Goal: Transaction & Acquisition: Purchase product/service

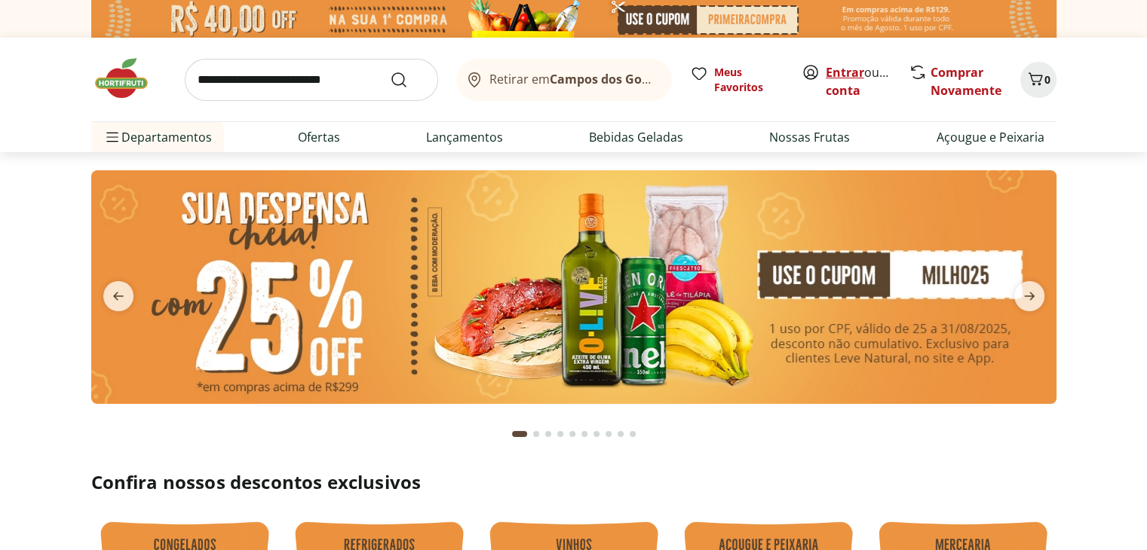
click at [837, 71] on link "Entrar" at bounding box center [844, 72] width 38 height 17
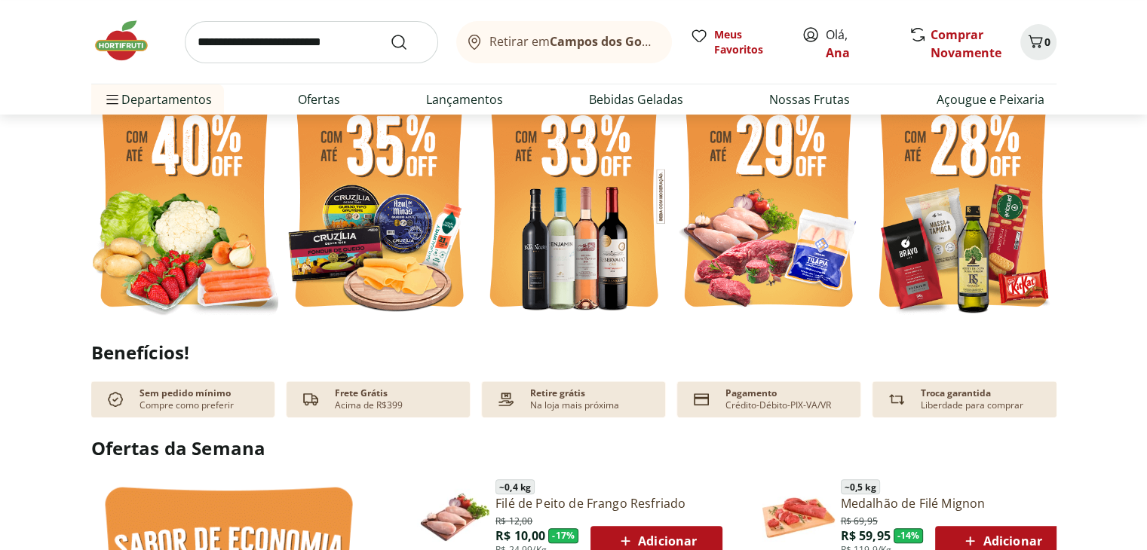
scroll to position [452, 0]
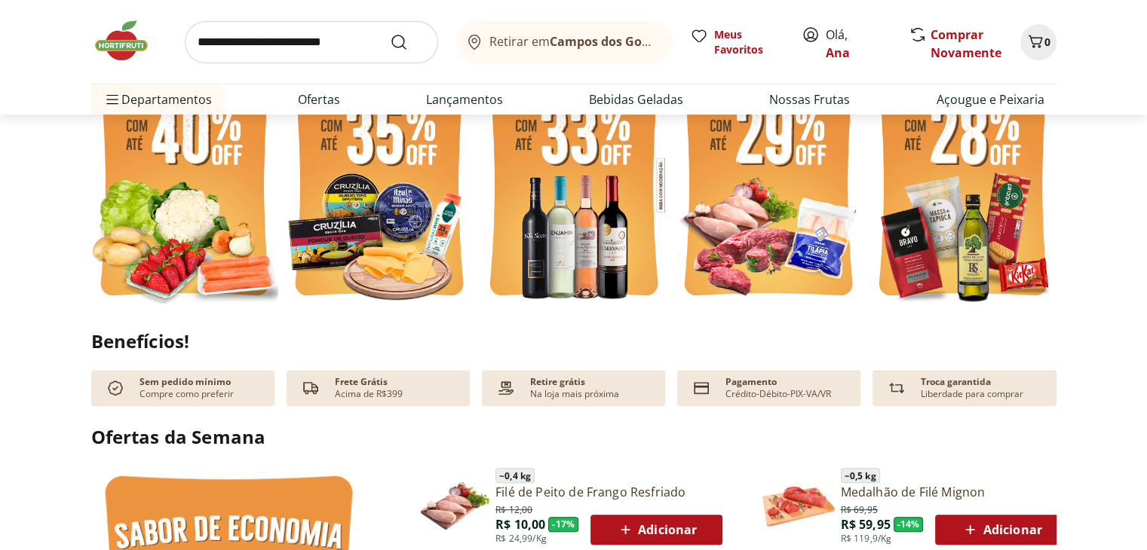
click at [210, 191] on img at bounding box center [184, 185] width 187 height 250
select select "**********"
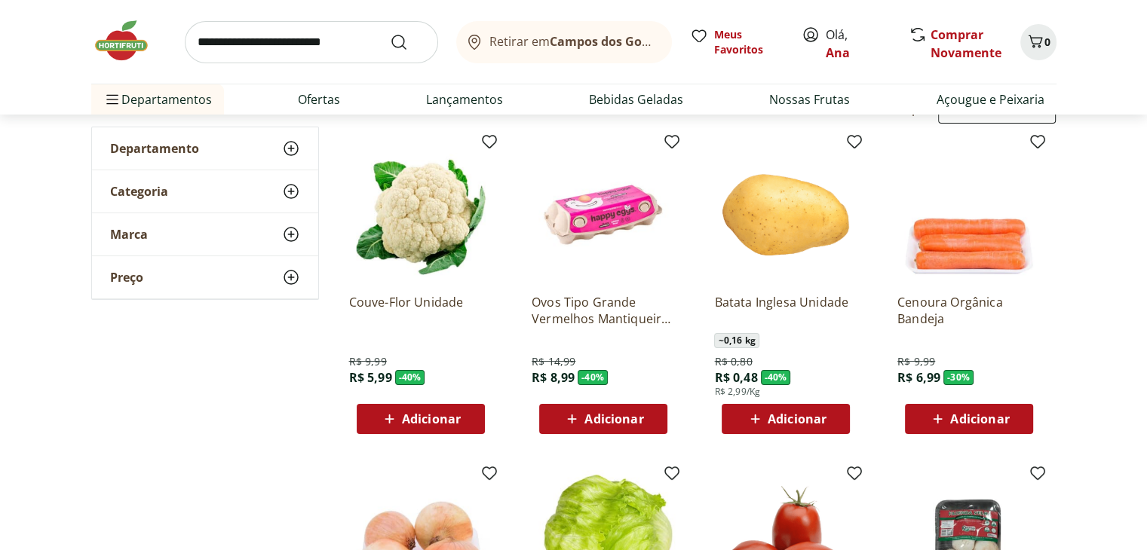
scroll to position [151, 0]
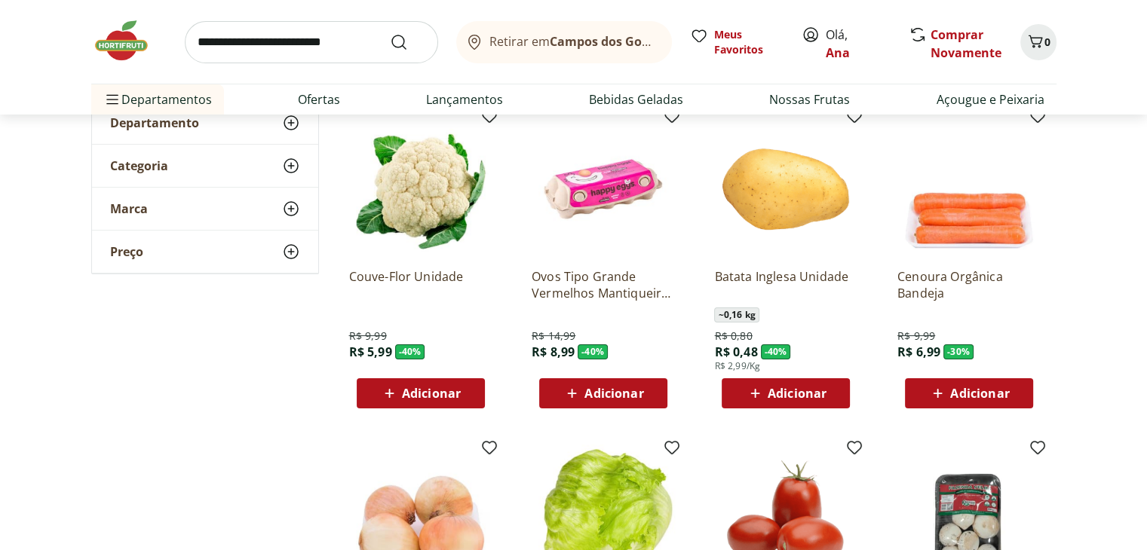
click at [569, 390] on icon at bounding box center [571, 393] width 19 height 18
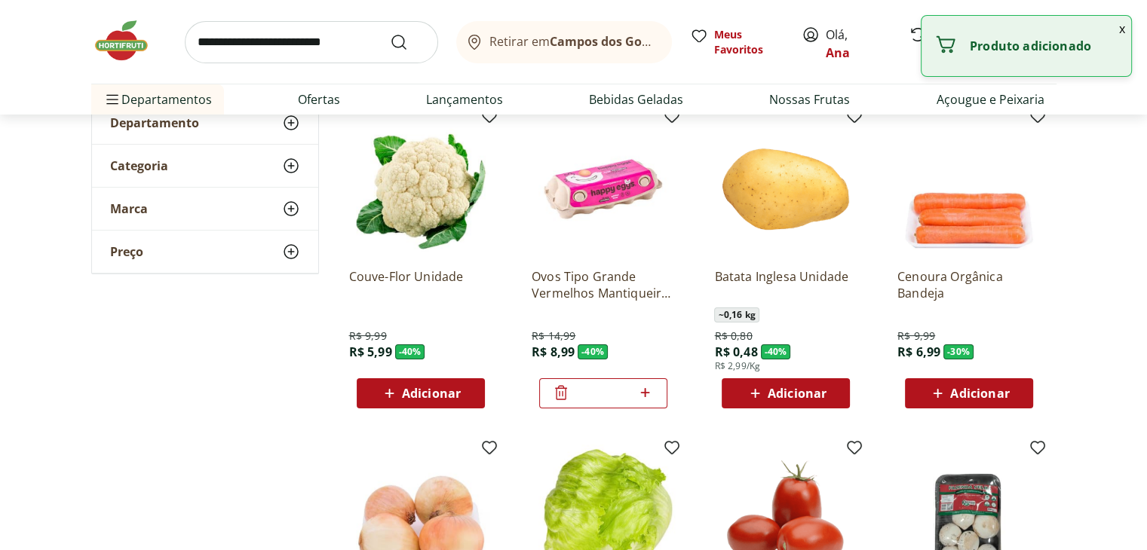
click at [645, 393] on icon at bounding box center [645, 392] width 9 height 9
type input "*"
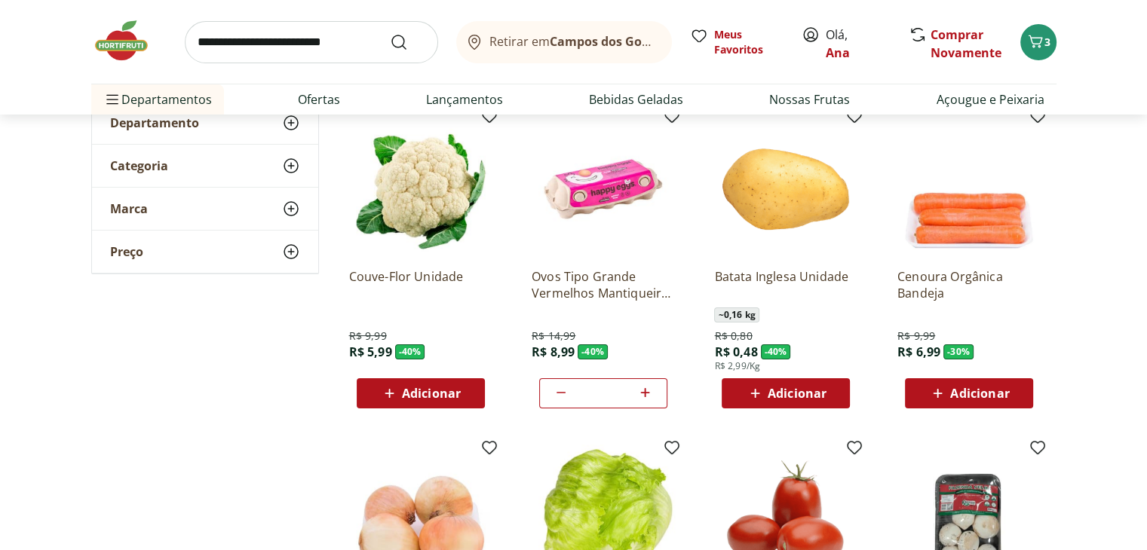
click at [812, 394] on span "Adicionar" at bounding box center [796, 393] width 59 height 12
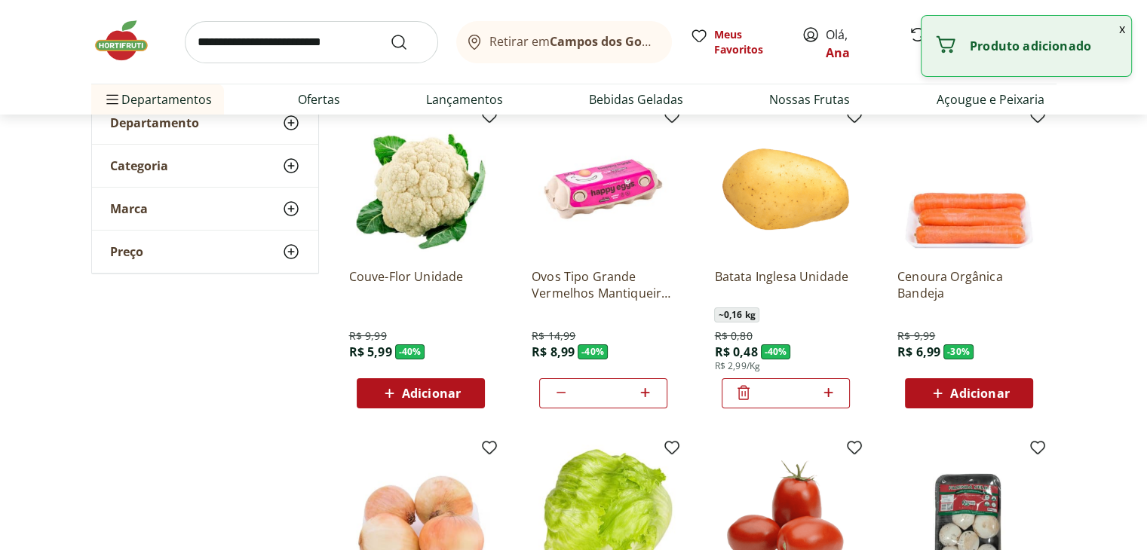
click at [832, 394] on icon at bounding box center [828, 393] width 19 height 18
type input "*"
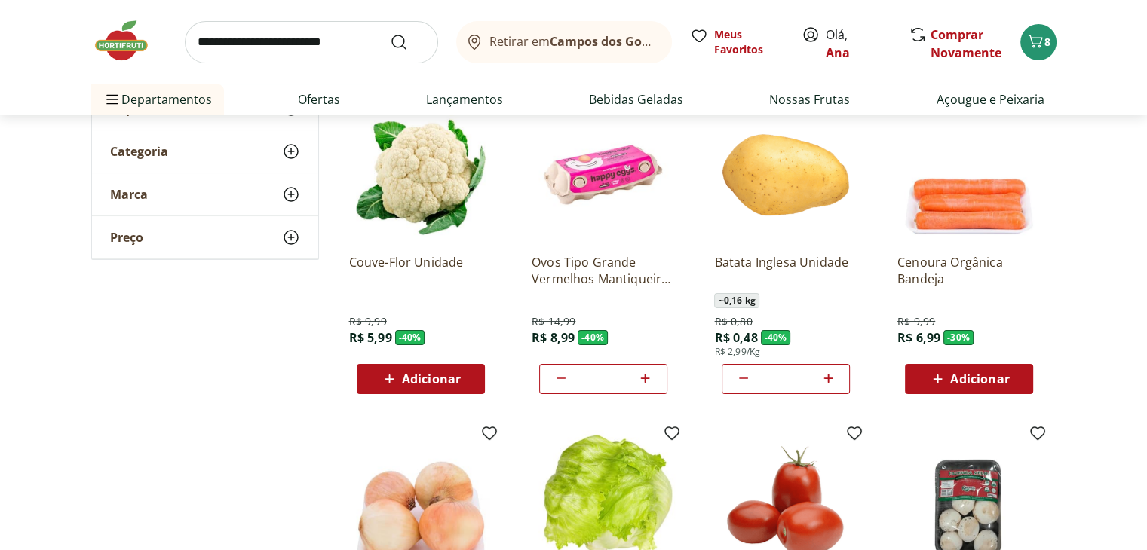
scroll to position [75, 0]
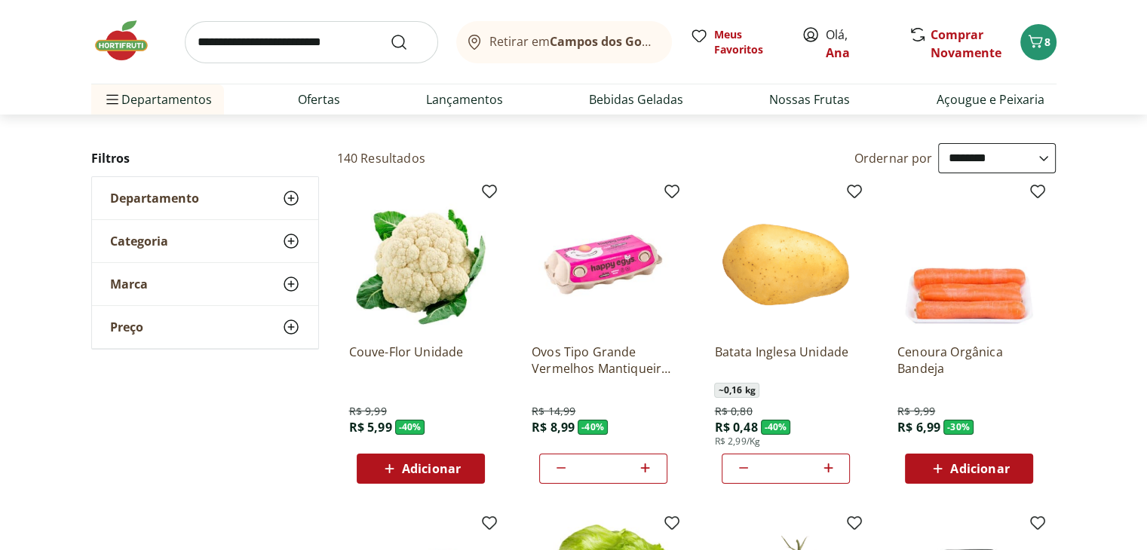
click at [400, 466] on span "Adicionar" at bounding box center [420, 469] width 81 height 18
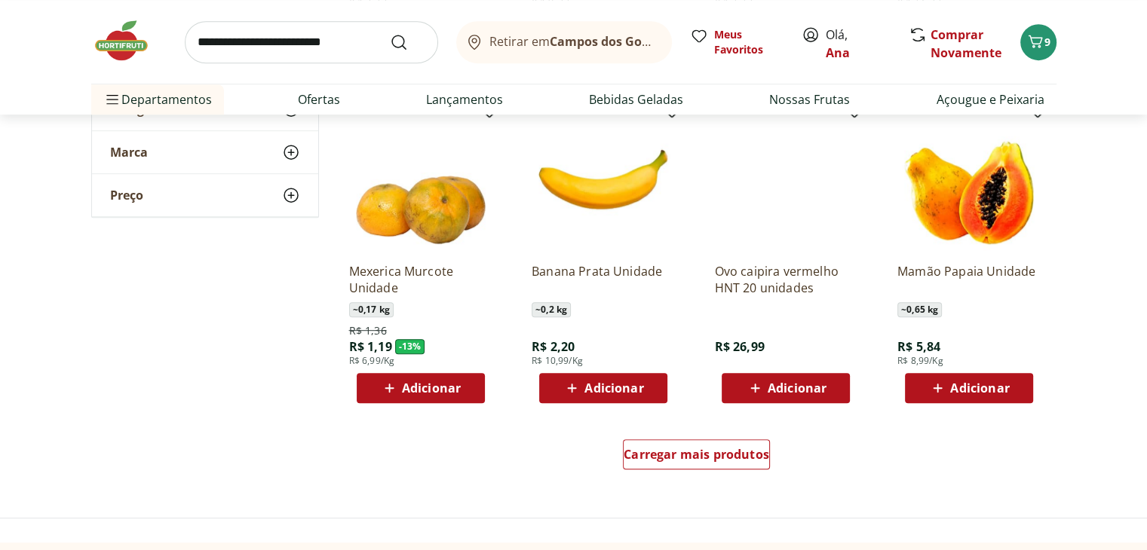
scroll to position [905, 0]
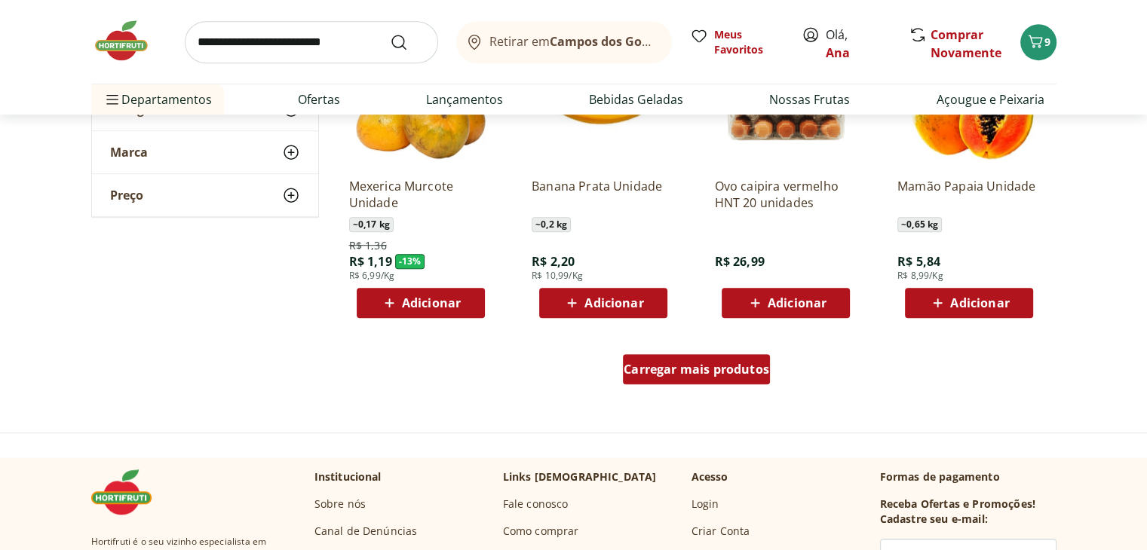
click at [724, 363] on span "Carregar mais produtos" at bounding box center [695, 369] width 145 height 12
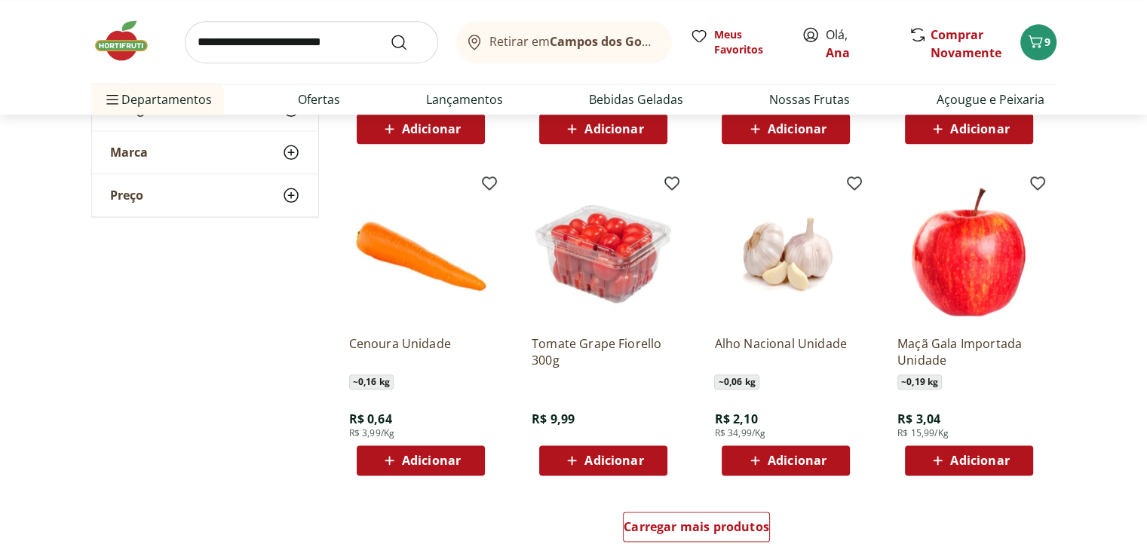
scroll to position [1734, 0]
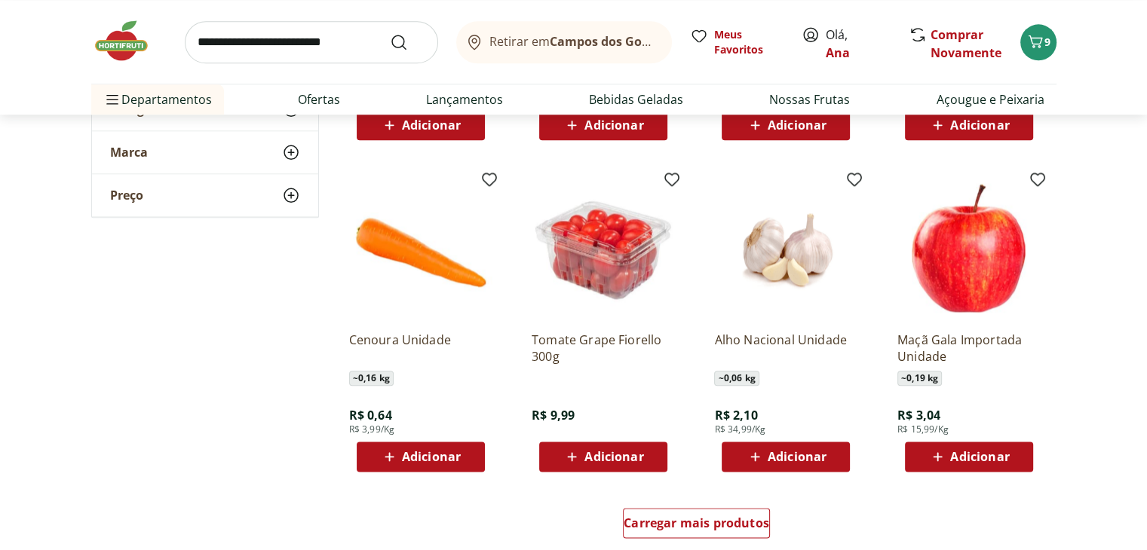
click at [439, 455] on span "Adicionar" at bounding box center [431, 457] width 59 height 12
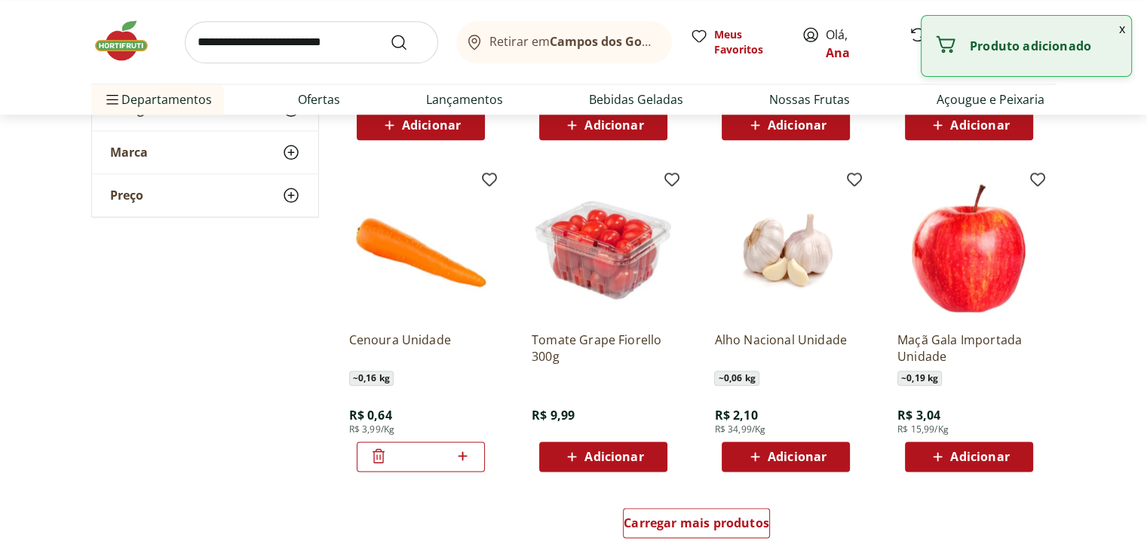
click at [462, 452] on icon at bounding box center [462, 456] width 9 height 9
click at [375, 455] on icon at bounding box center [378, 456] width 18 height 18
type input "*"
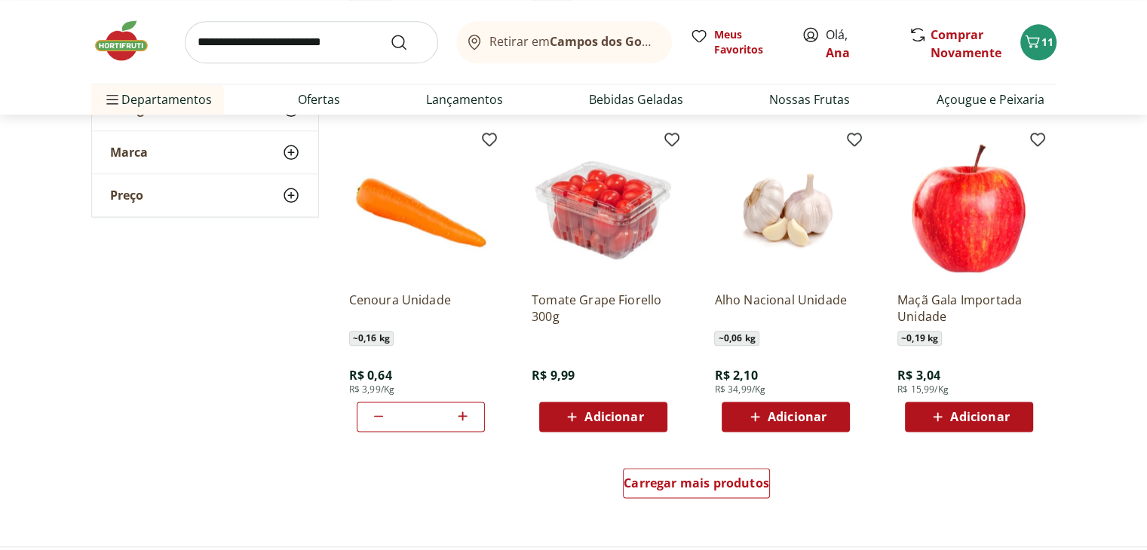
scroll to position [1960, 0]
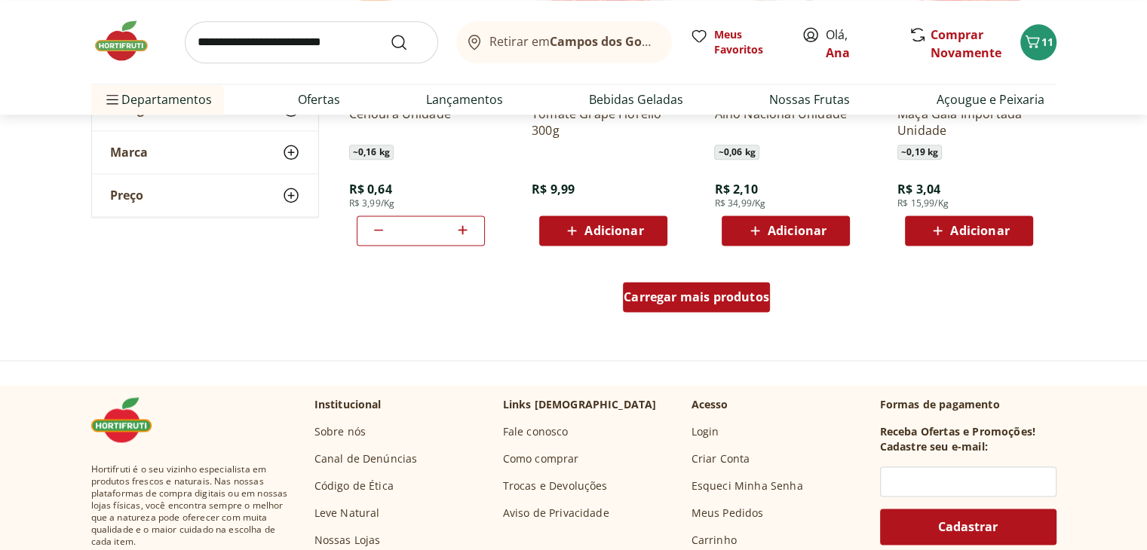
click at [697, 306] on div "Carregar mais produtos" at bounding box center [696, 297] width 147 height 30
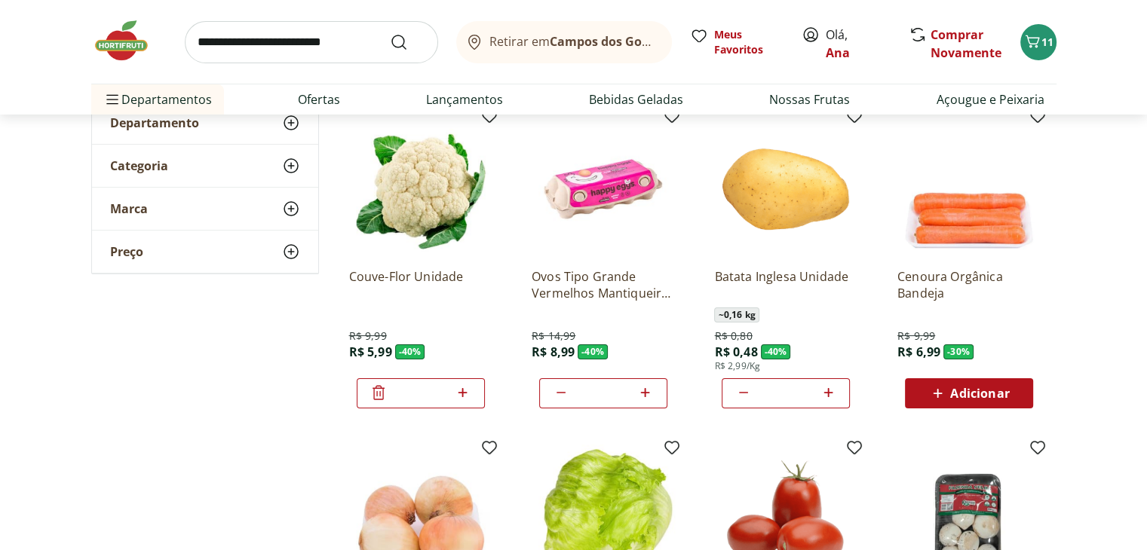
scroll to position [0, 0]
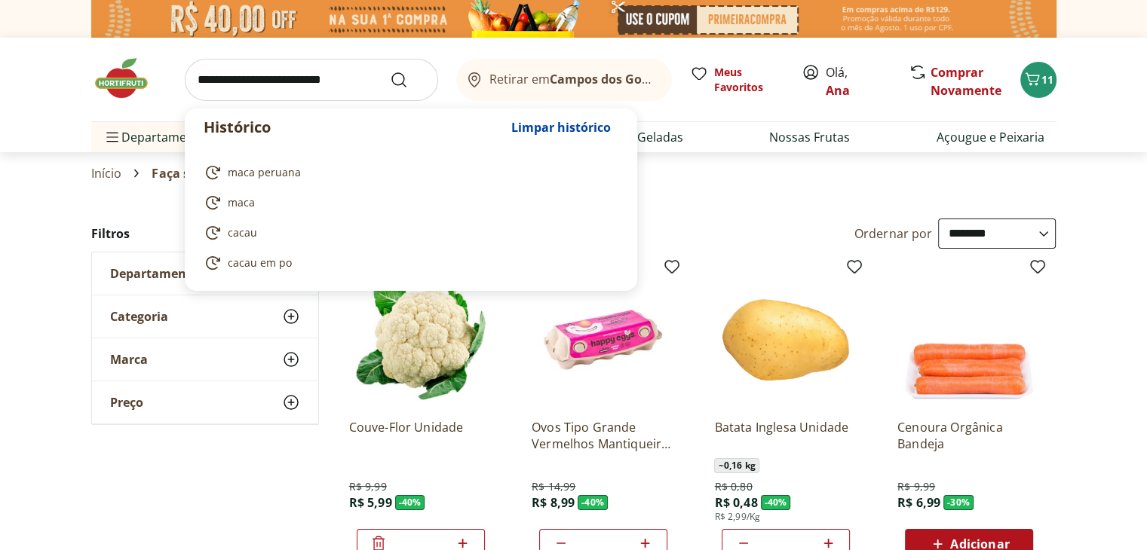
click at [235, 79] on input "search" at bounding box center [311, 80] width 253 height 42
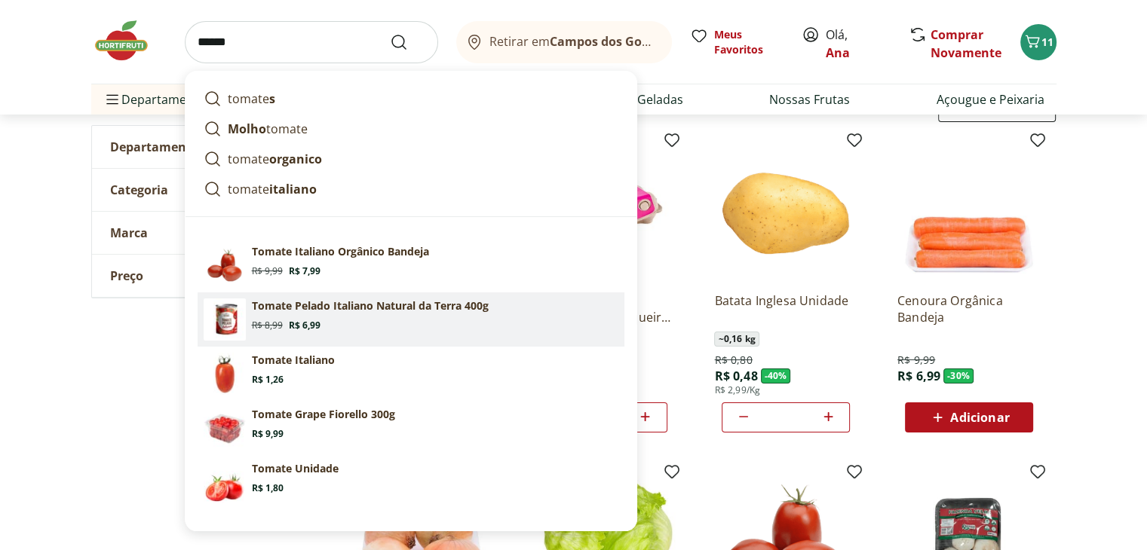
scroll to position [151, 0]
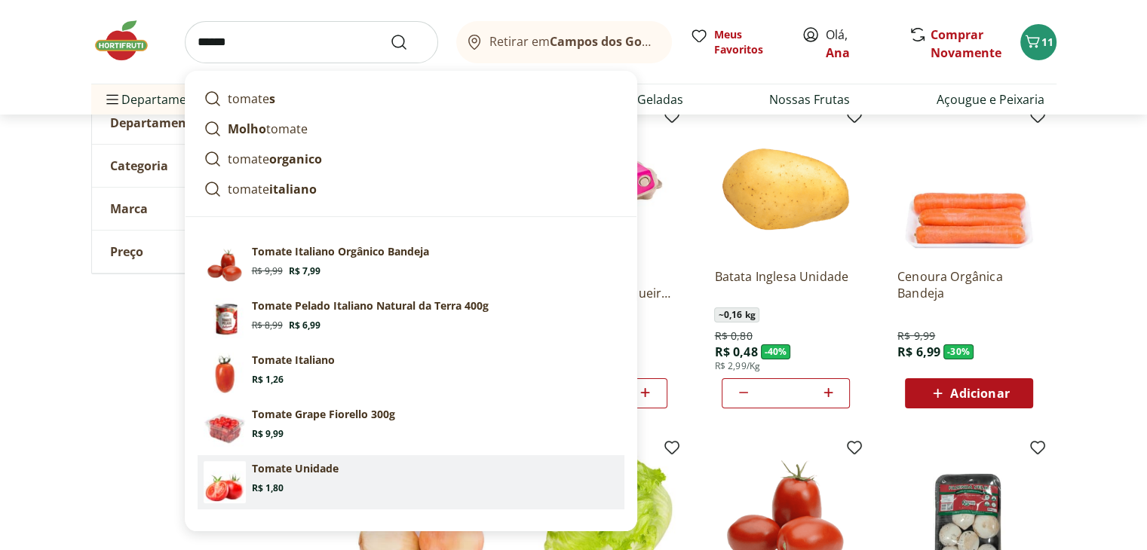
click at [273, 488] on span "Price: R$ 1,80" at bounding box center [268, 488] width 32 height 12
type input "**********"
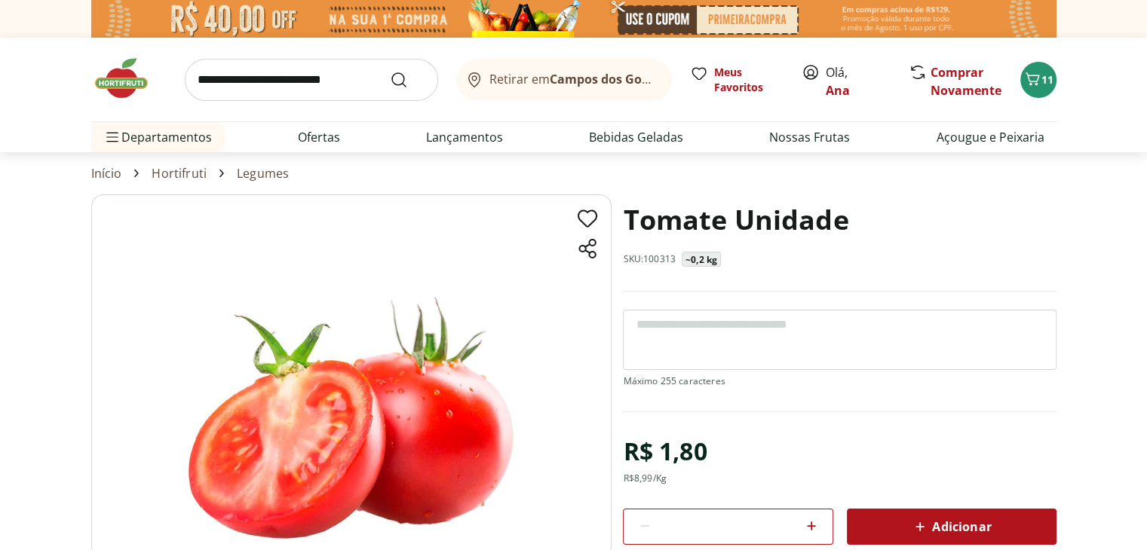
click at [816, 523] on icon at bounding box center [811, 526] width 18 height 18
type input "*"
click at [948, 536] on div "Adicionar" at bounding box center [951, 526] width 185 height 27
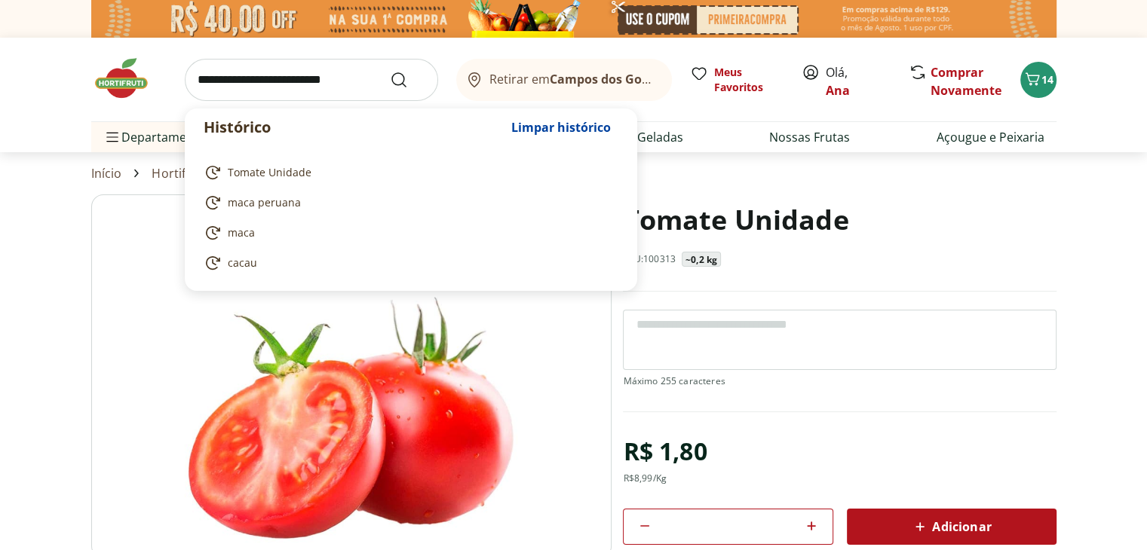
click at [226, 84] on input "search" at bounding box center [311, 80] width 253 height 42
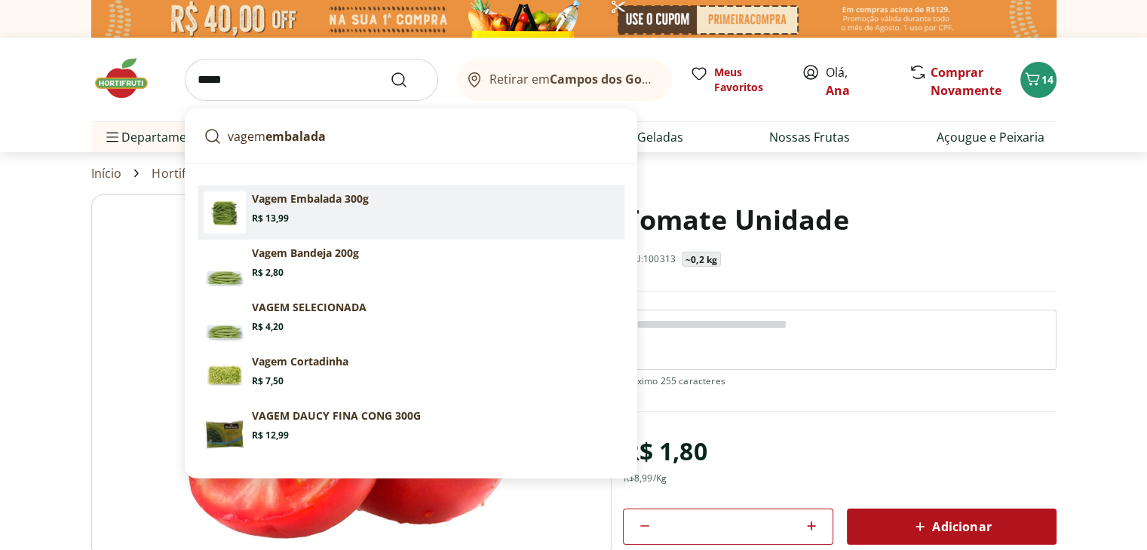
click at [274, 204] on p "Vagem Embalada 300g" at bounding box center [310, 198] width 117 height 15
type input "**********"
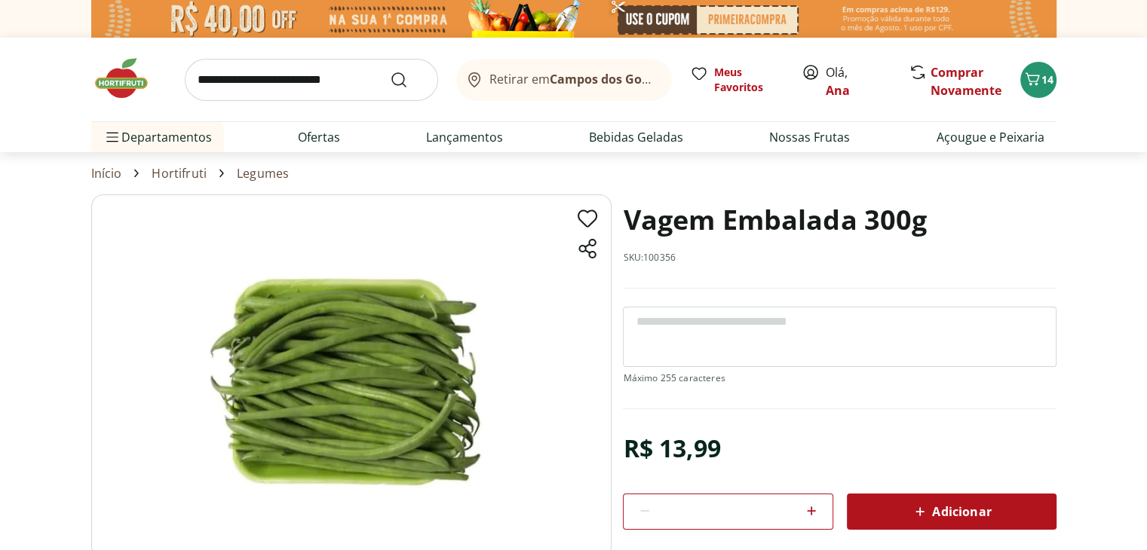
click at [933, 509] on span "Adicionar" at bounding box center [951, 512] width 80 height 18
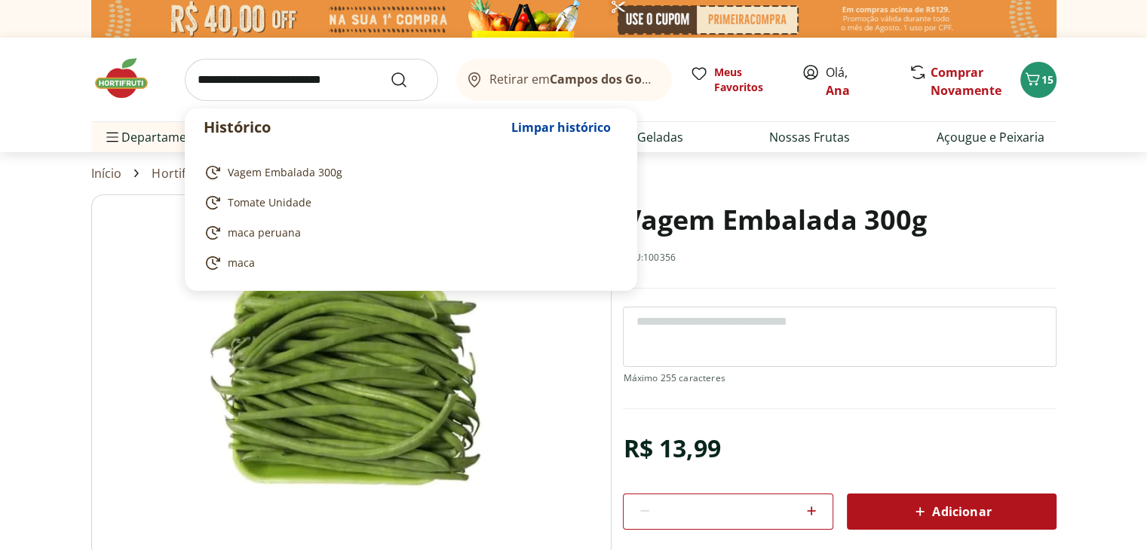
click at [229, 80] on input "search" at bounding box center [311, 80] width 253 height 42
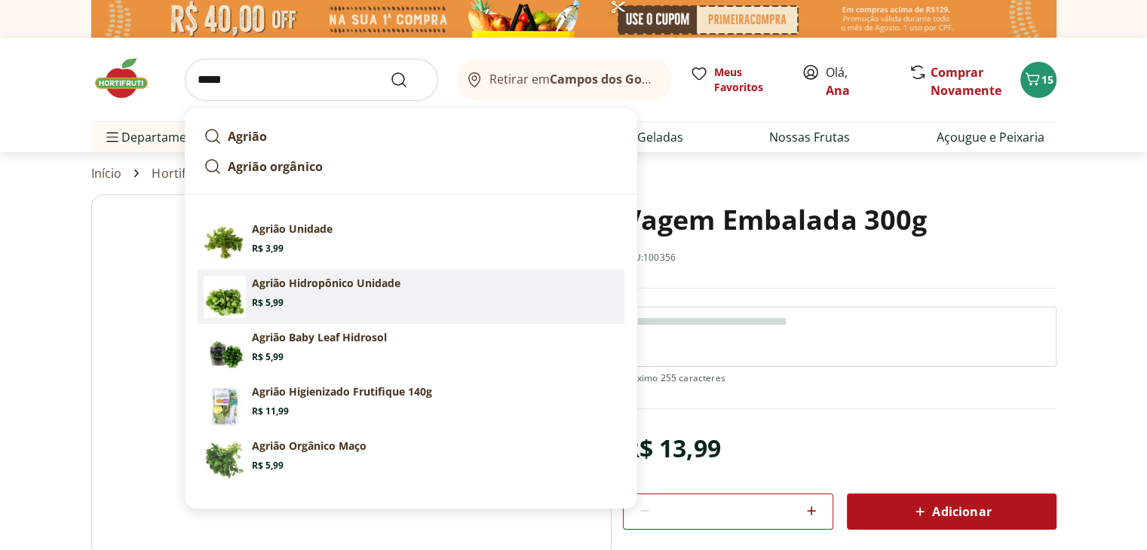
click at [317, 290] on p "Agrião Hidropônico Unidade" at bounding box center [326, 283] width 148 height 15
type input "**********"
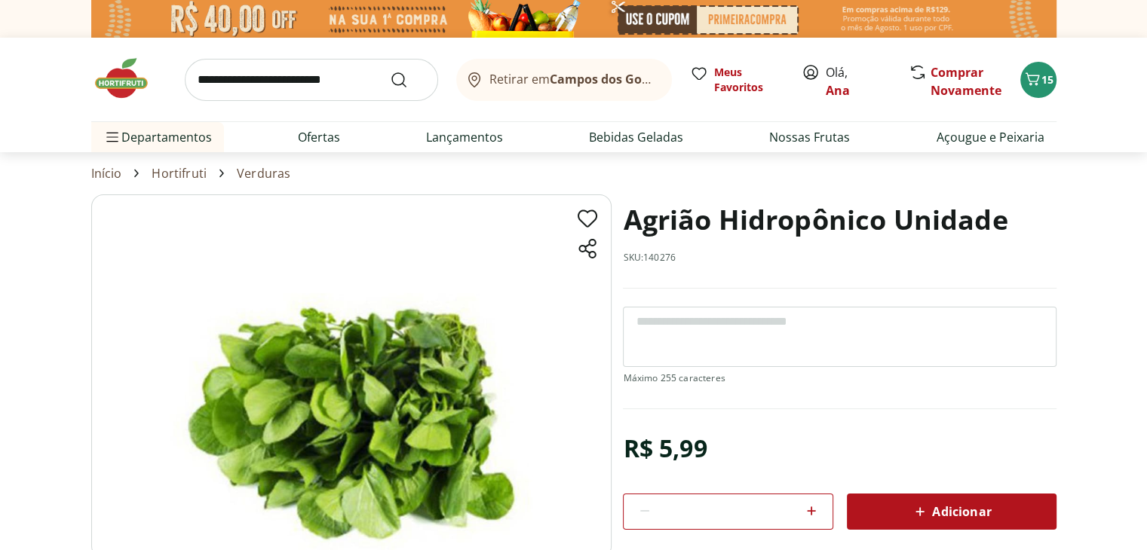
click at [961, 512] on span "Adicionar" at bounding box center [951, 512] width 80 height 18
click at [219, 78] on input "search" at bounding box center [311, 80] width 253 height 42
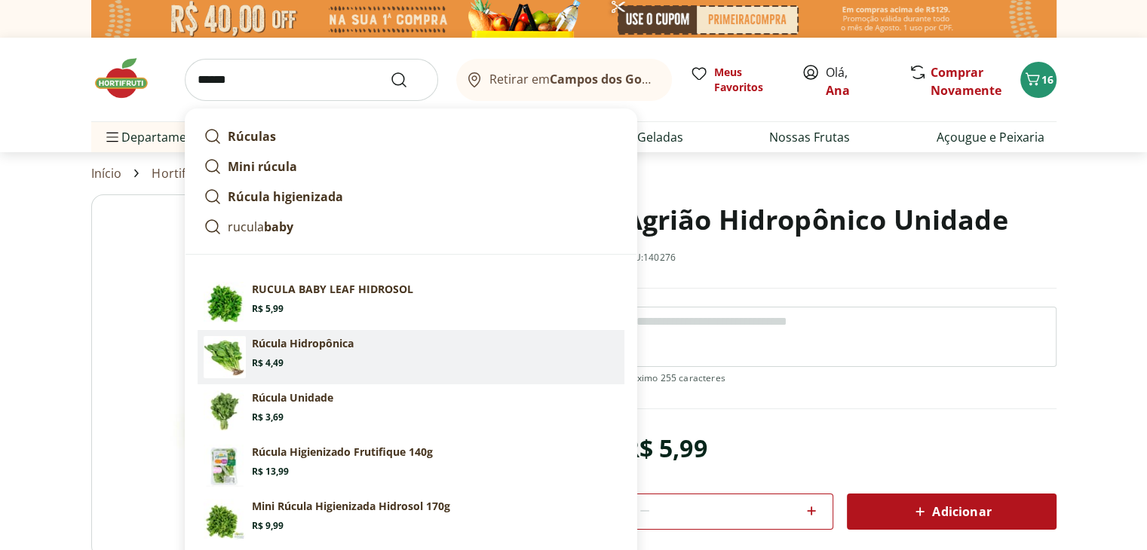
click at [310, 354] on section "Rúcula Hidropônica Price: R$ 4,49" at bounding box center [435, 352] width 366 height 33
type input "**********"
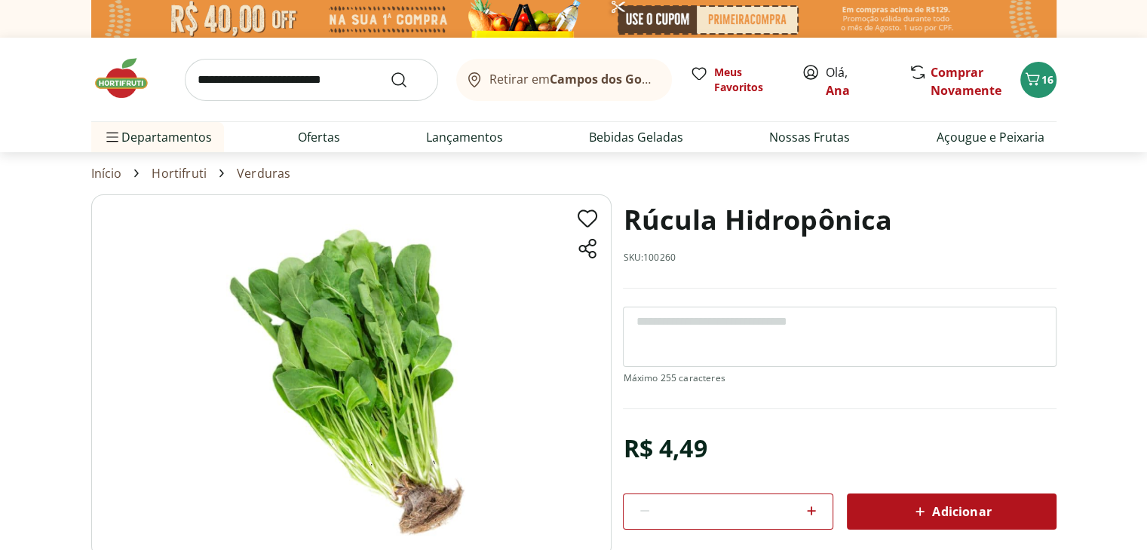
click at [232, 78] on input "search" at bounding box center [311, 80] width 253 height 42
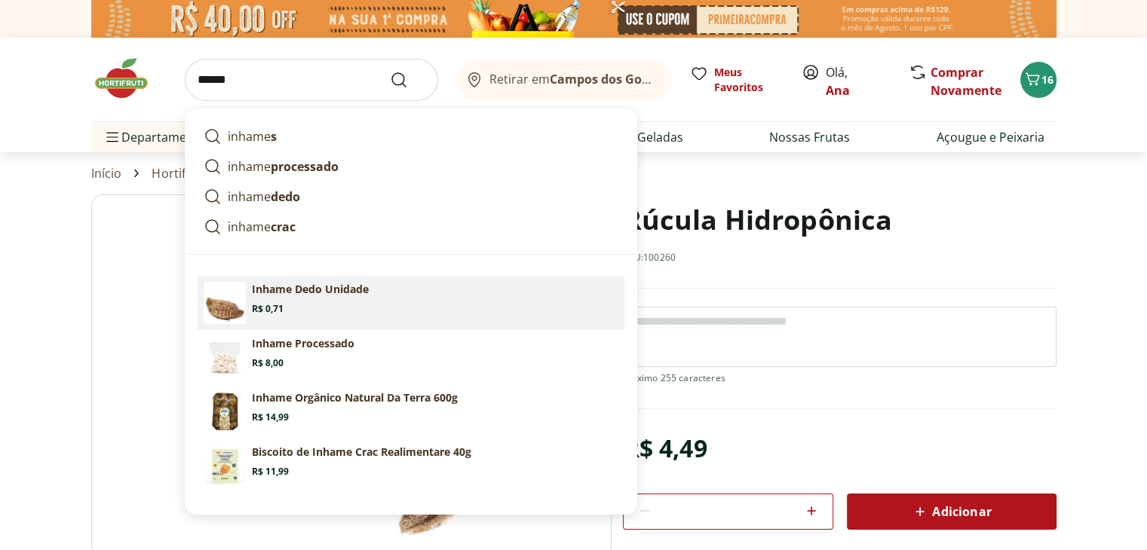
click at [299, 303] on section "Inhame Dedo Unidade Price: R$ 0,71" at bounding box center [435, 298] width 366 height 33
type input "**********"
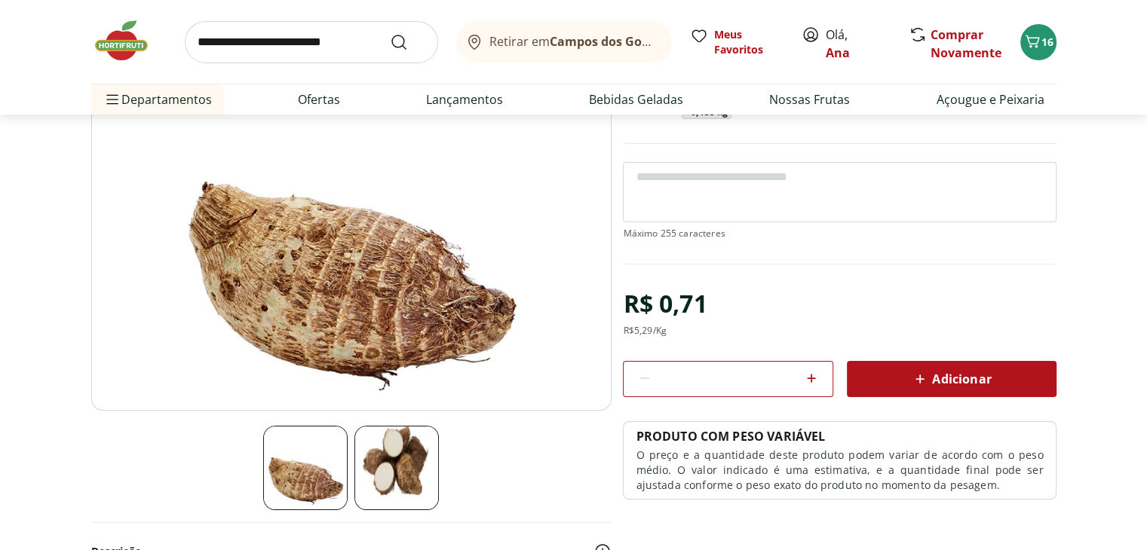
scroll to position [151, 0]
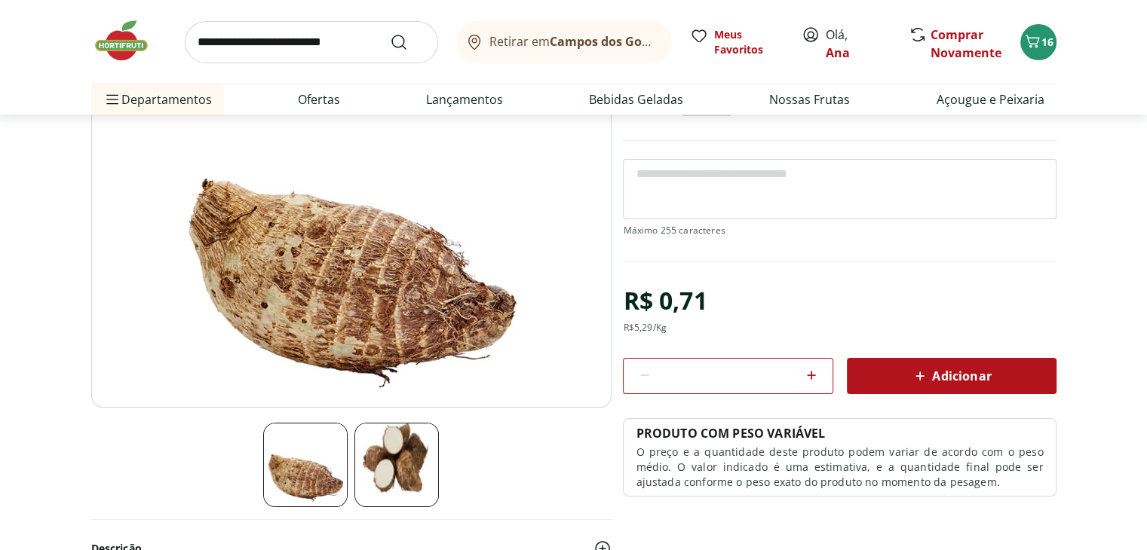
click at [814, 373] on icon at bounding box center [811, 375] width 9 height 9
type input "*"
click at [932, 375] on span "Adicionar" at bounding box center [951, 376] width 80 height 18
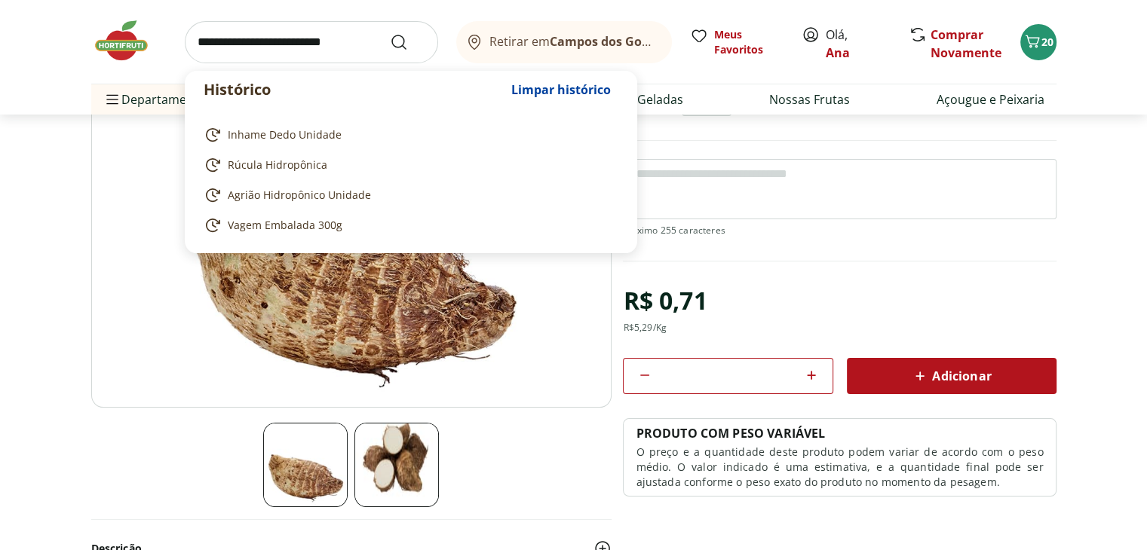
click at [212, 43] on input "search" at bounding box center [311, 42] width 253 height 42
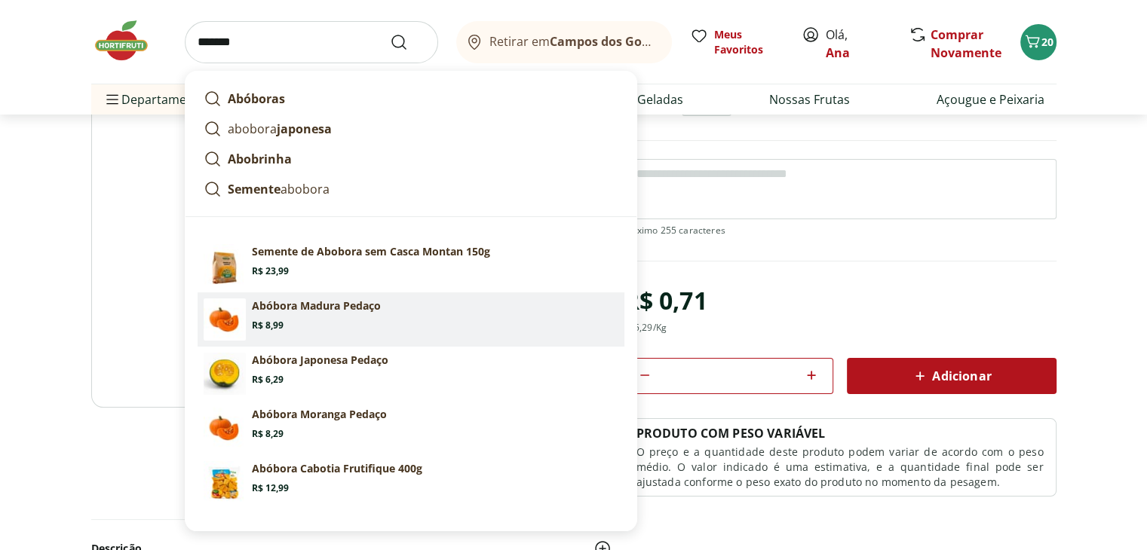
click at [334, 313] on section "Abóbora Madura Pedaço Price: R$ 8,99" at bounding box center [435, 315] width 366 height 33
type input "**********"
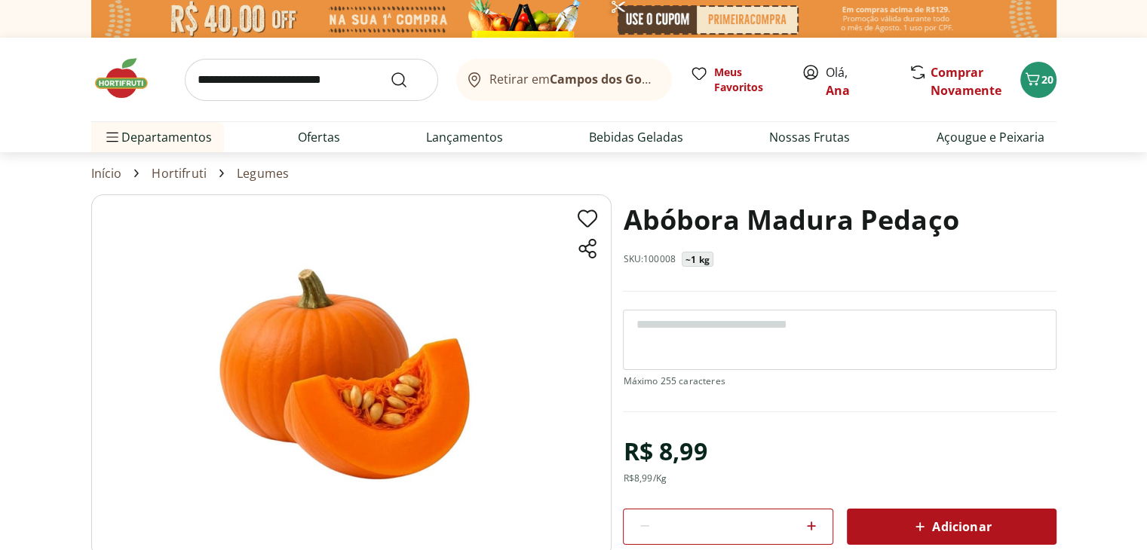
click at [941, 529] on span "Adicionar" at bounding box center [951, 527] width 80 height 18
click at [1043, 78] on span "21" at bounding box center [1047, 79] width 12 height 14
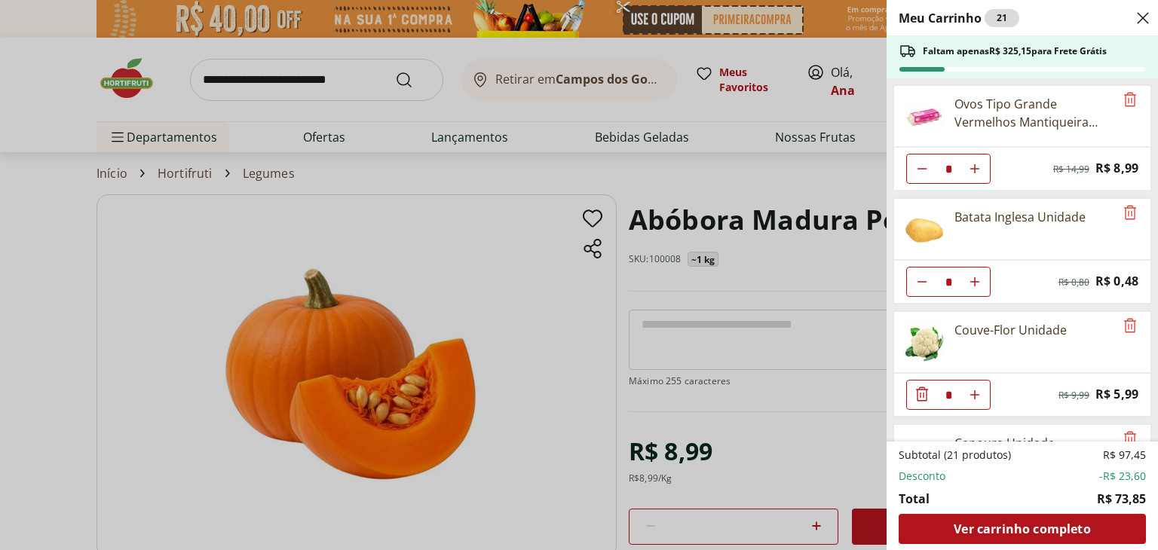
click at [737, 189] on div "Meu Carrinho 21 Faltam apenas R$ 325,15 para Frete Grátis Ovos Tipo Grande Verm…" at bounding box center [579, 275] width 1158 height 550
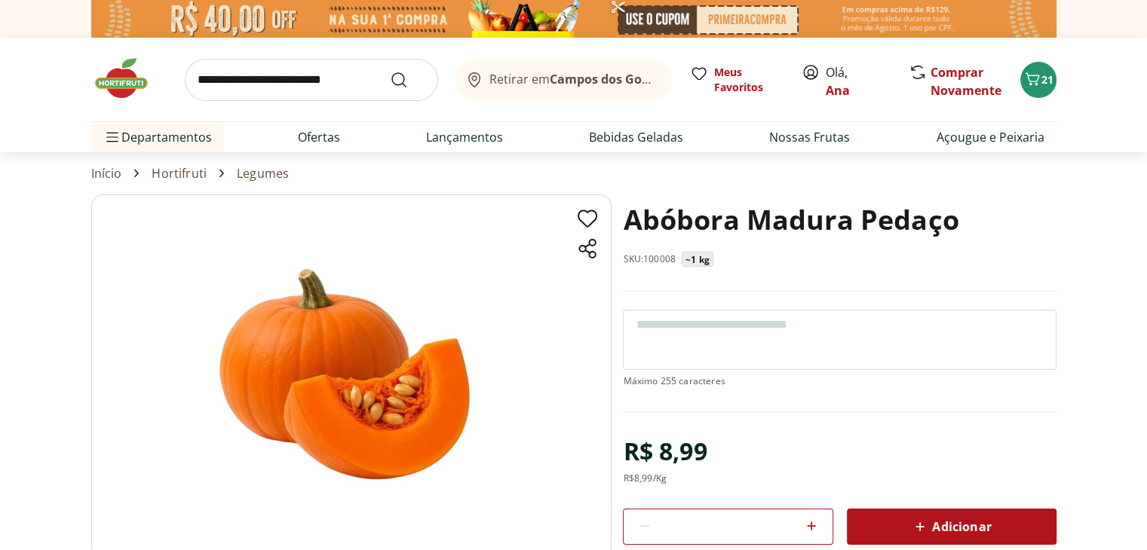
click at [215, 84] on input "search" at bounding box center [311, 80] width 253 height 42
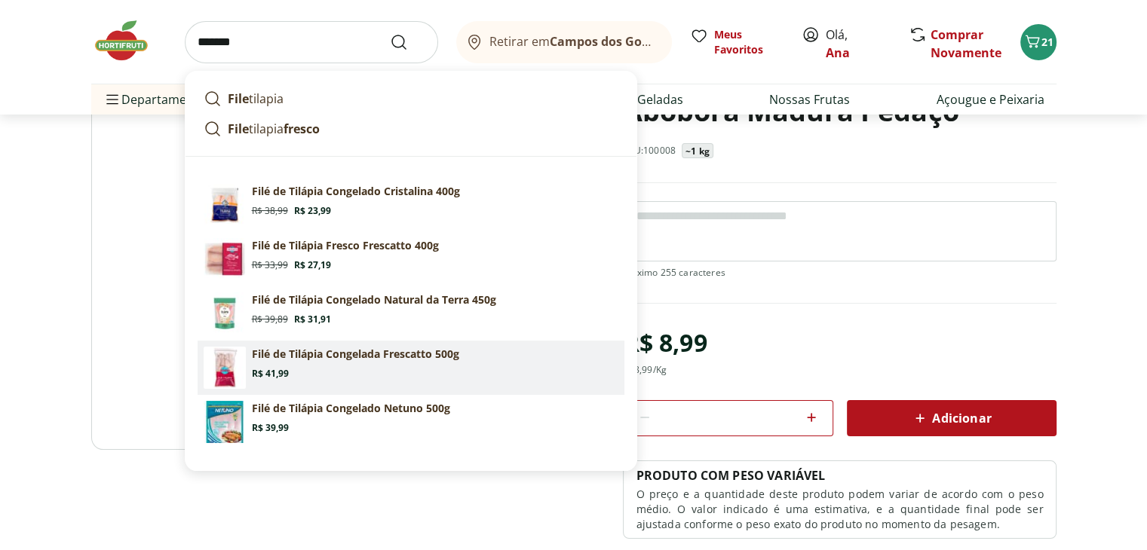
scroll to position [75, 0]
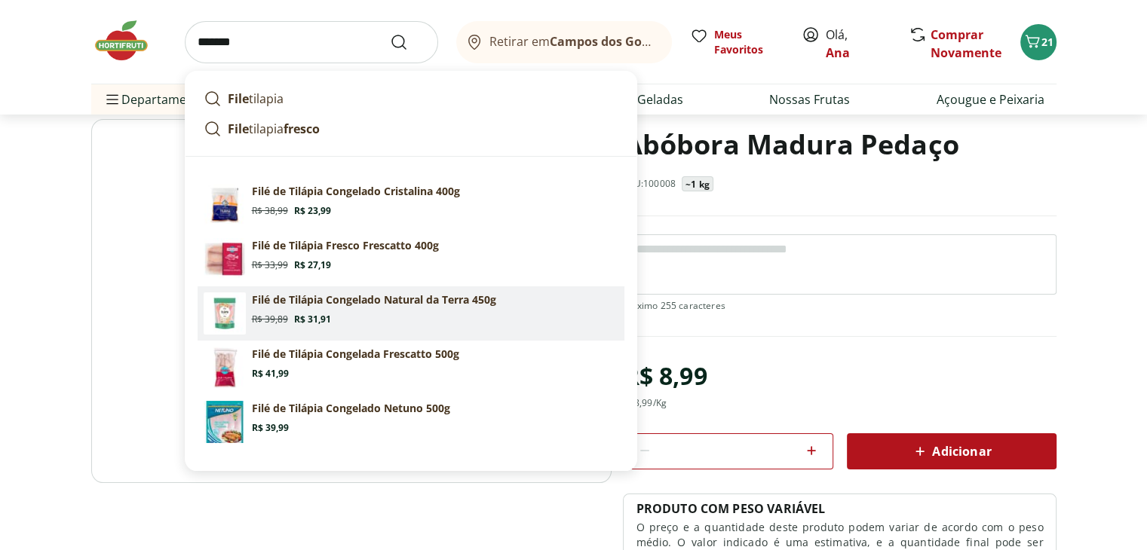
click at [281, 314] on span "Original price: R$ 39,89" at bounding box center [270, 320] width 36 height 12
type input "**********"
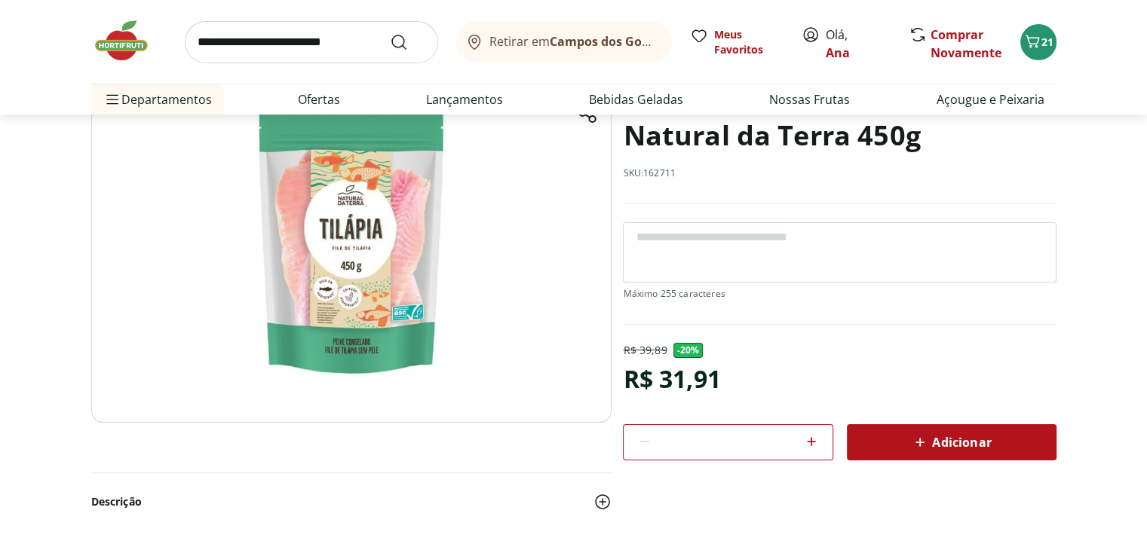
scroll to position [226, 0]
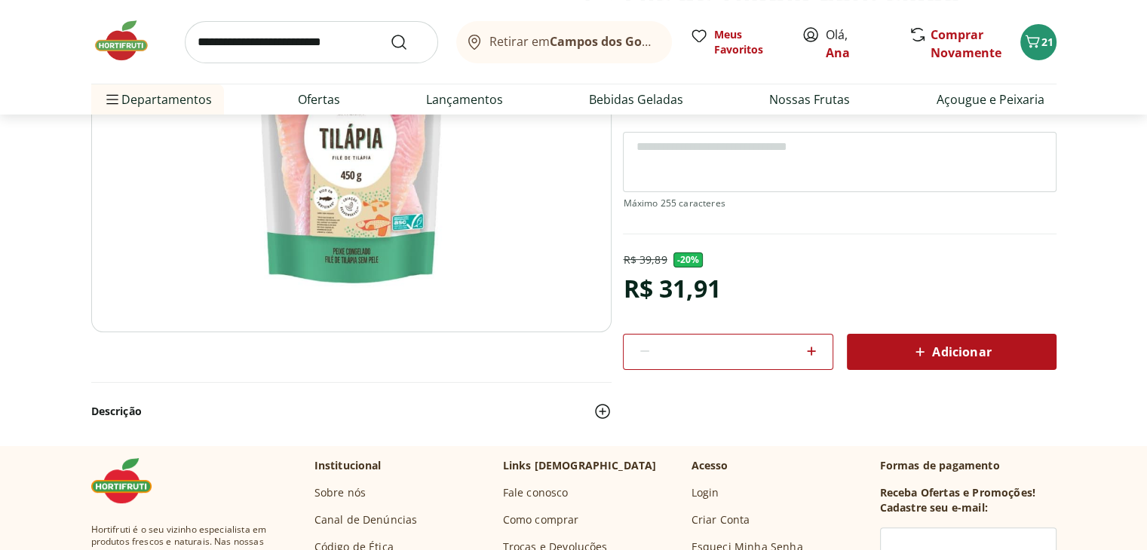
click at [925, 348] on icon at bounding box center [920, 352] width 18 height 18
click at [38, 302] on section "Peixaria 20% OFF Filé de Tilápia Congelado Natural da Terra 450g SKU: 162711 R$…" at bounding box center [573, 206] width 1147 height 477
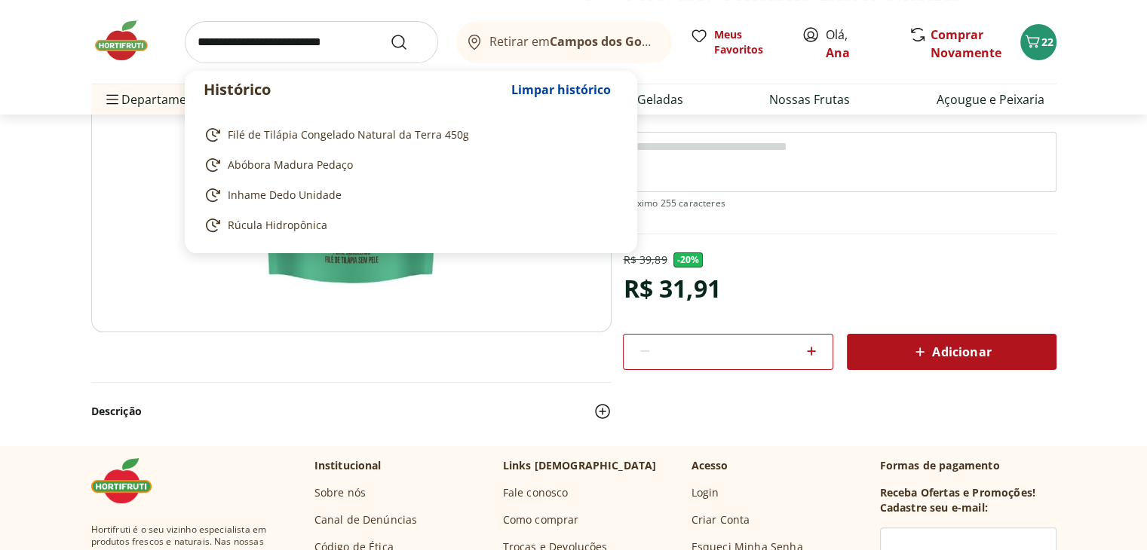
click at [227, 43] on input "search" at bounding box center [311, 42] width 253 height 42
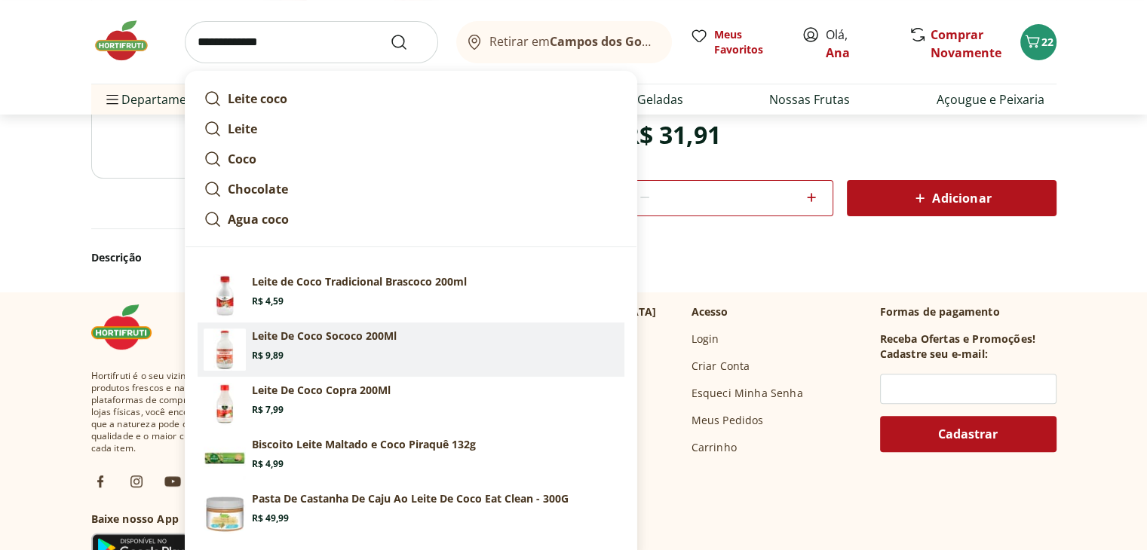
scroll to position [377, 0]
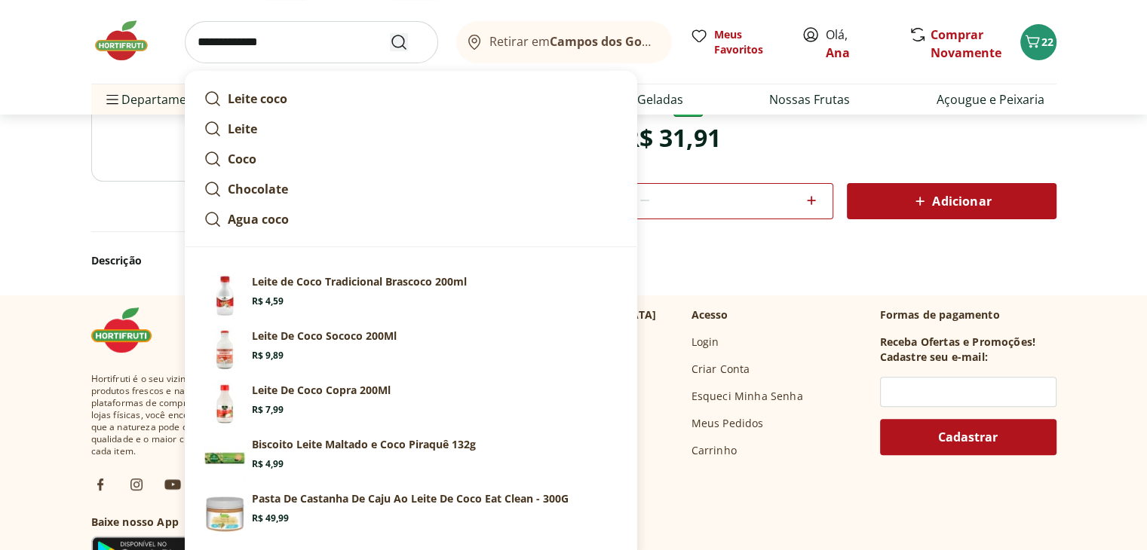
type input "**********"
click at [397, 38] on icon "Submit Search" at bounding box center [399, 42] width 18 height 18
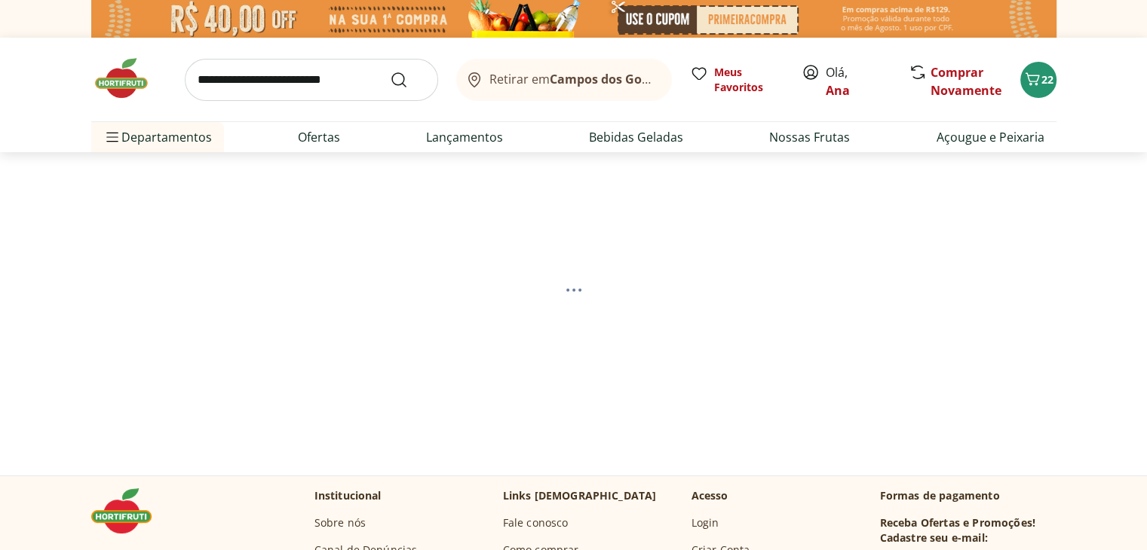
select select "**********"
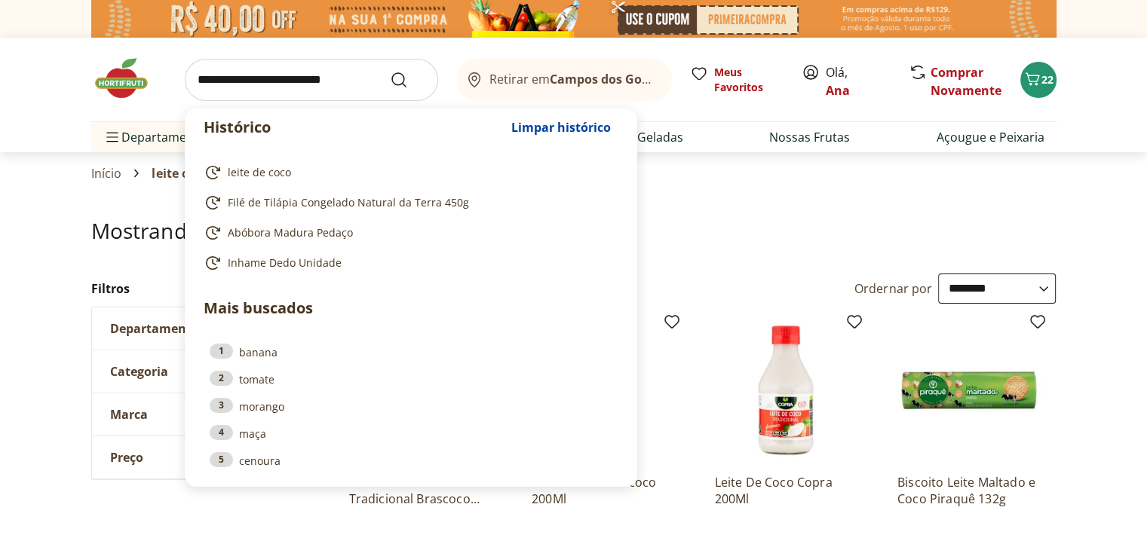
click at [364, 77] on input "search" at bounding box center [311, 80] width 253 height 42
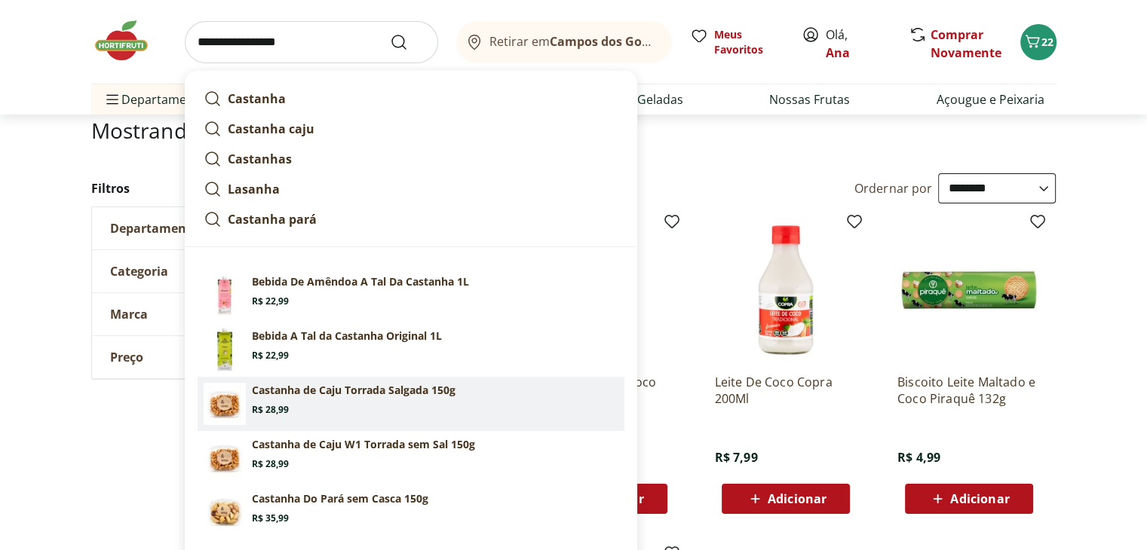
scroll to position [75, 0]
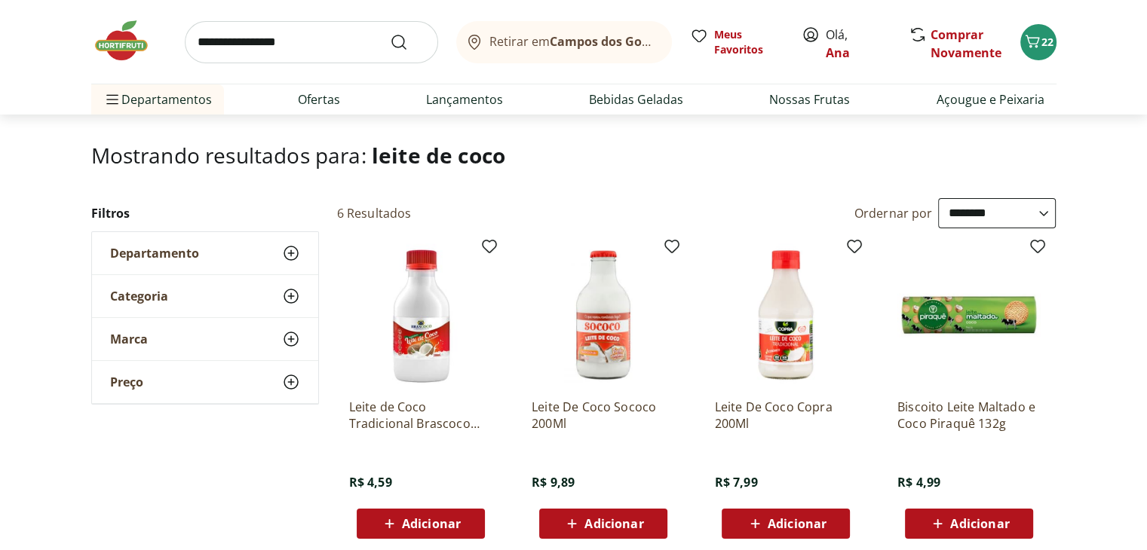
click at [94, 455] on div "**********" at bounding box center [573, 540] width 965 height 684
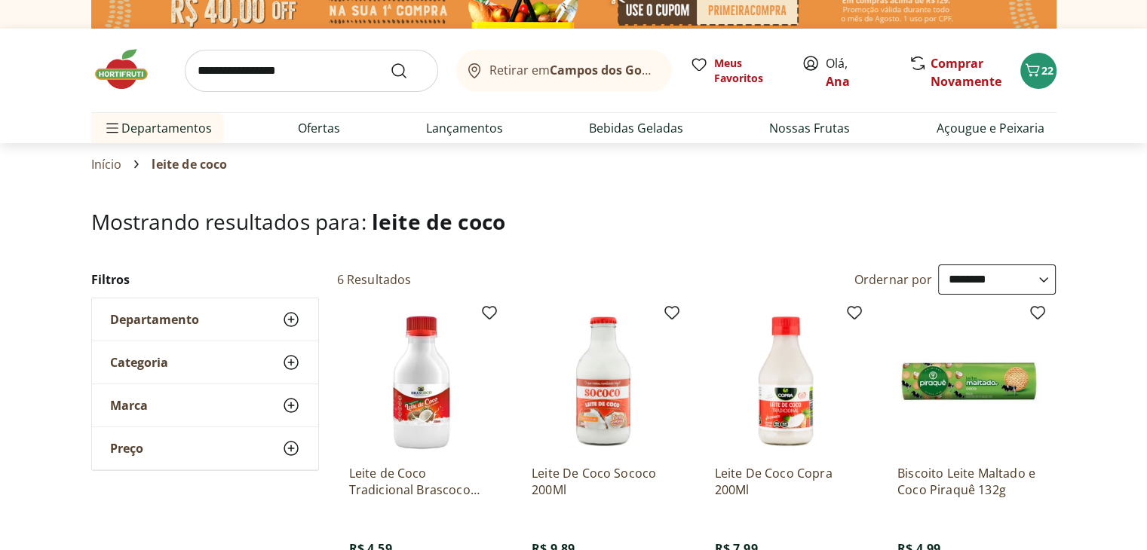
scroll to position [0, 0]
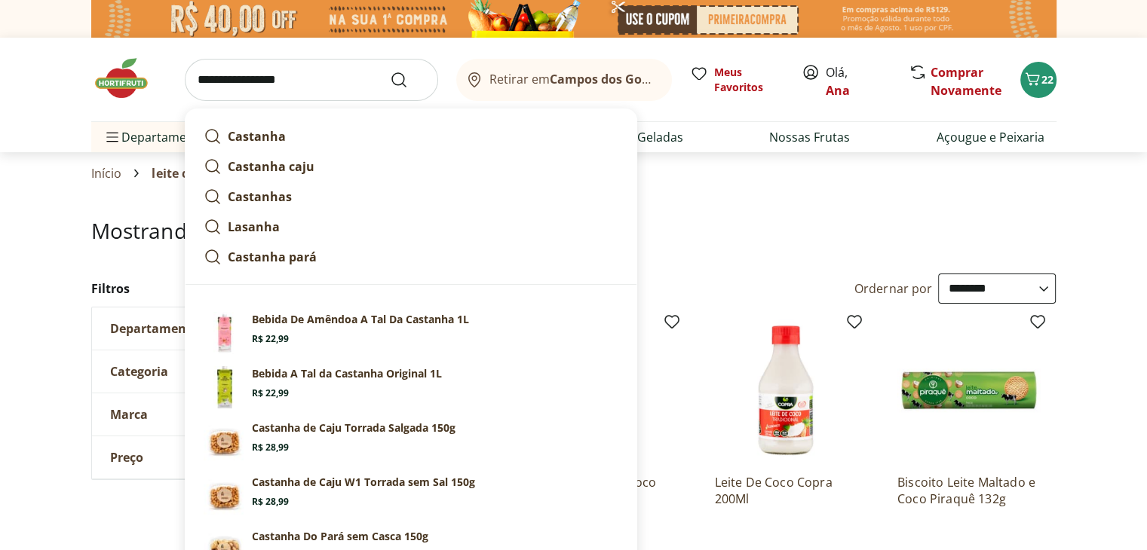
click at [294, 84] on input "**********" at bounding box center [311, 80] width 253 height 42
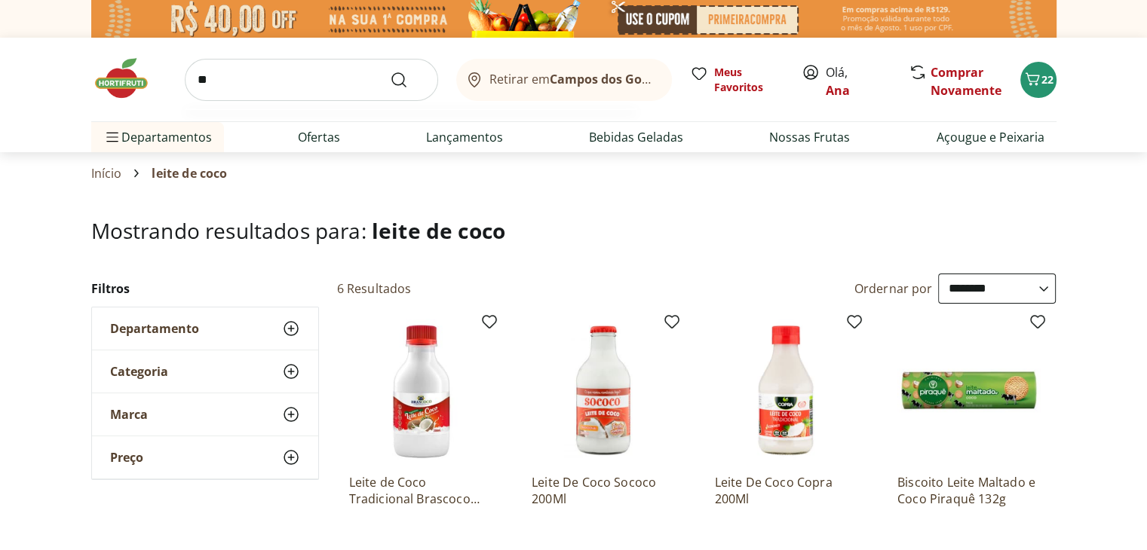
type input "*"
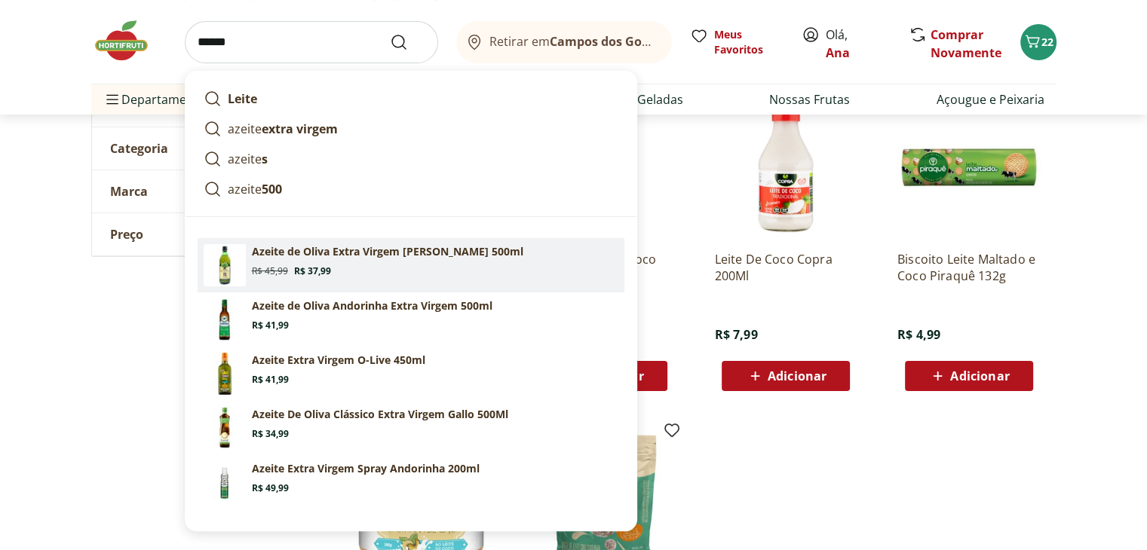
scroll to position [226, 0]
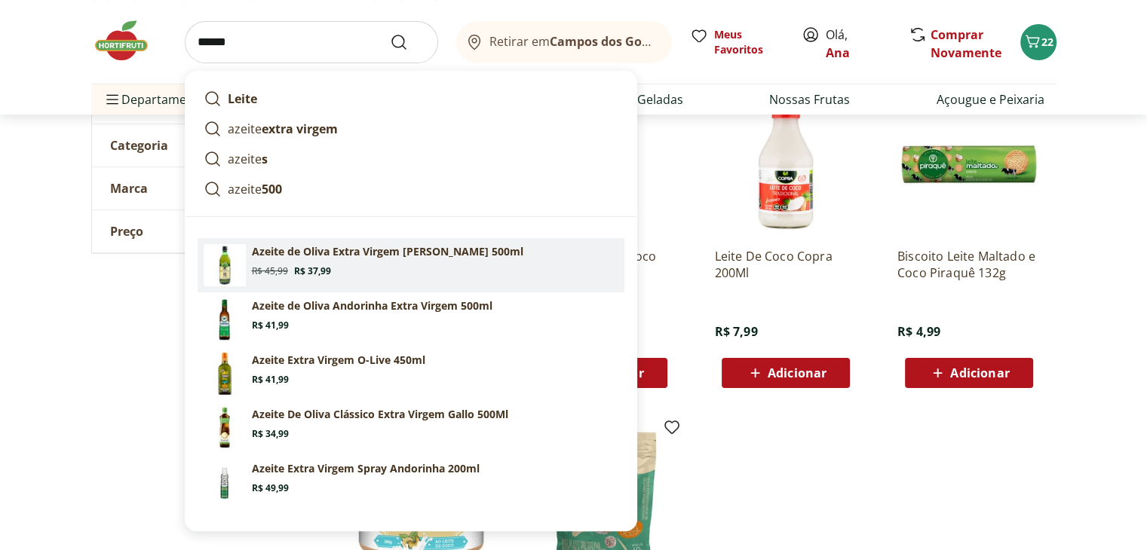
type input "******"
click at [390, 33] on button "Submit Search" at bounding box center [408, 42] width 36 height 18
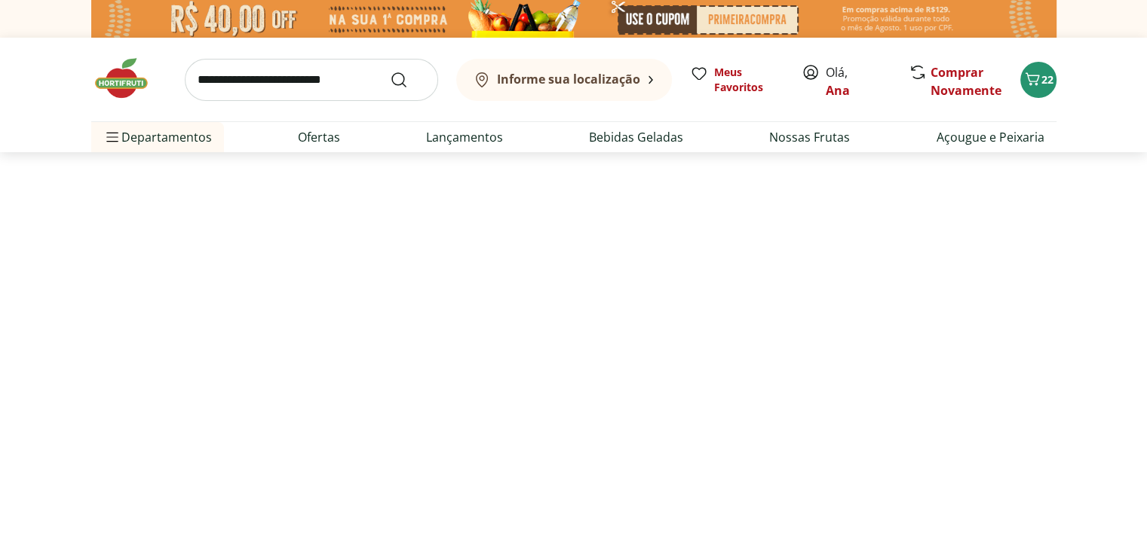
select select "**********"
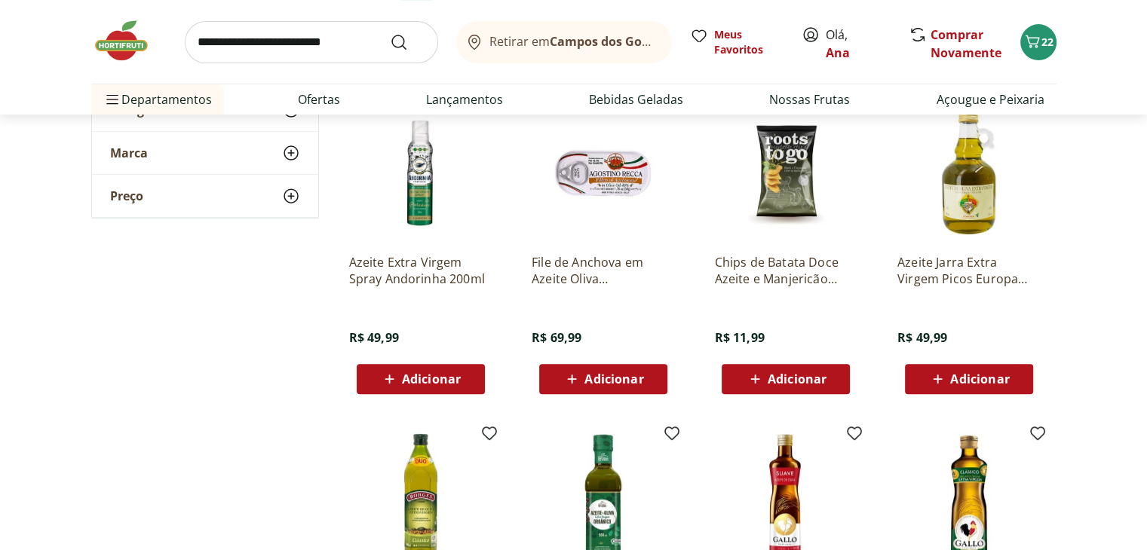
scroll to position [452, 0]
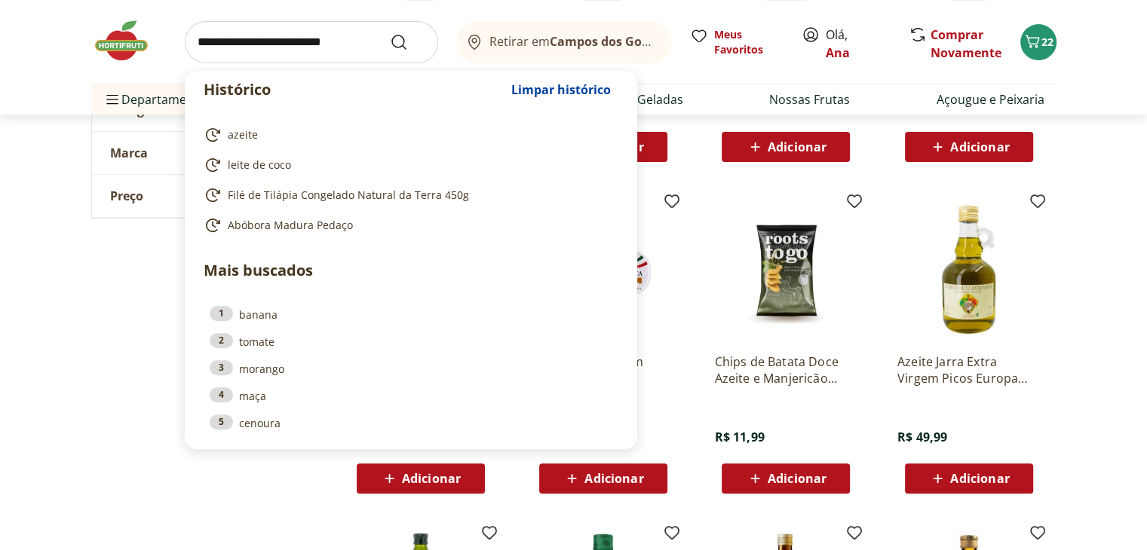
click at [281, 47] on input "search" at bounding box center [311, 42] width 253 height 42
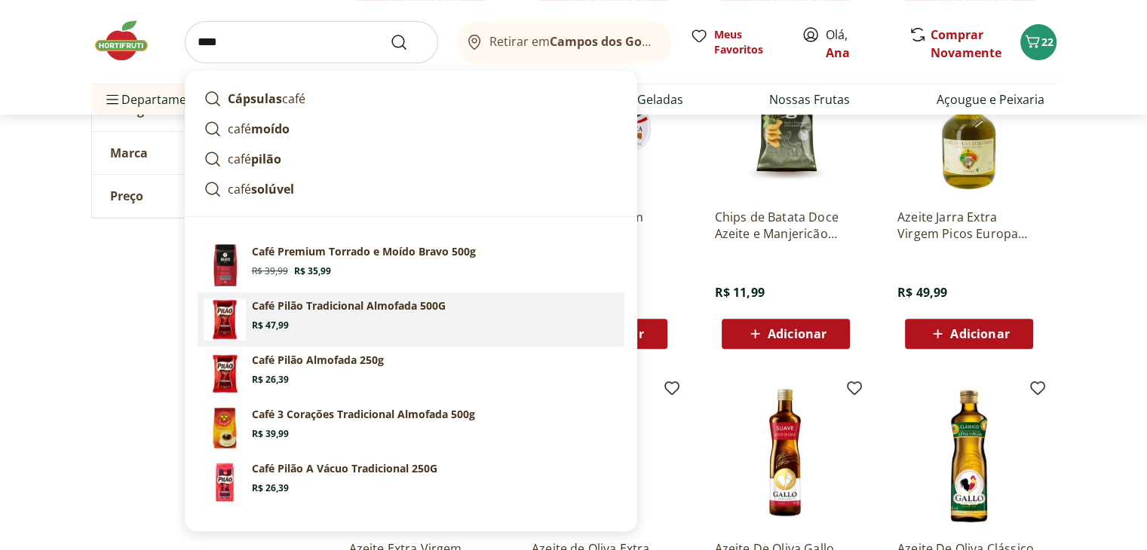
scroll to position [603, 0]
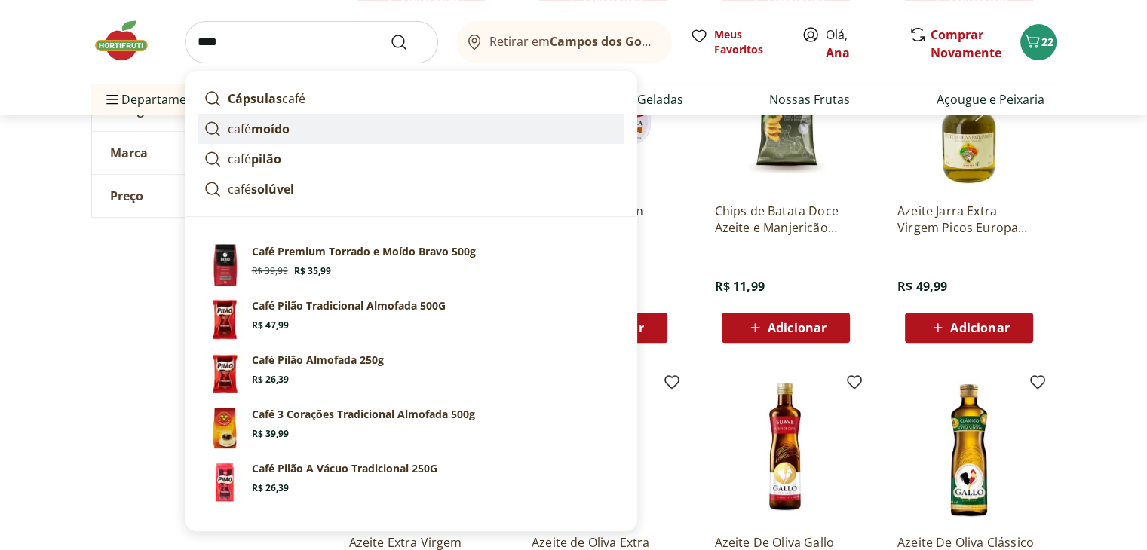
type input "****"
click at [390, 33] on button "Submit Search" at bounding box center [408, 42] width 36 height 18
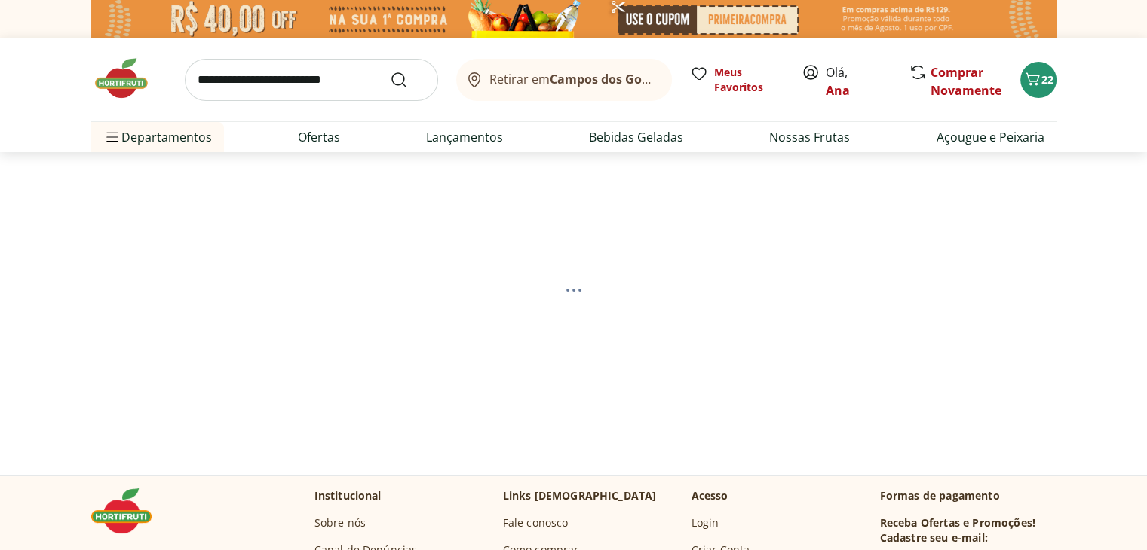
select select "**********"
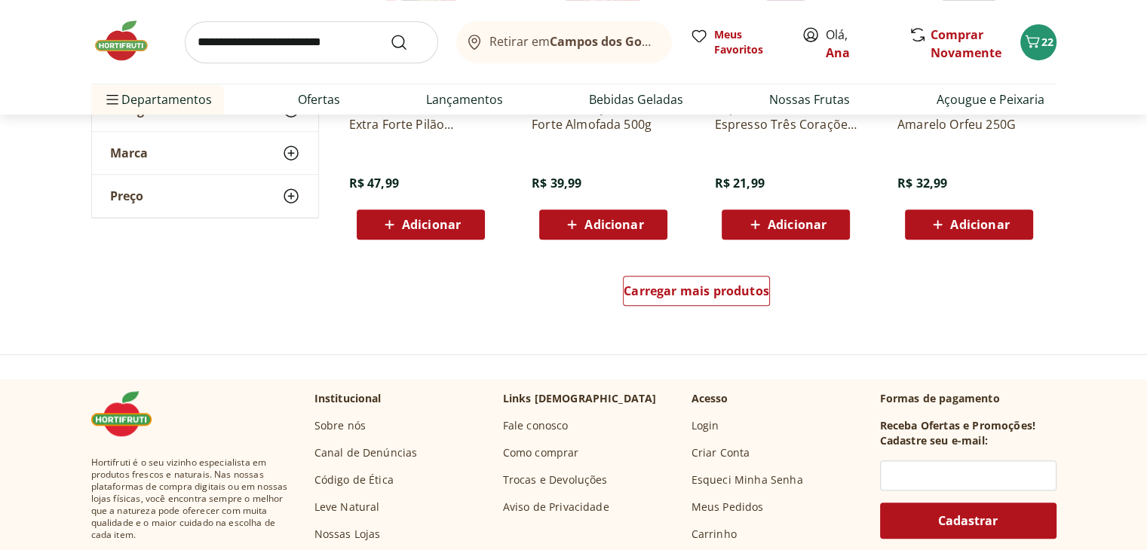
scroll to position [1131, 0]
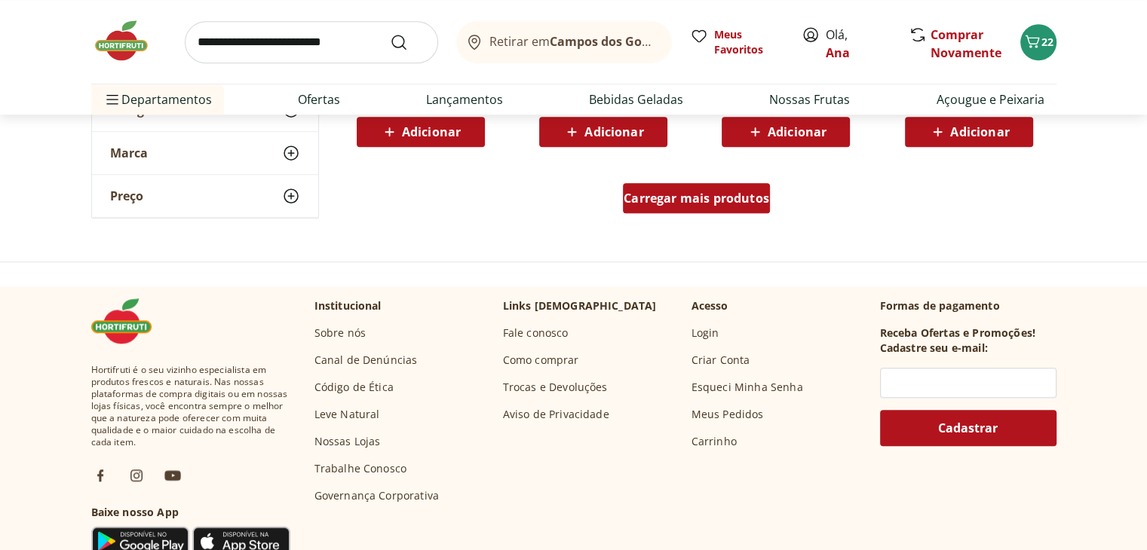
click at [685, 195] on span "Carregar mais produtos" at bounding box center [695, 198] width 145 height 12
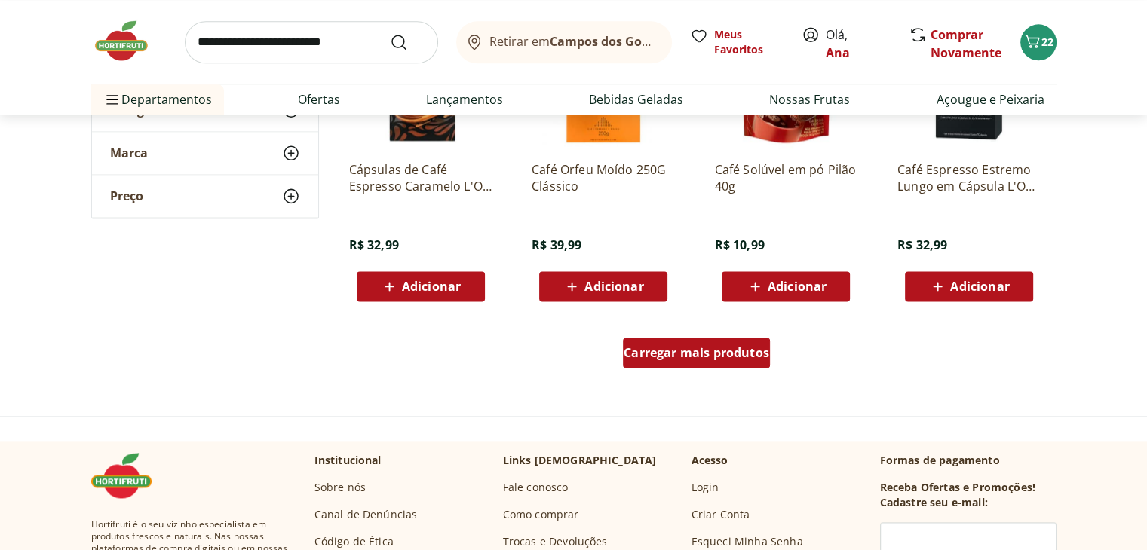
scroll to position [1960, 0]
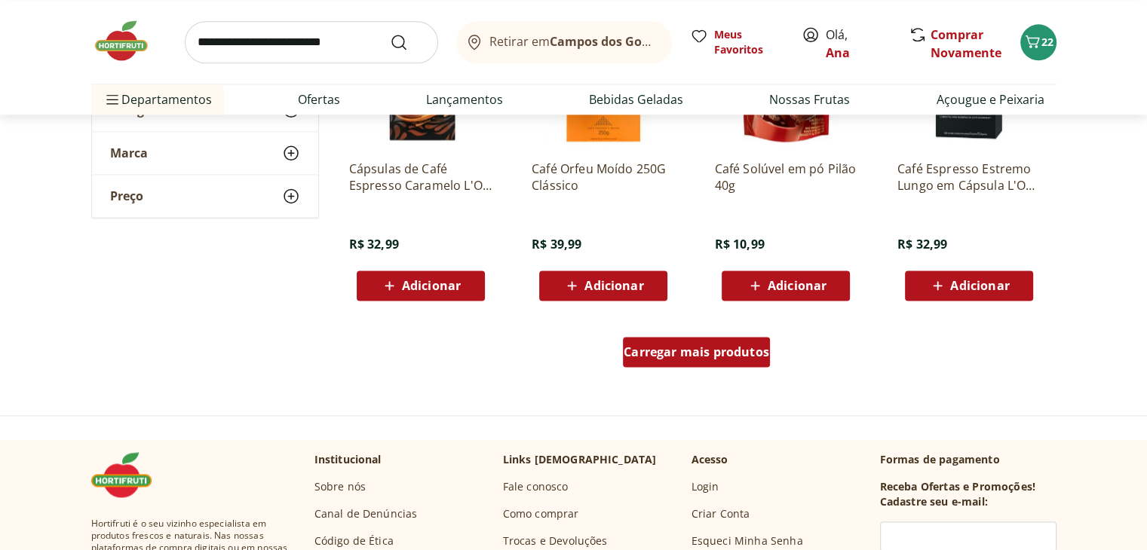
click at [679, 355] on span "Carregar mais produtos" at bounding box center [695, 352] width 145 height 12
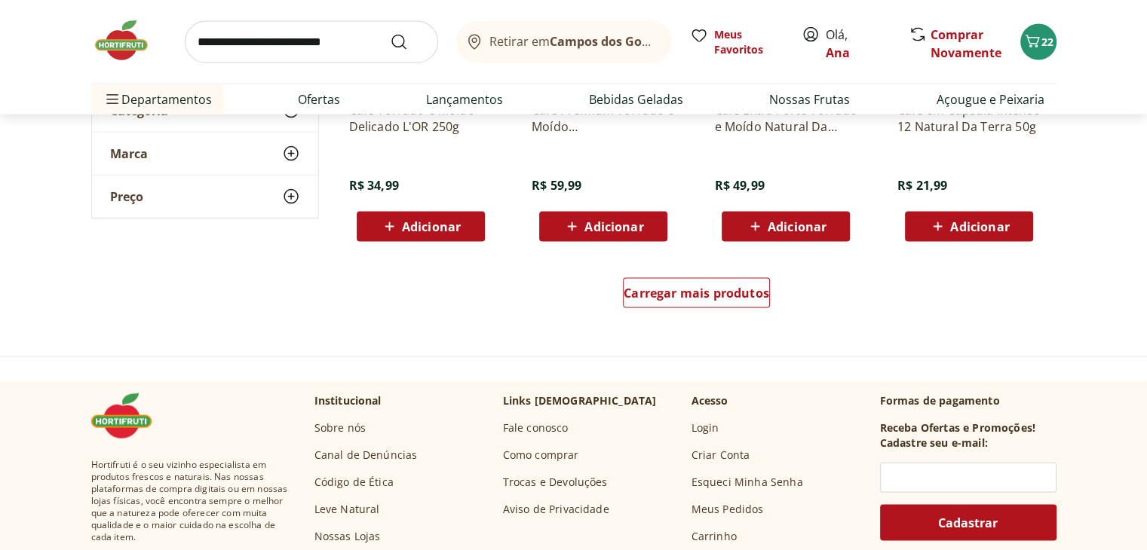
scroll to position [3015, 0]
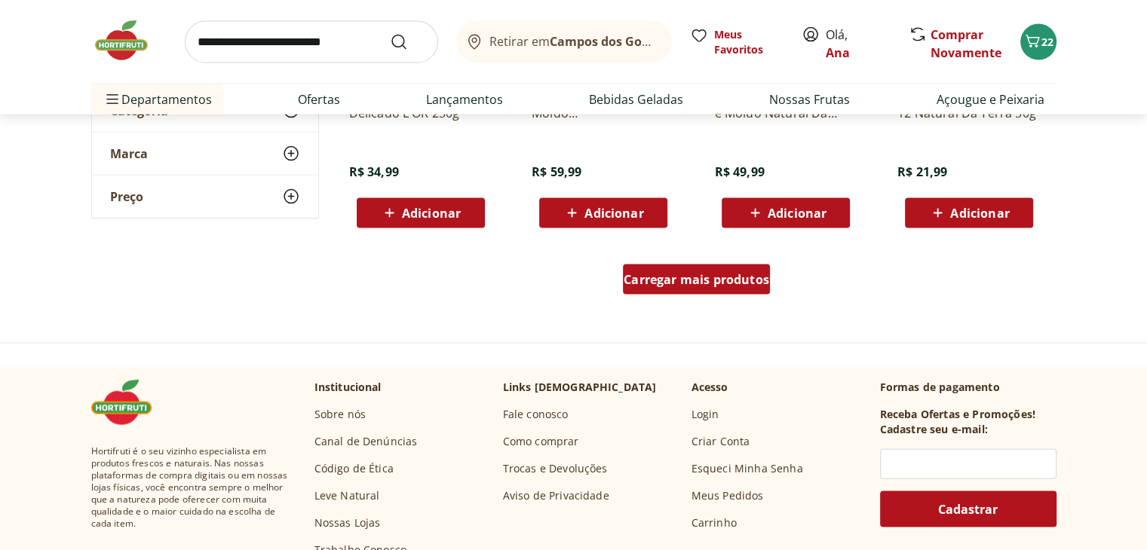
click at [660, 284] on span "Carregar mais produtos" at bounding box center [695, 280] width 145 height 12
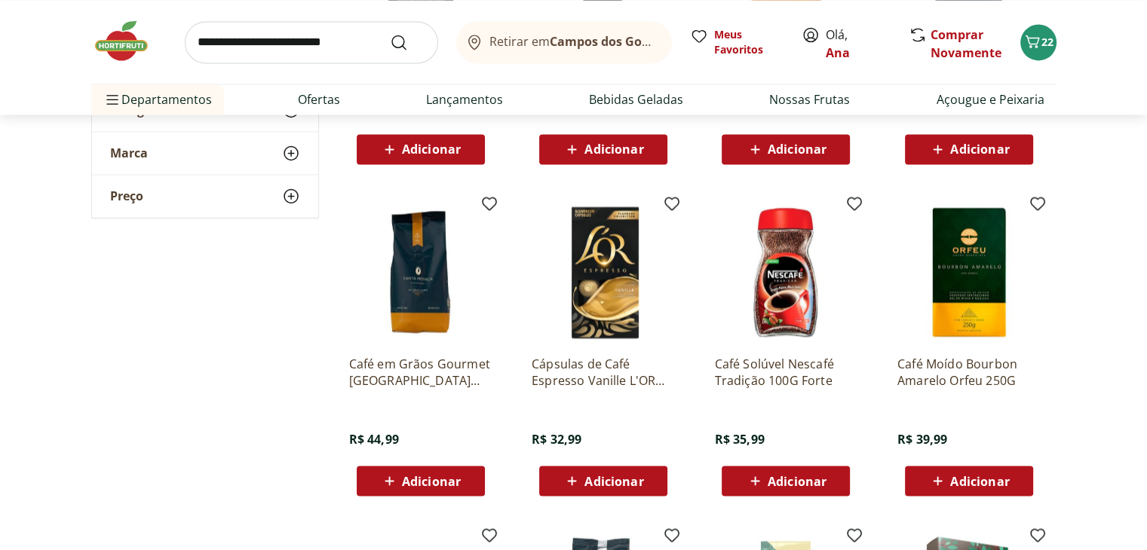
scroll to position [2412, 0]
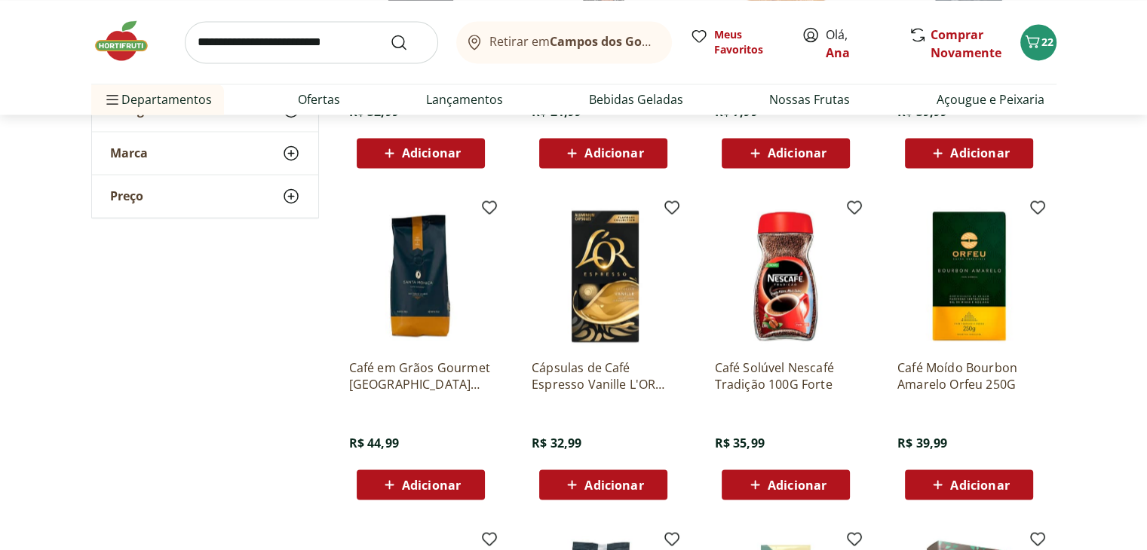
click at [974, 482] on span "Adicionar" at bounding box center [979, 485] width 59 height 12
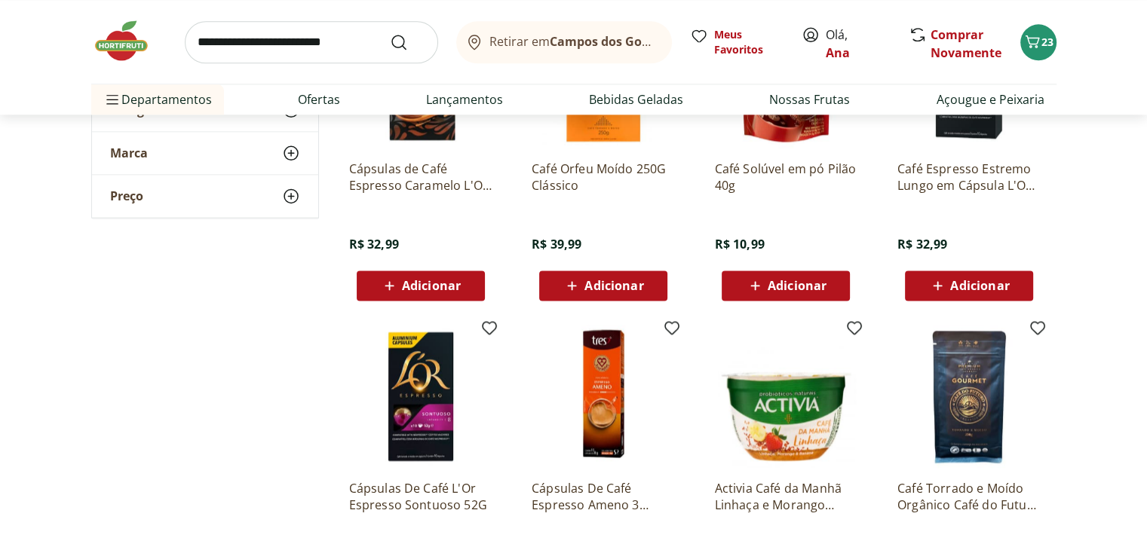
scroll to position [1734, 0]
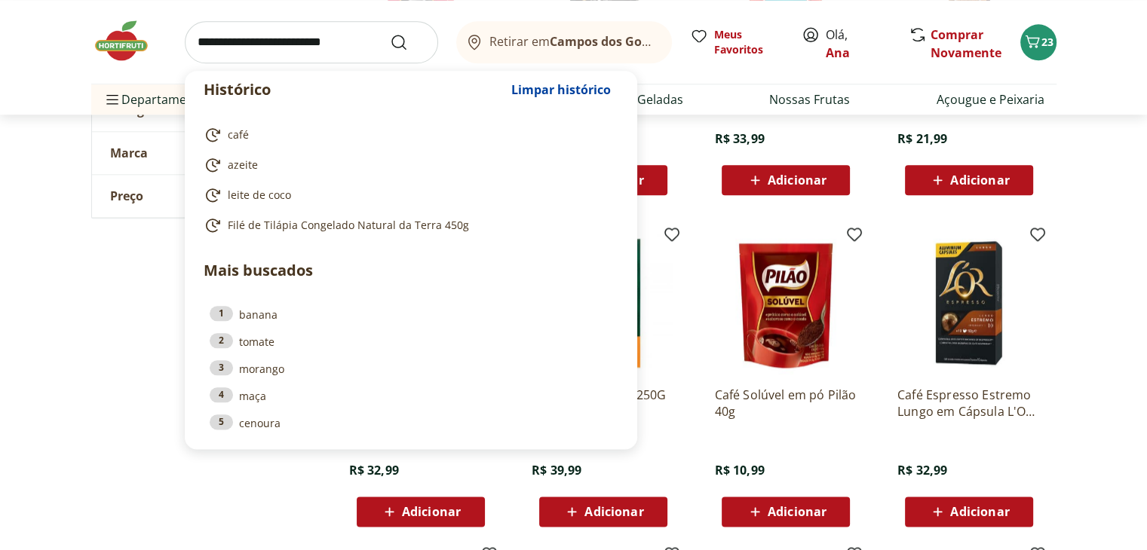
click at [268, 44] on input "search" at bounding box center [311, 42] width 253 height 42
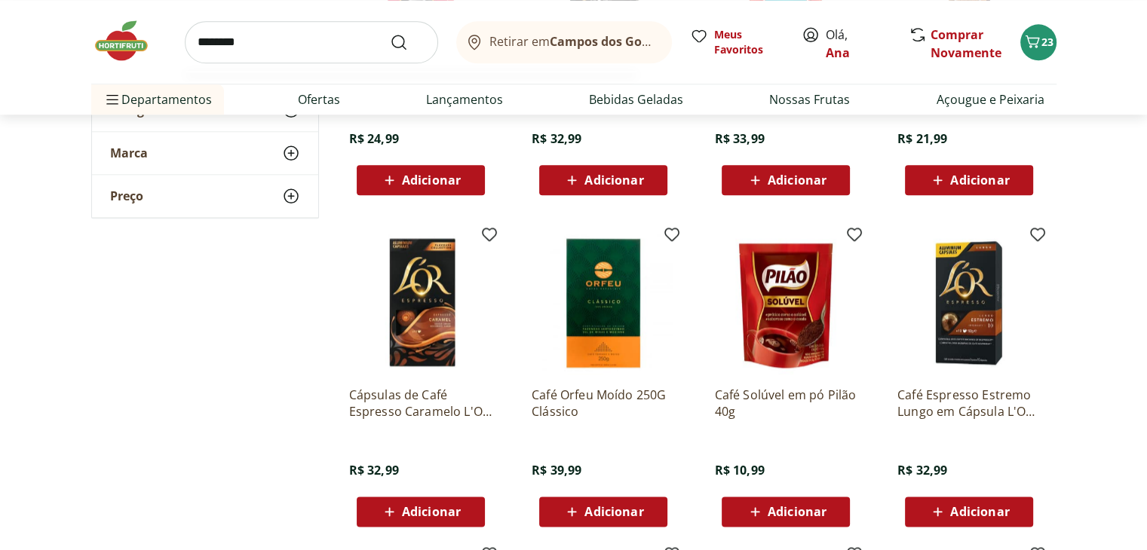
type input "*********"
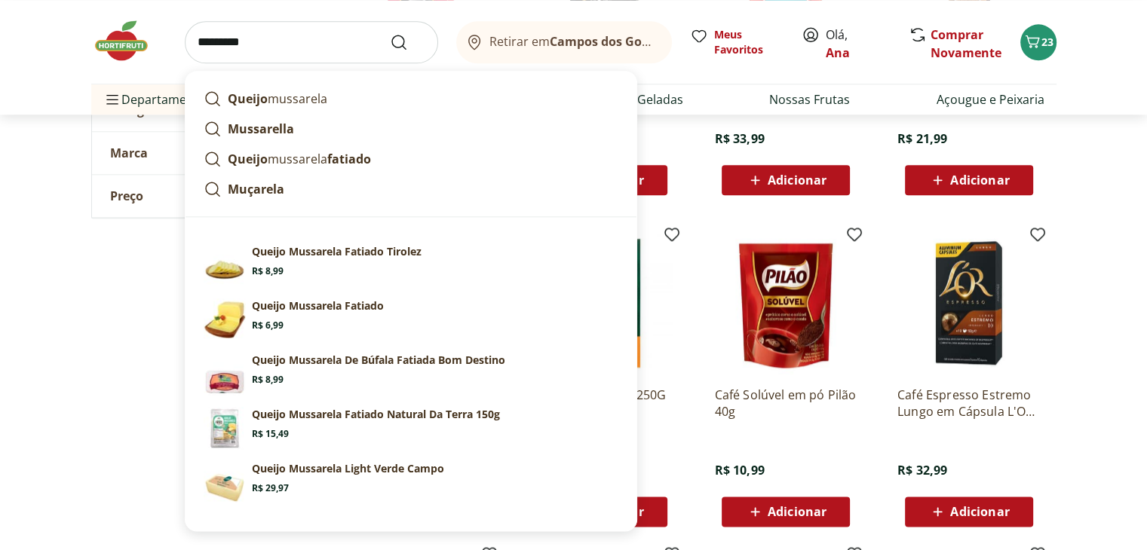
click button "Submit Search" at bounding box center [408, 42] width 36 height 18
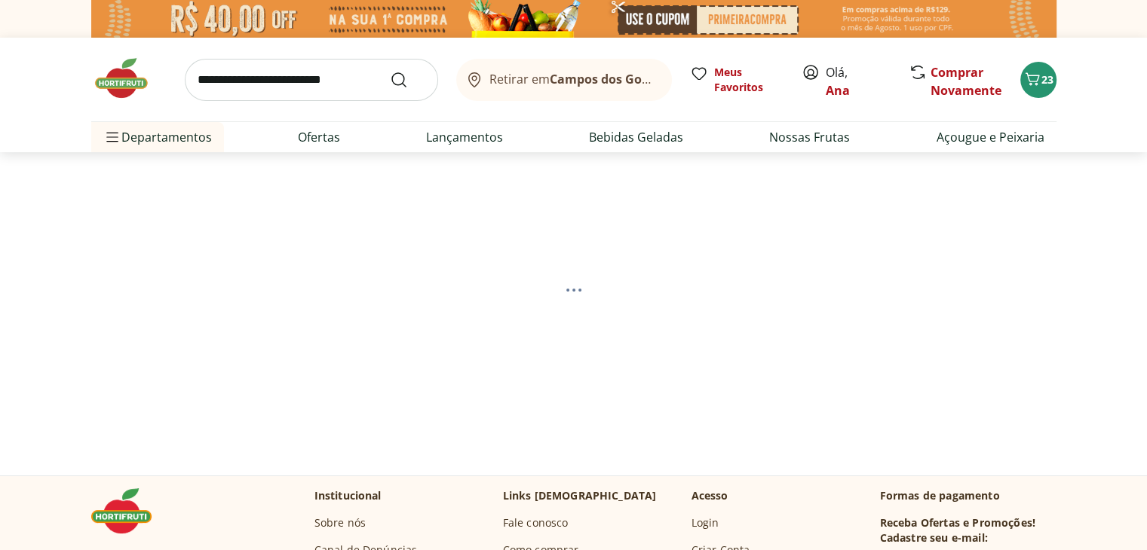
select select "**********"
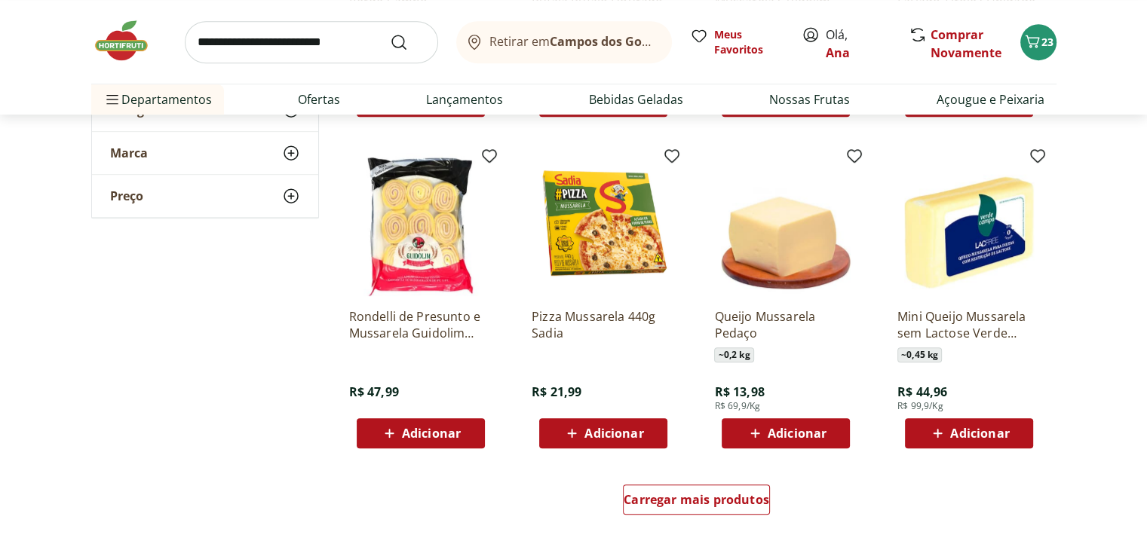
scroll to position [905, 0]
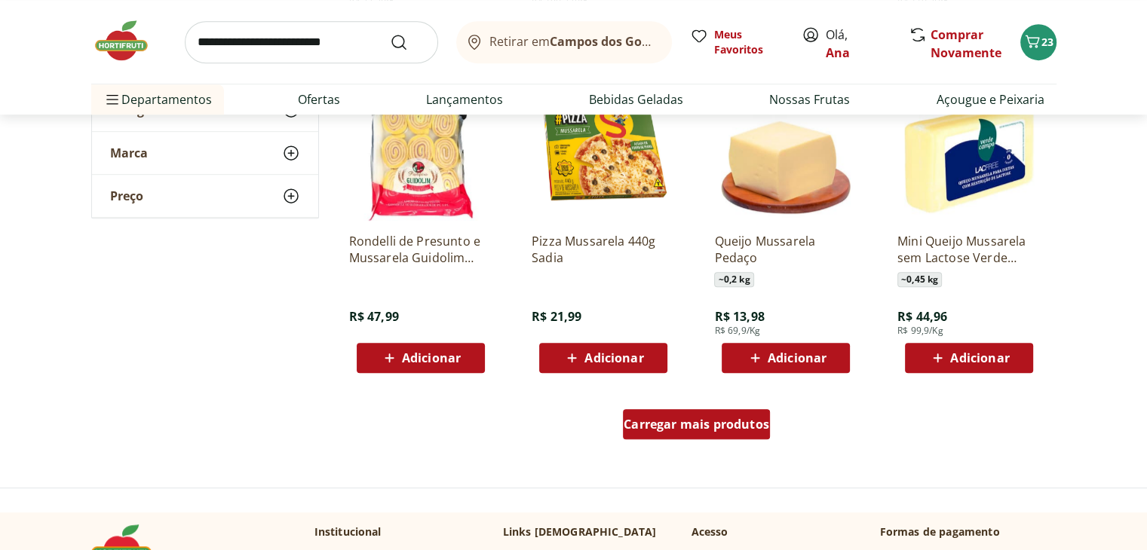
click at [730, 424] on span "Carregar mais produtos" at bounding box center [695, 424] width 145 height 12
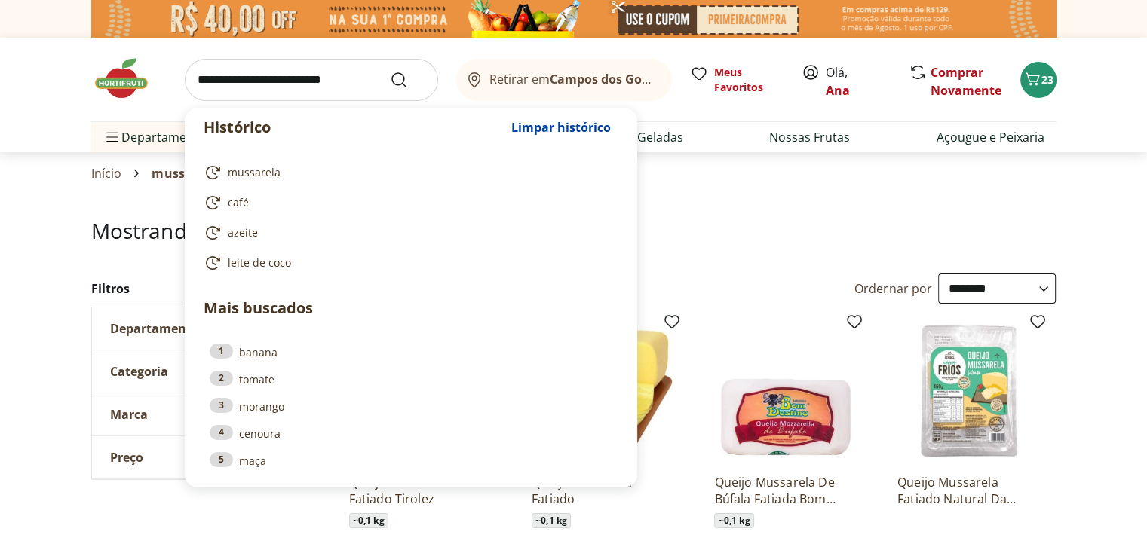
click at [277, 73] on input "search" at bounding box center [311, 80] width 253 height 42
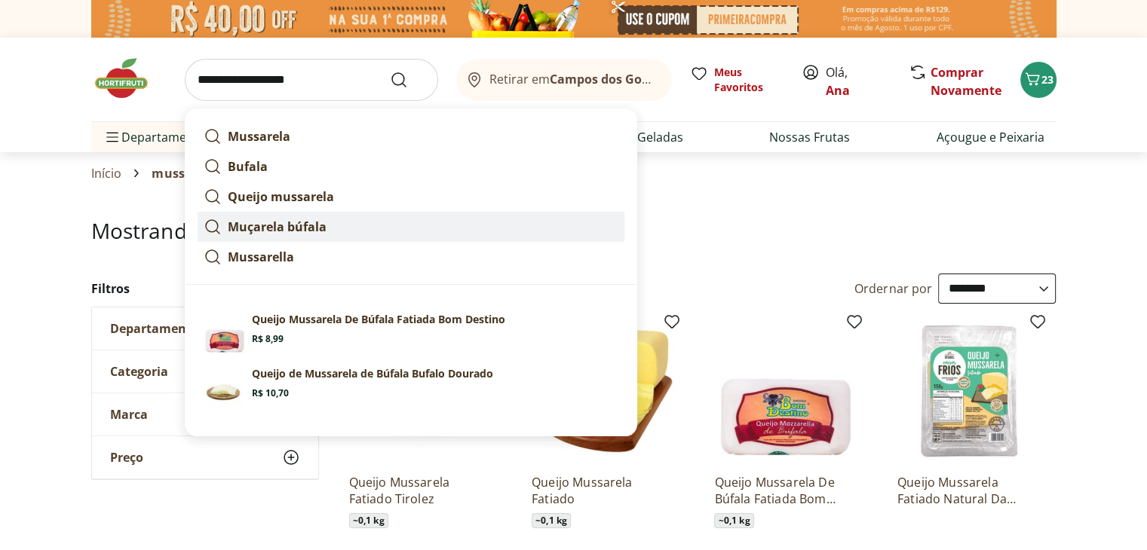
click at [277, 224] on strong "Muçarela búfala" at bounding box center [277, 227] width 99 height 17
type input "**********"
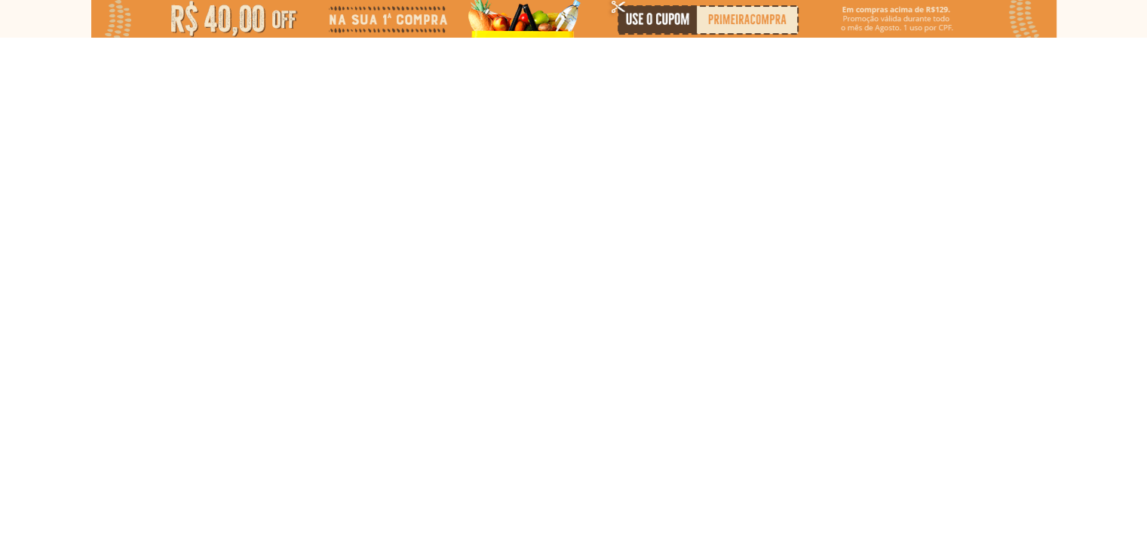
select select "**********"
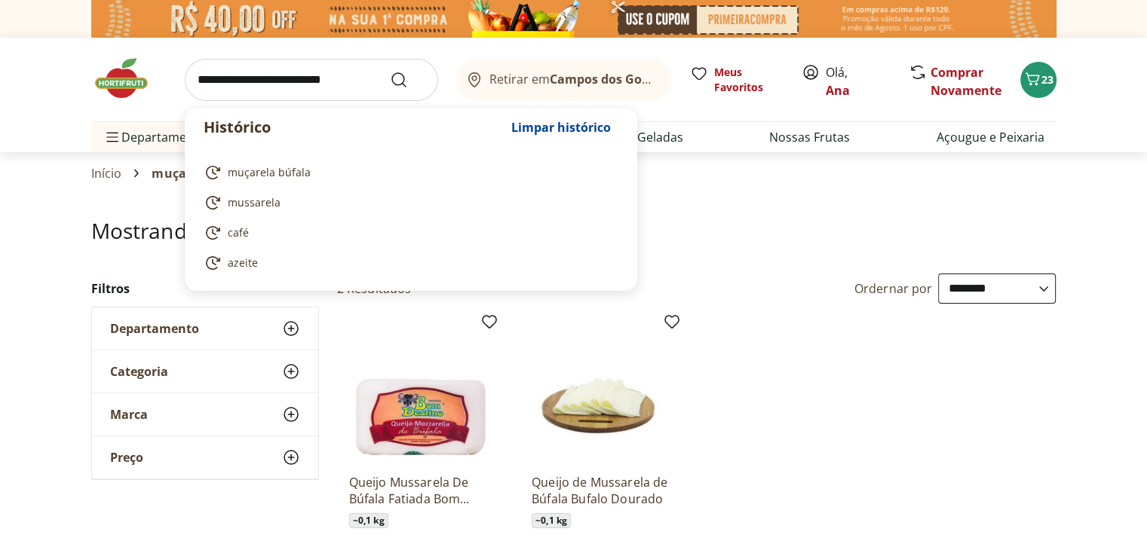
click at [236, 79] on input "search" at bounding box center [311, 80] width 253 height 42
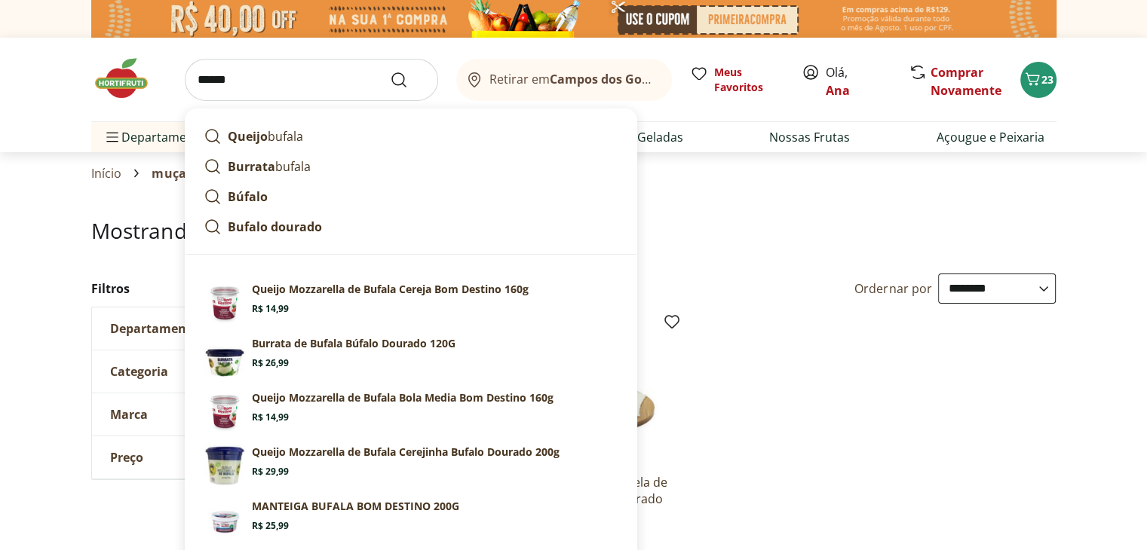
type input "******"
click at [390, 71] on button "Submit Search" at bounding box center [408, 80] width 36 height 18
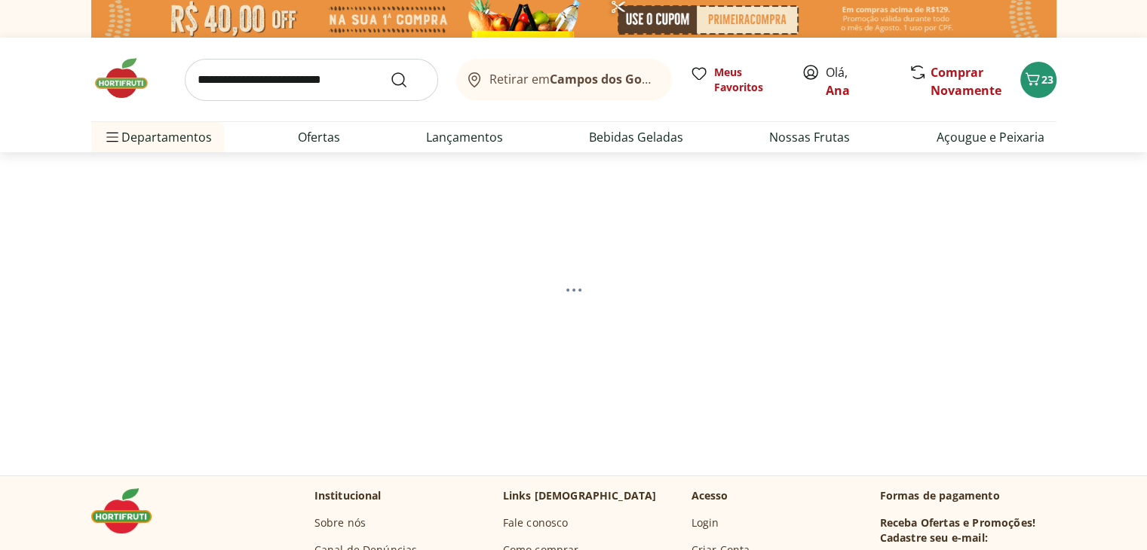
select select "**********"
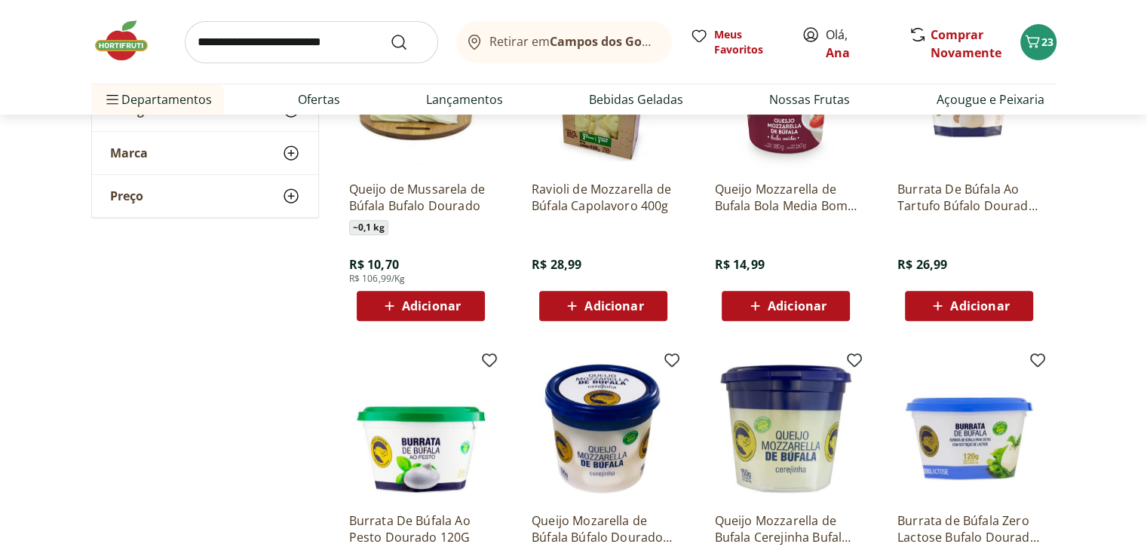
scroll to position [603, 0]
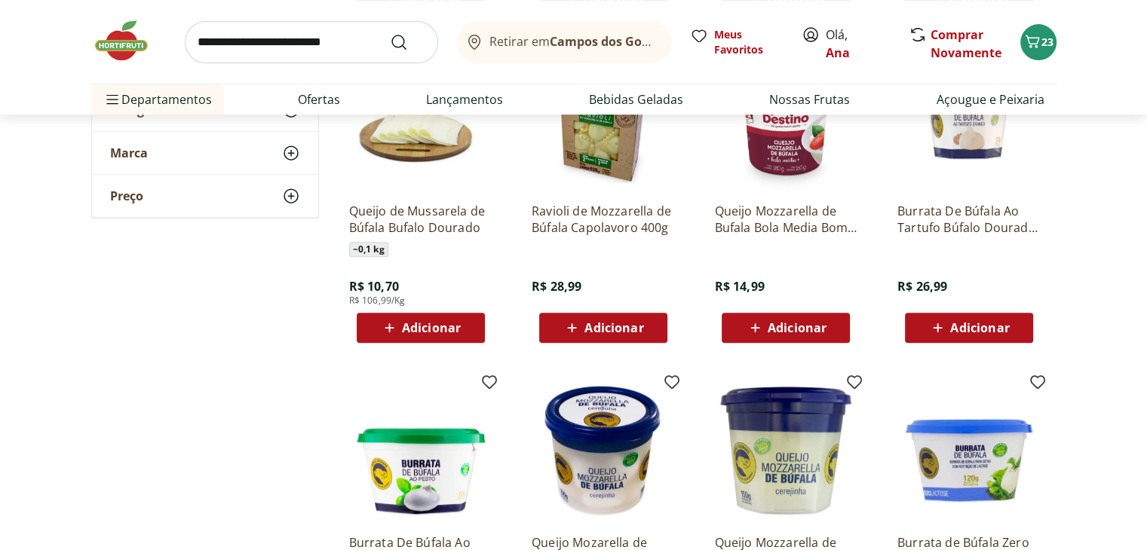
click at [777, 323] on span "Adicionar" at bounding box center [796, 328] width 59 height 12
click at [1045, 43] on span "24" at bounding box center [1047, 42] width 12 height 14
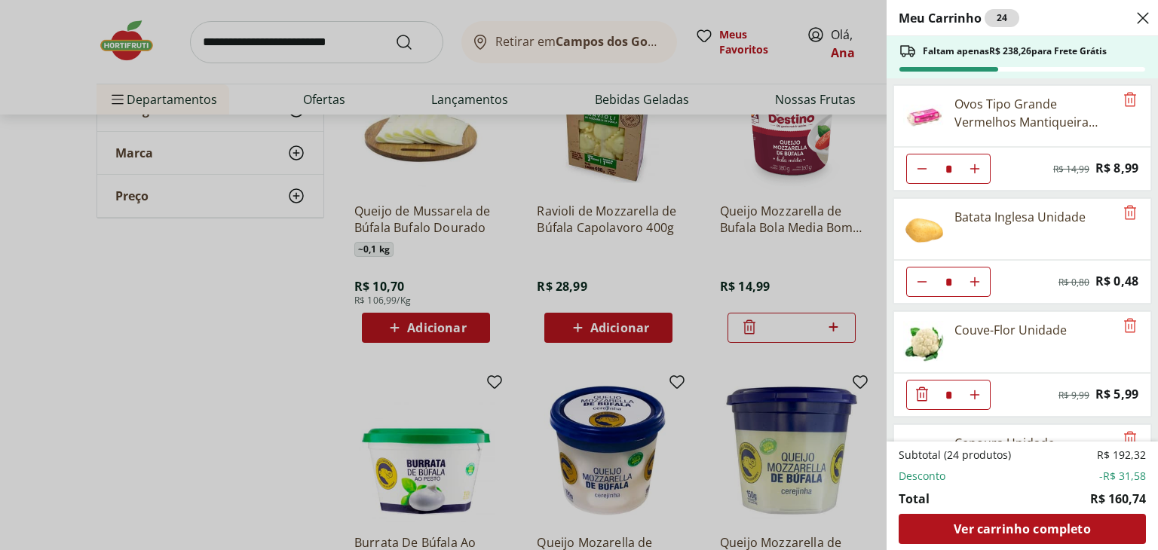
click at [152, 374] on div "Meu Carrinho 24 Faltam apenas R$ 238,26 para Frete Grátis Ovos Tipo Grande Verm…" at bounding box center [579, 275] width 1158 height 550
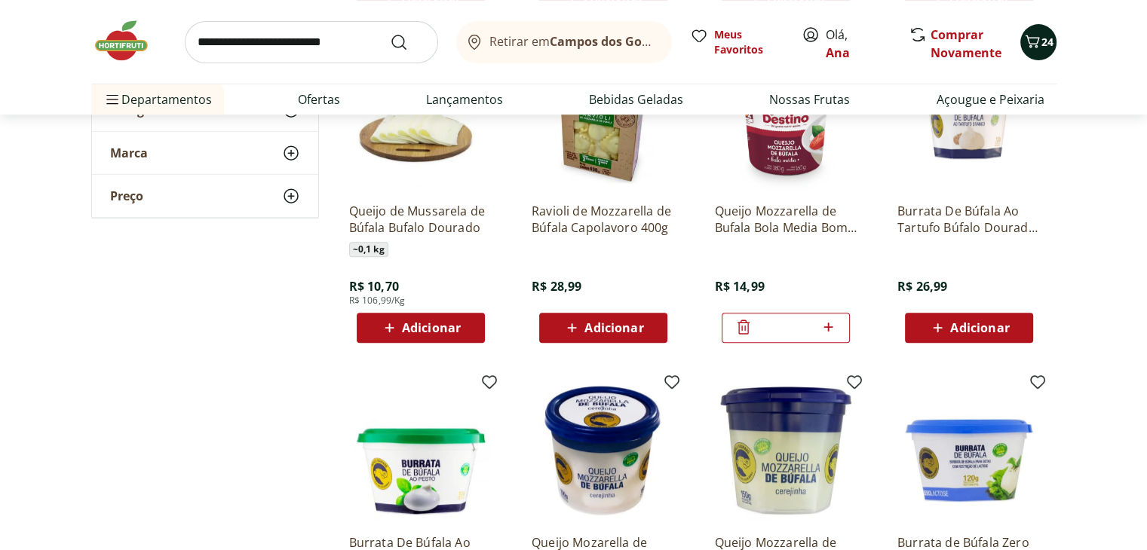
click at [1031, 49] on icon "Carrinho" at bounding box center [1032, 41] width 18 height 18
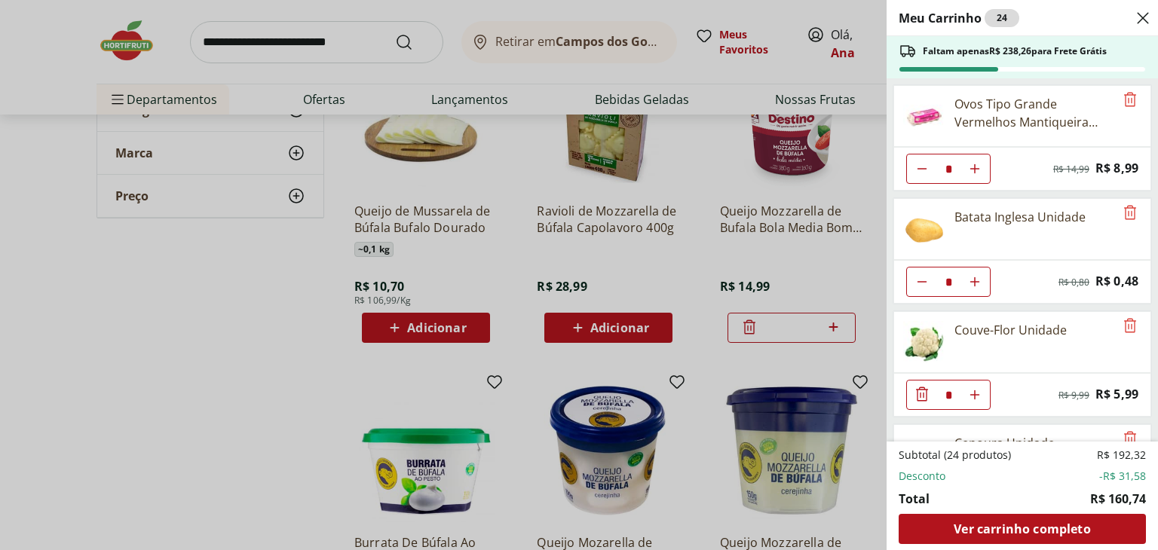
click at [216, 47] on div "Meu Carrinho 24 Faltam apenas R$ 238,26 para Frete Grátis Ovos Tipo Grande Verm…" at bounding box center [579, 275] width 1158 height 550
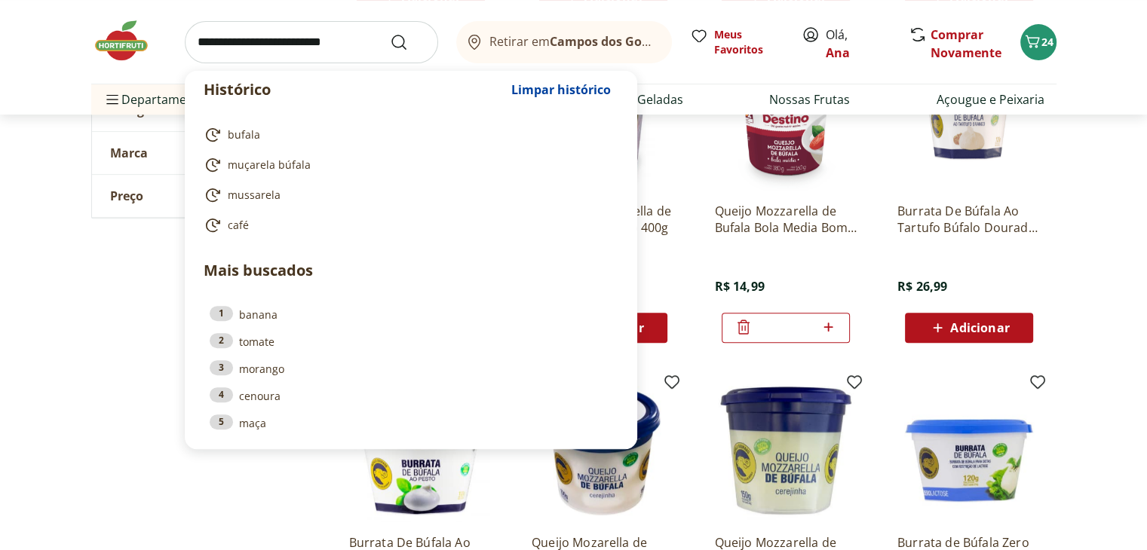
click at [248, 46] on input "search" at bounding box center [311, 42] width 253 height 42
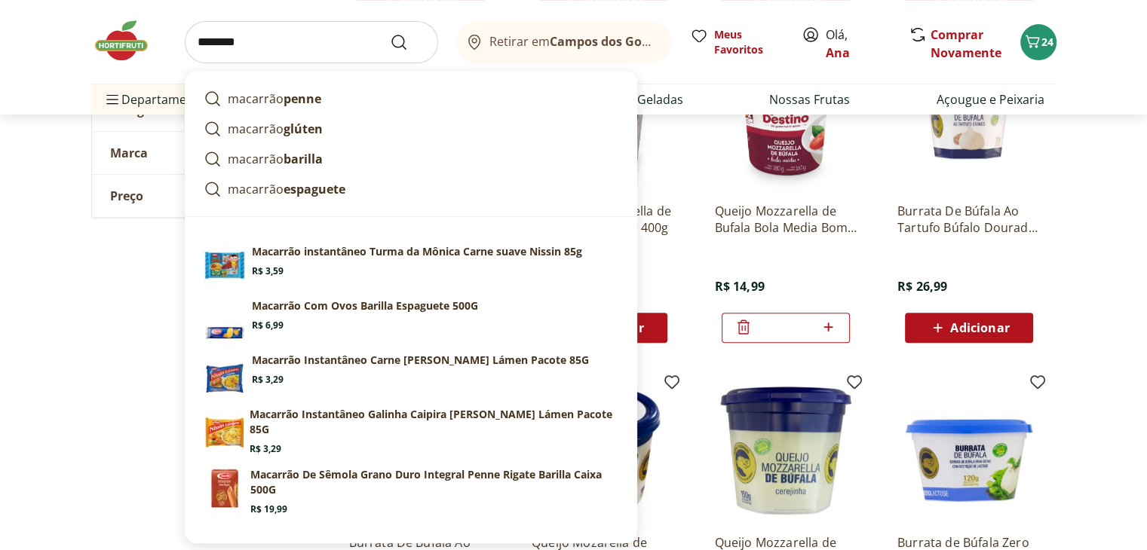
type input "********"
click at [390, 33] on button "Submit Search" at bounding box center [408, 42] width 36 height 18
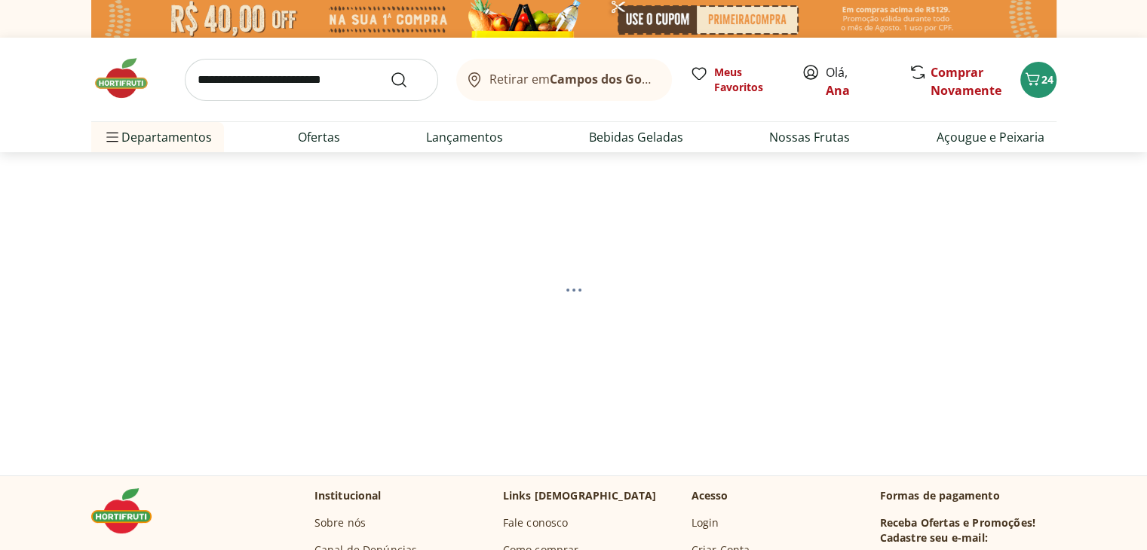
select select "**********"
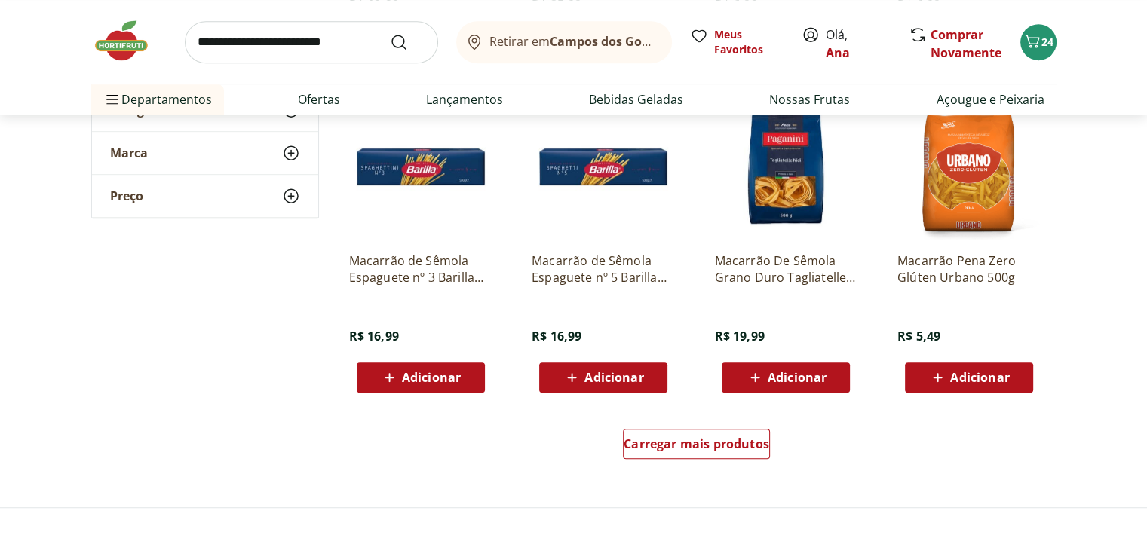
scroll to position [905, 0]
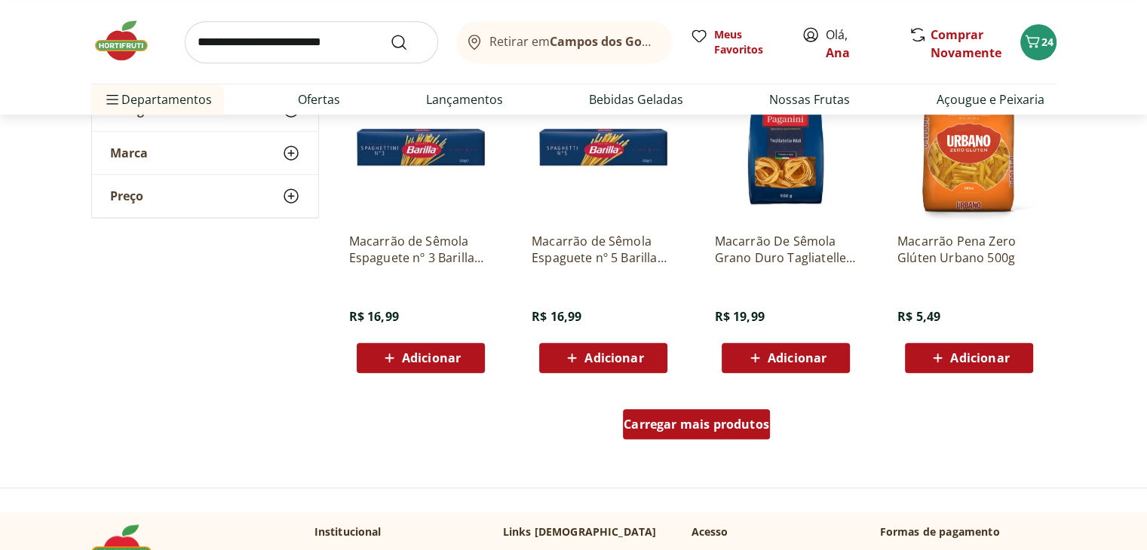
click at [665, 425] on span "Carregar mais produtos" at bounding box center [695, 424] width 145 height 12
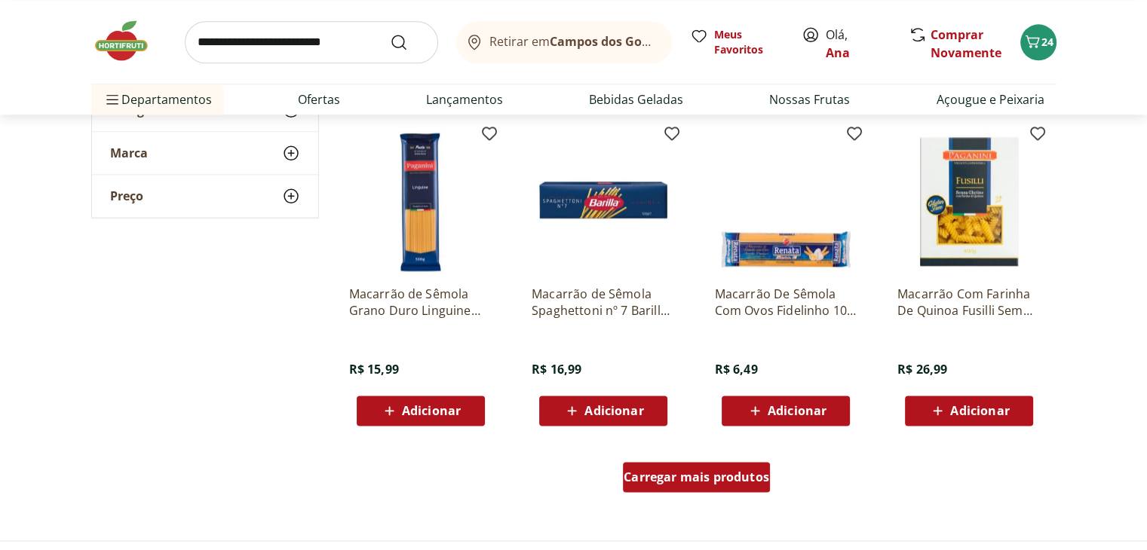
scroll to position [1885, 0]
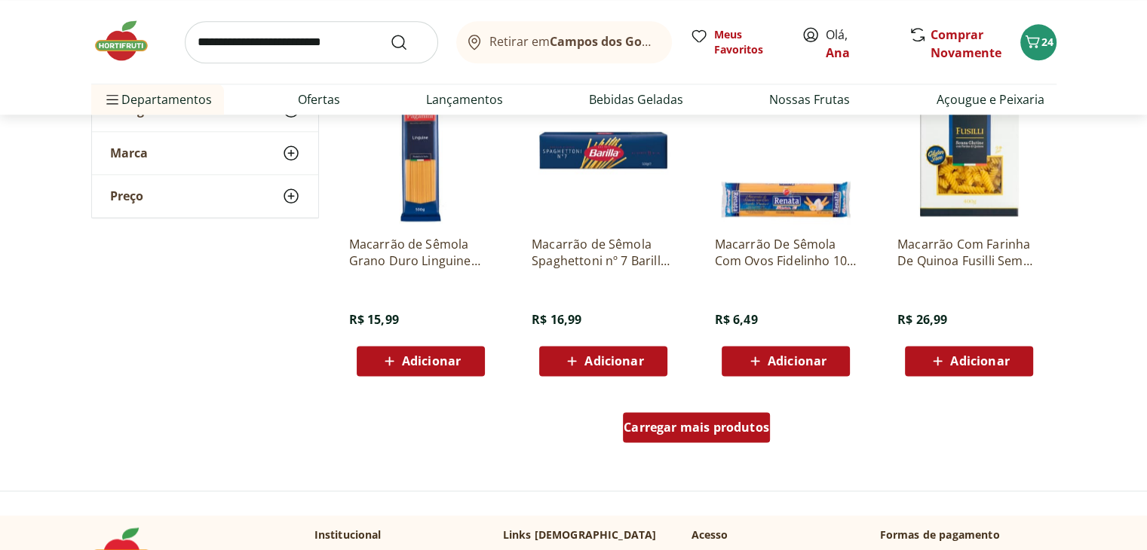
click at [665, 425] on span "Carregar mais produtos" at bounding box center [695, 427] width 145 height 12
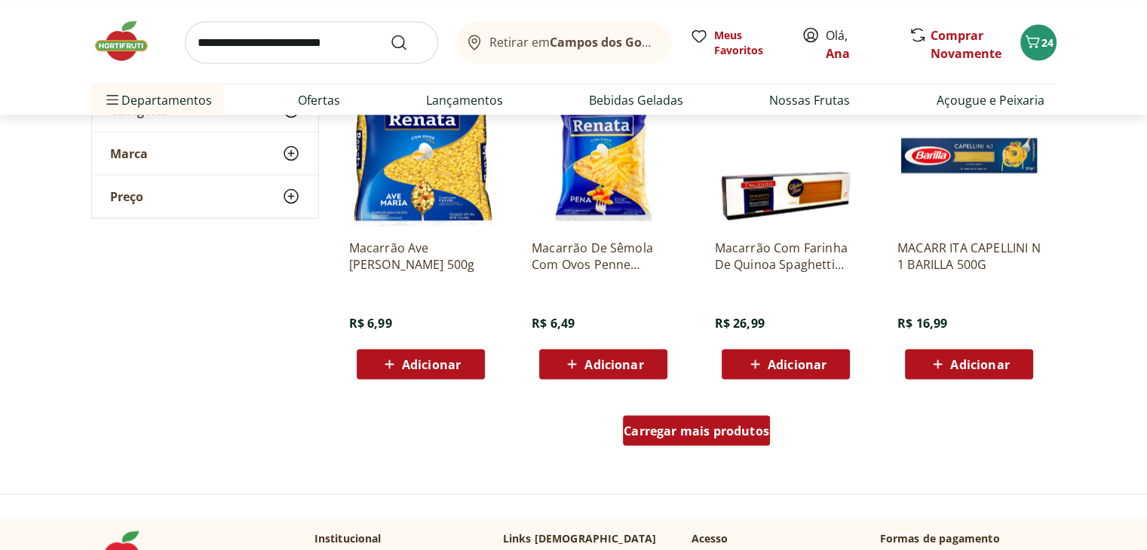
scroll to position [2940, 0]
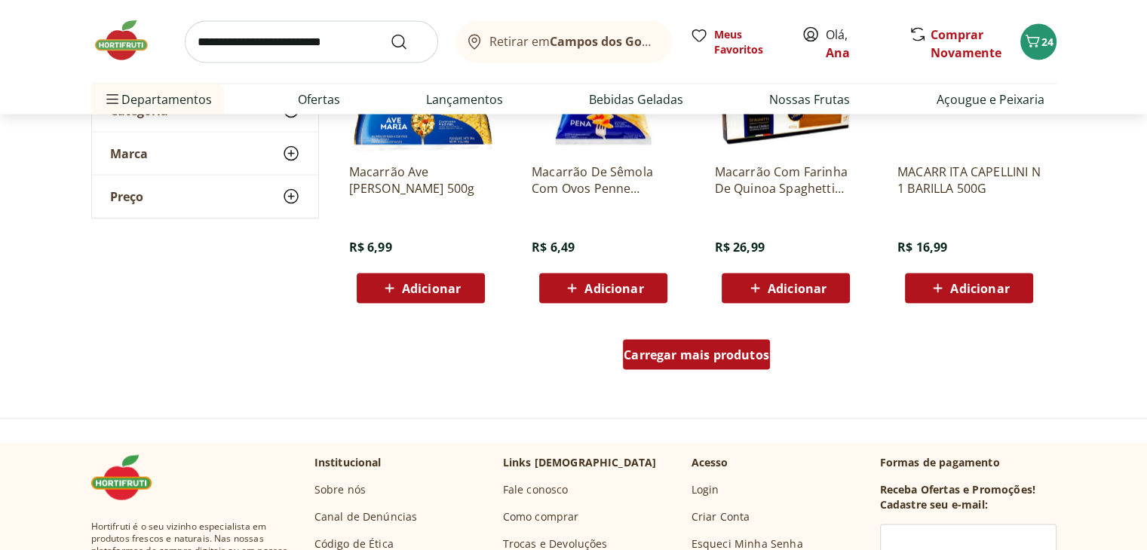
click at [643, 354] on span "Carregar mais produtos" at bounding box center [695, 355] width 145 height 12
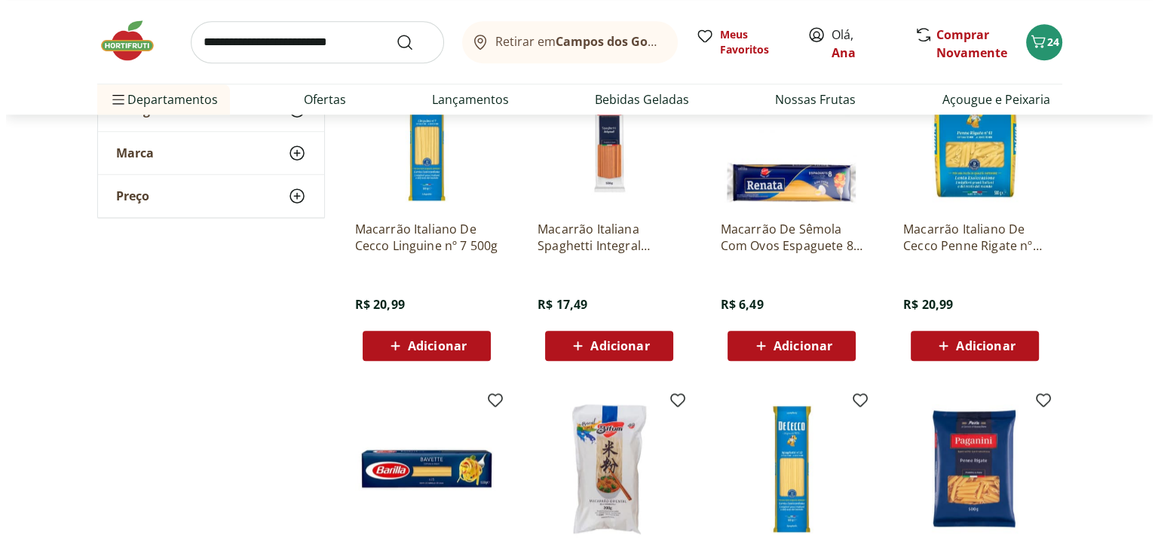
scroll to position [1206, 0]
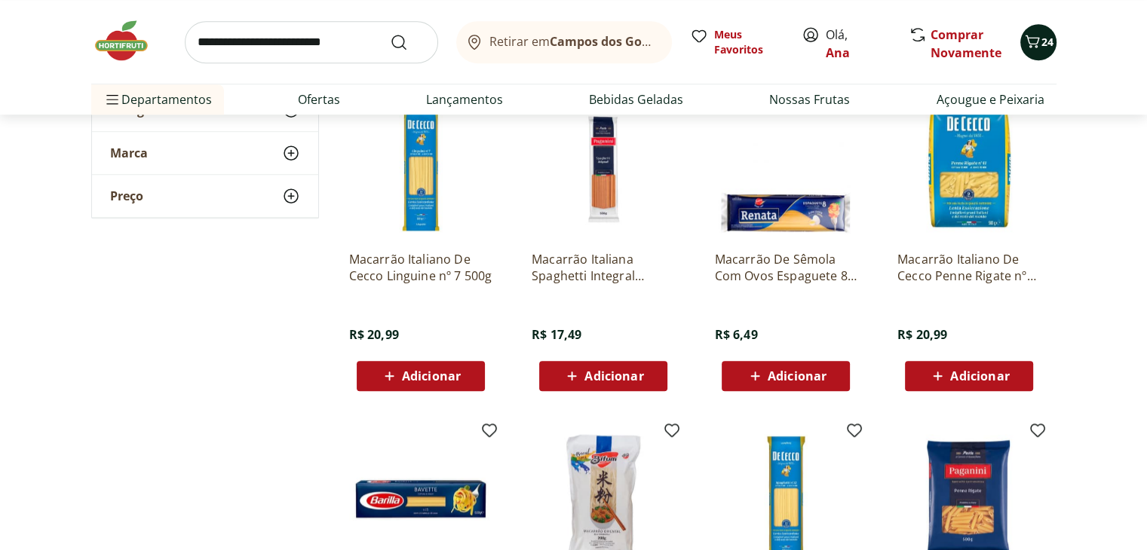
click at [1029, 40] on icon "Carrinho" at bounding box center [1032, 41] width 18 height 18
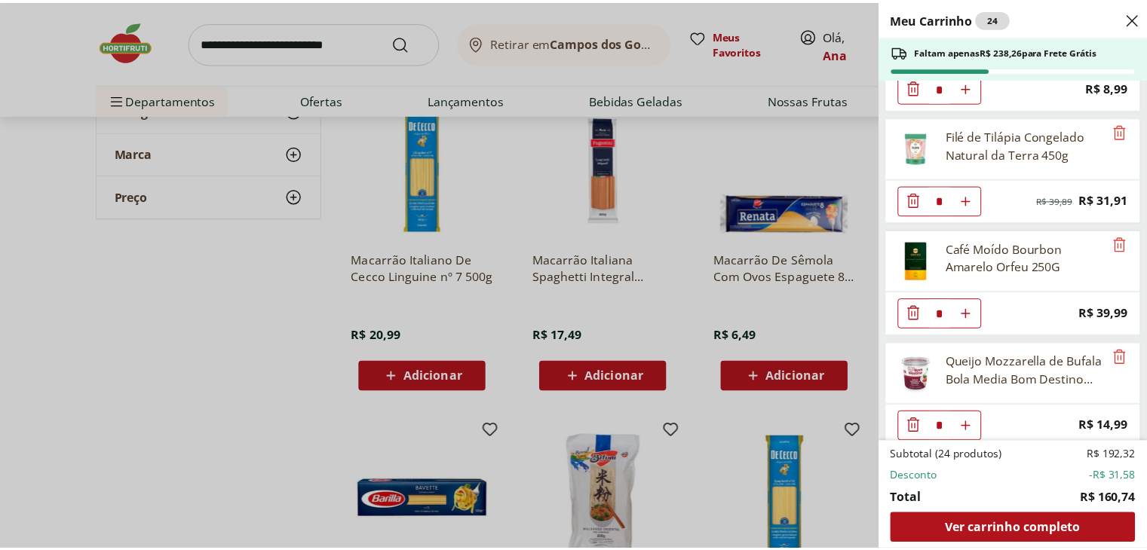
scroll to position [989, 0]
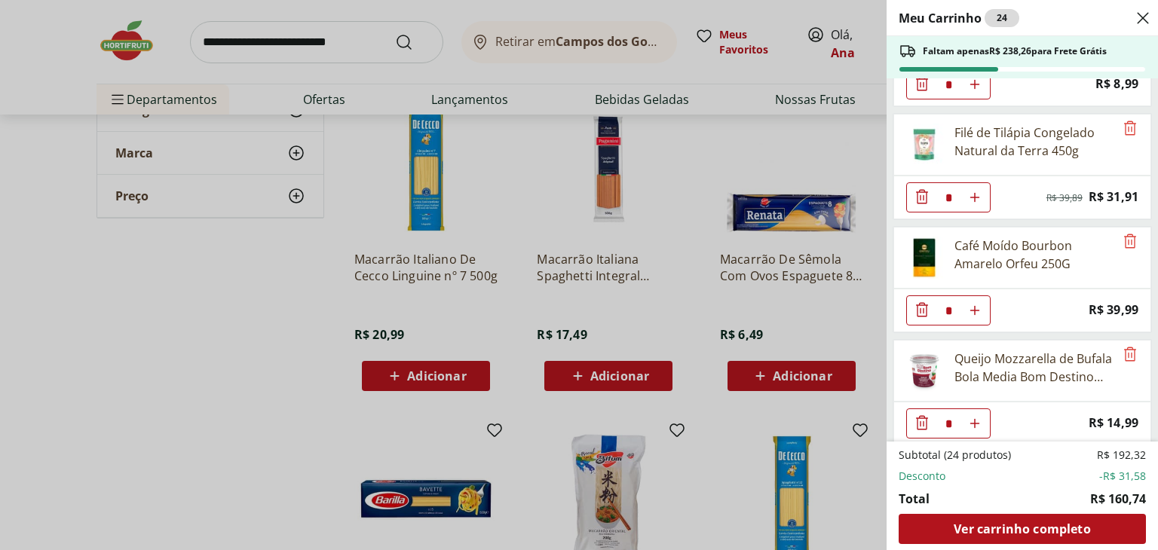
click at [200, 363] on div "Meu Carrinho 24 Faltam apenas R$ 238,26 para Frete Grátis Ovos Tipo Grande Verm…" at bounding box center [579, 275] width 1158 height 550
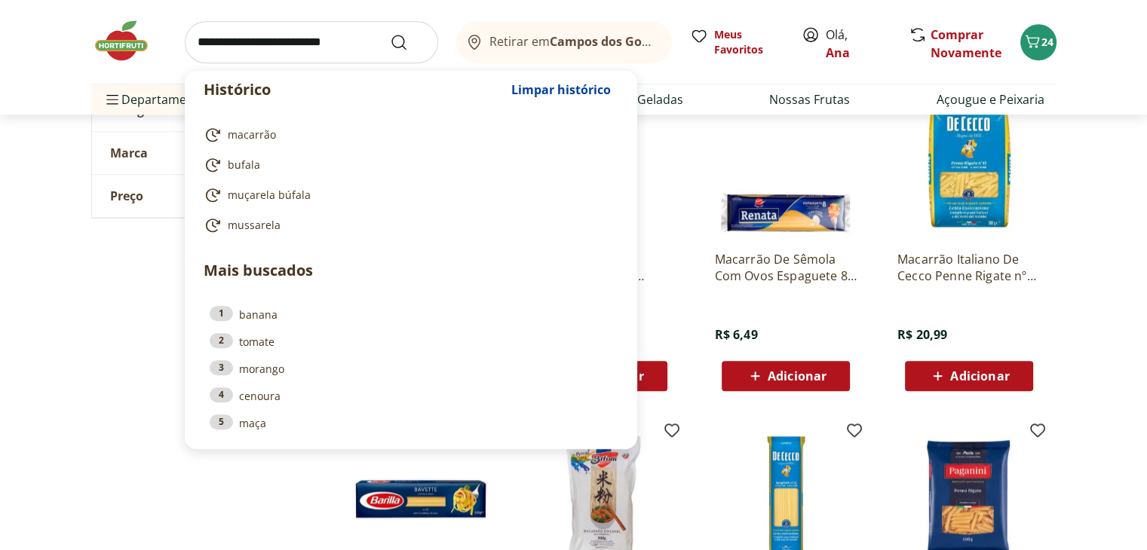
click at [237, 37] on input "search" at bounding box center [311, 42] width 253 height 42
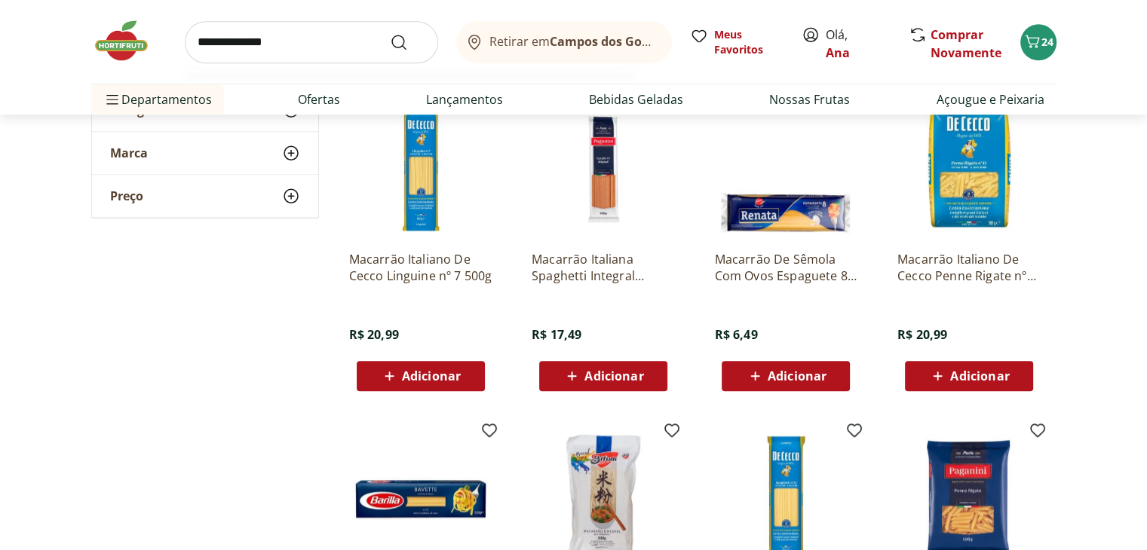
type input "**********"
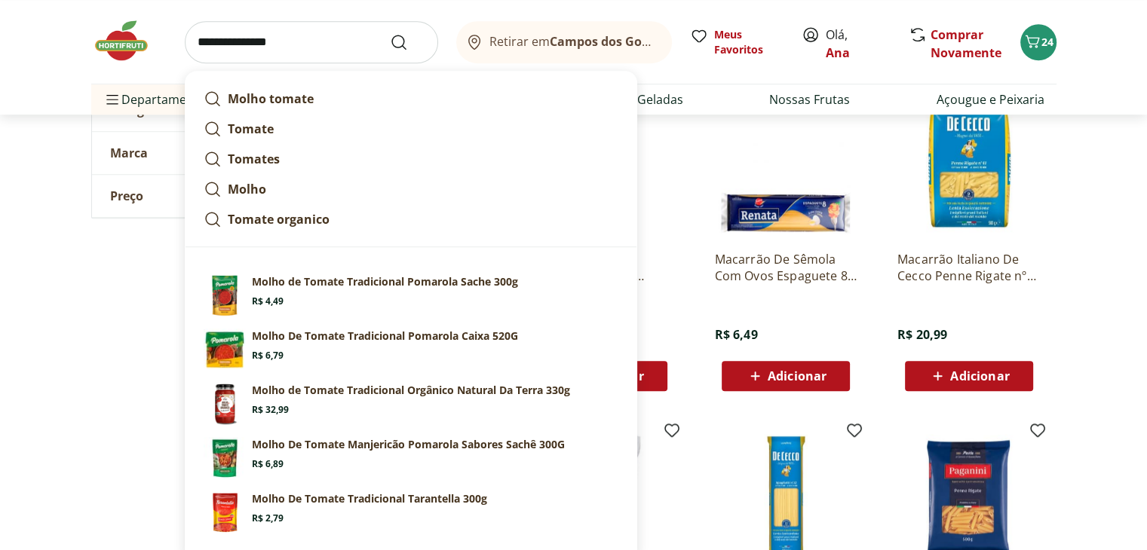
click button "Submit Search" at bounding box center [408, 42] width 36 height 18
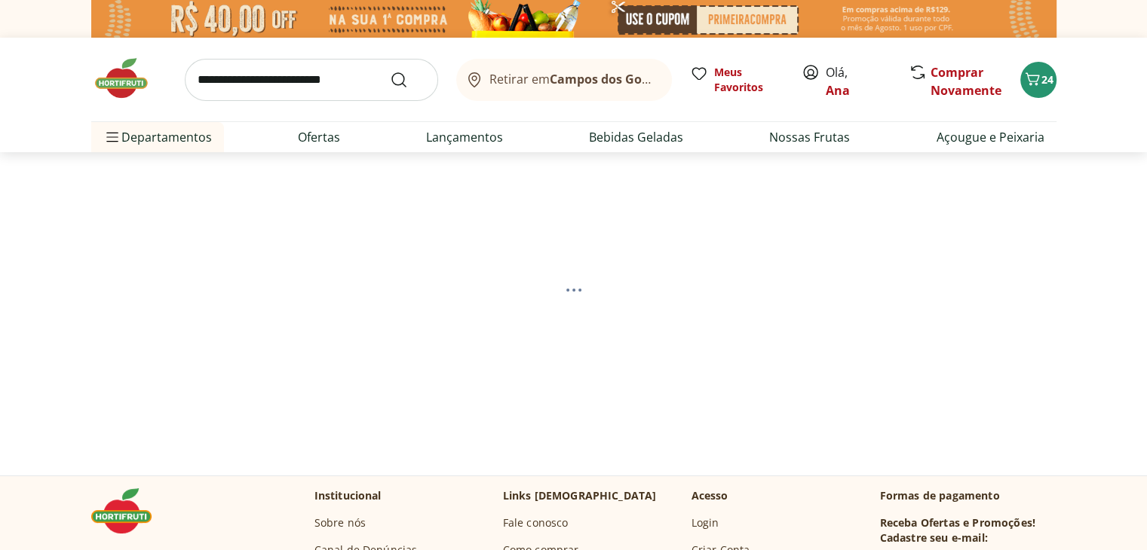
select select "**********"
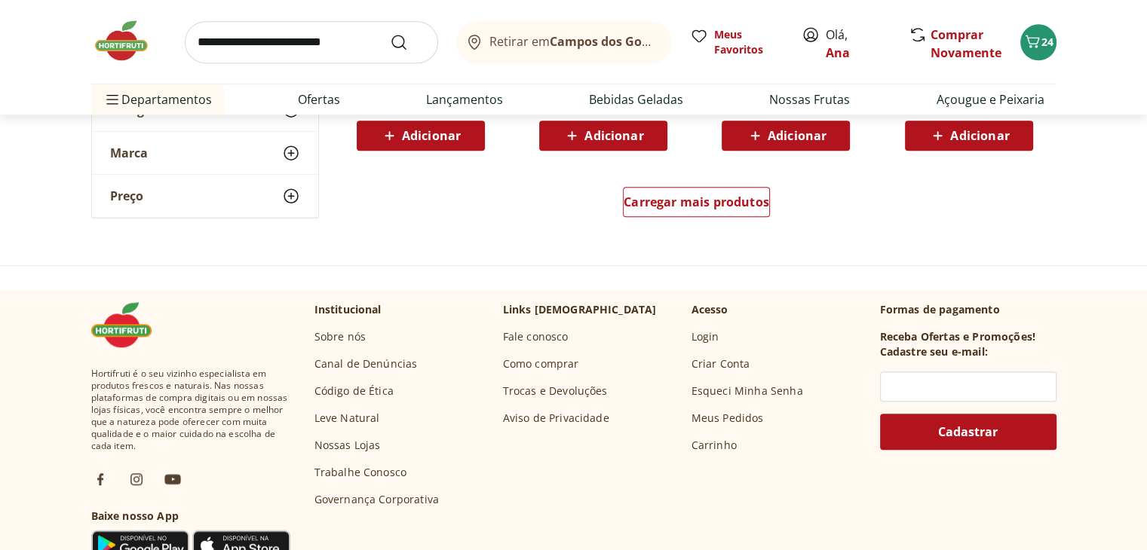
scroll to position [1131, 0]
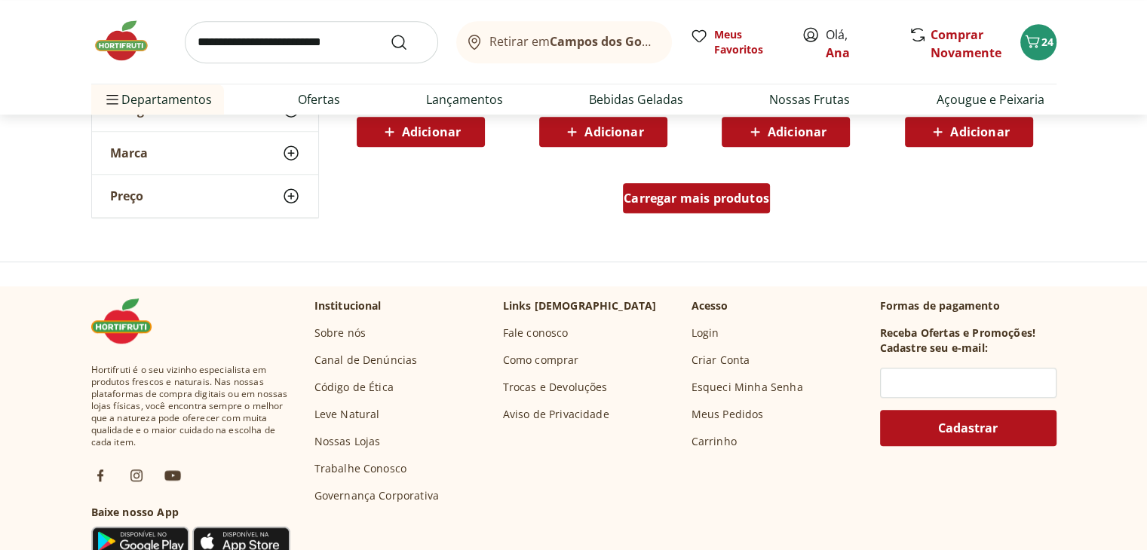
click at [700, 192] on span "Carregar mais produtos" at bounding box center [695, 198] width 145 height 12
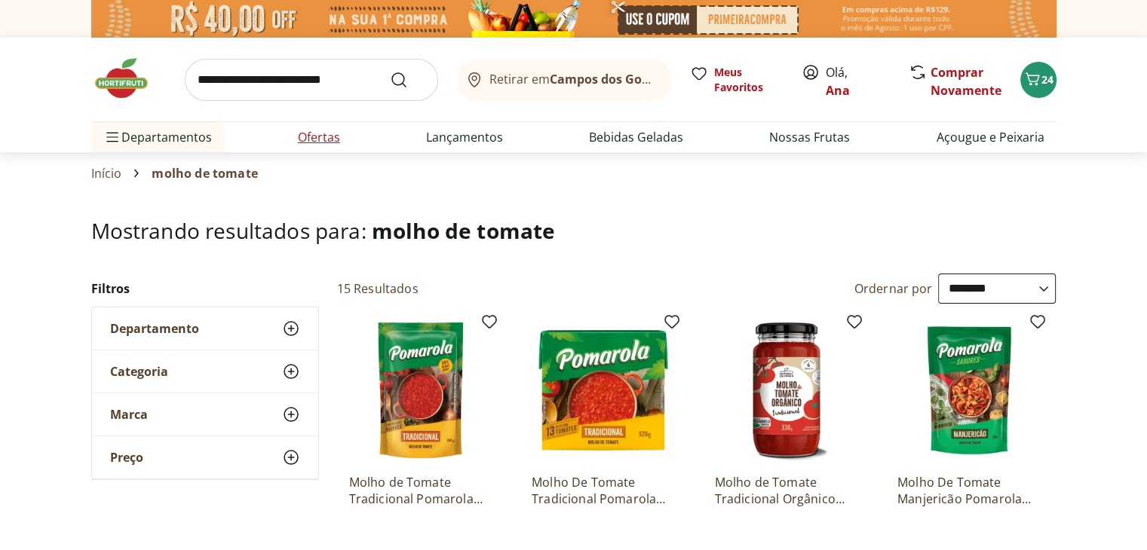
click at [327, 142] on link "Ofertas" at bounding box center [319, 137] width 42 height 18
select select "**********"
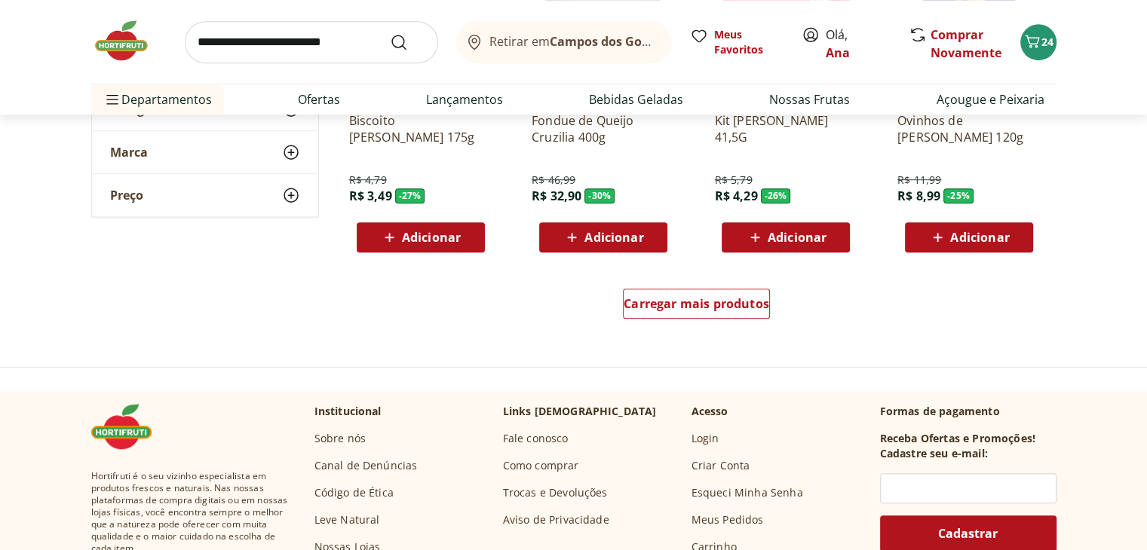
scroll to position [980, 0]
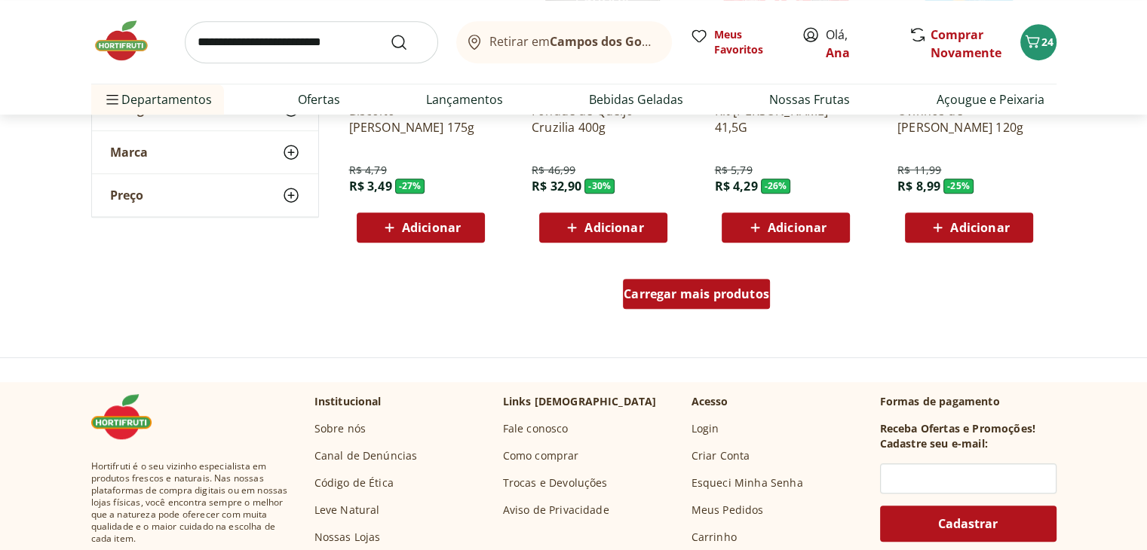
click at [675, 290] on span "Carregar mais produtos" at bounding box center [695, 294] width 145 height 12
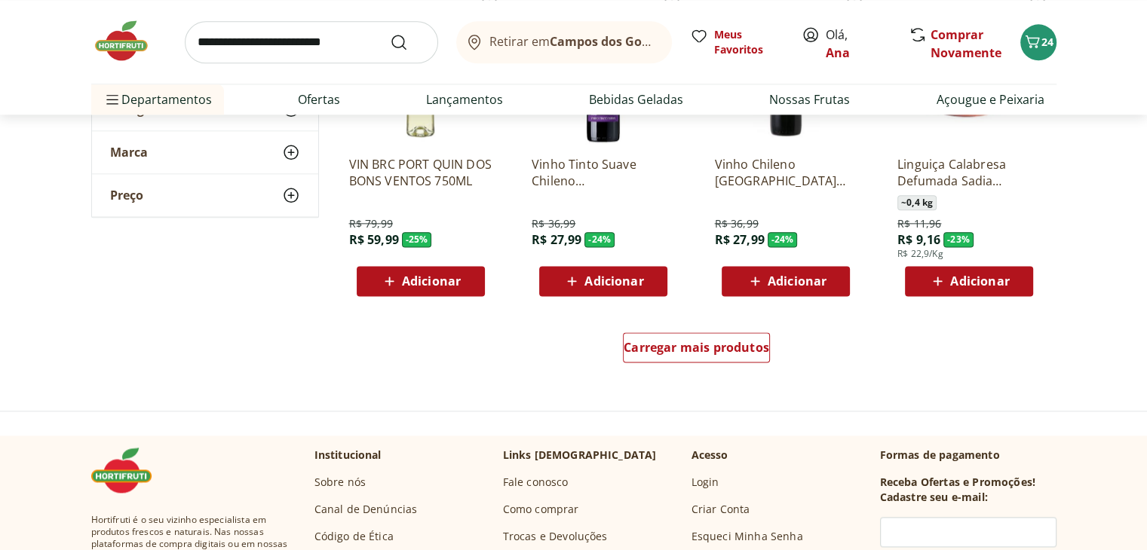
scroll to position [2035, 0]
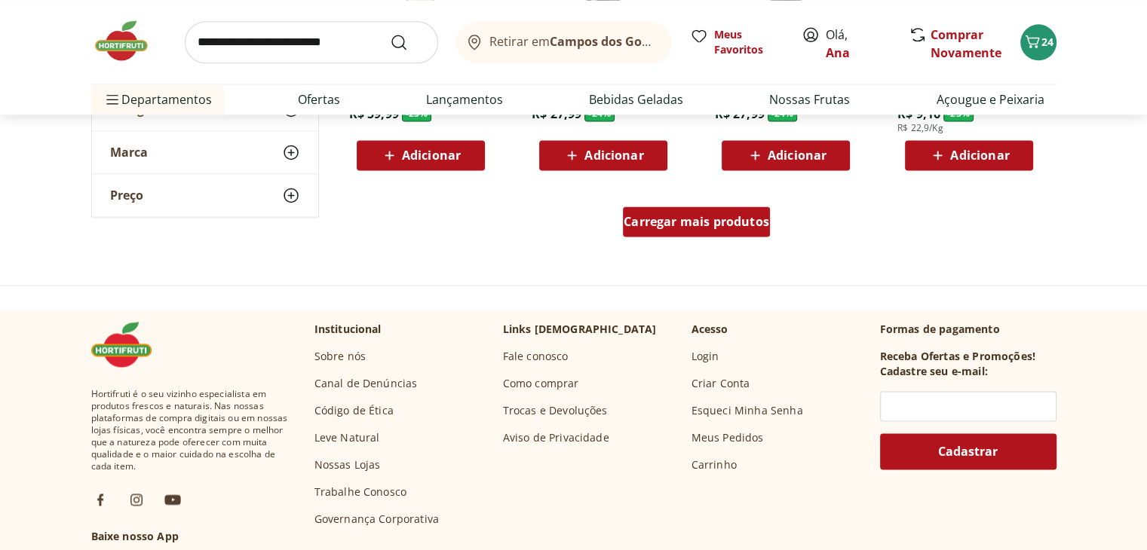
click at [685, 221] on span "Carregar mais produtos" at bounding box center [695, 222] width 145 height 12
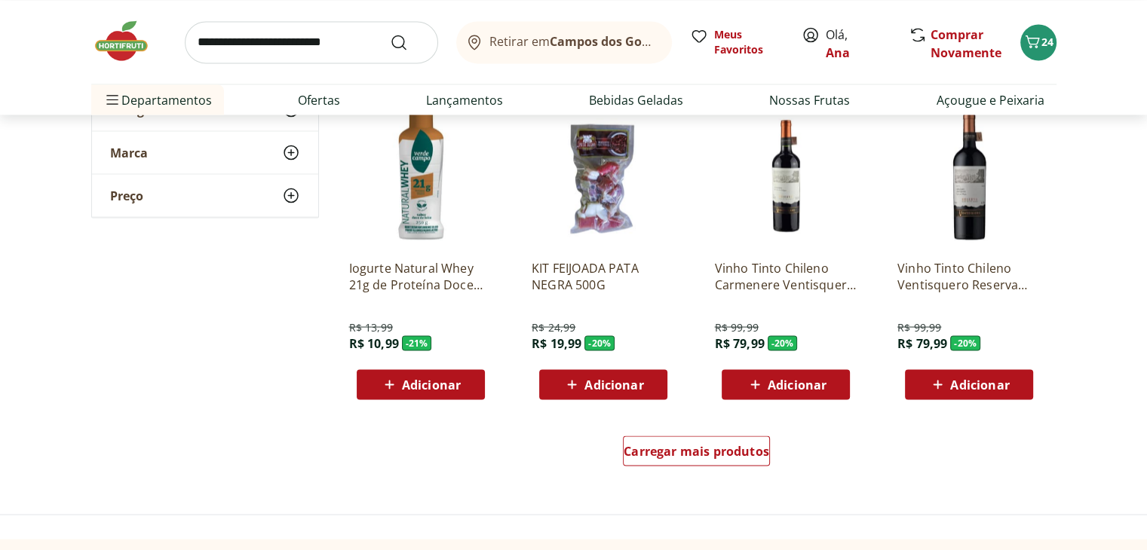
scroll to position [2864, 0]
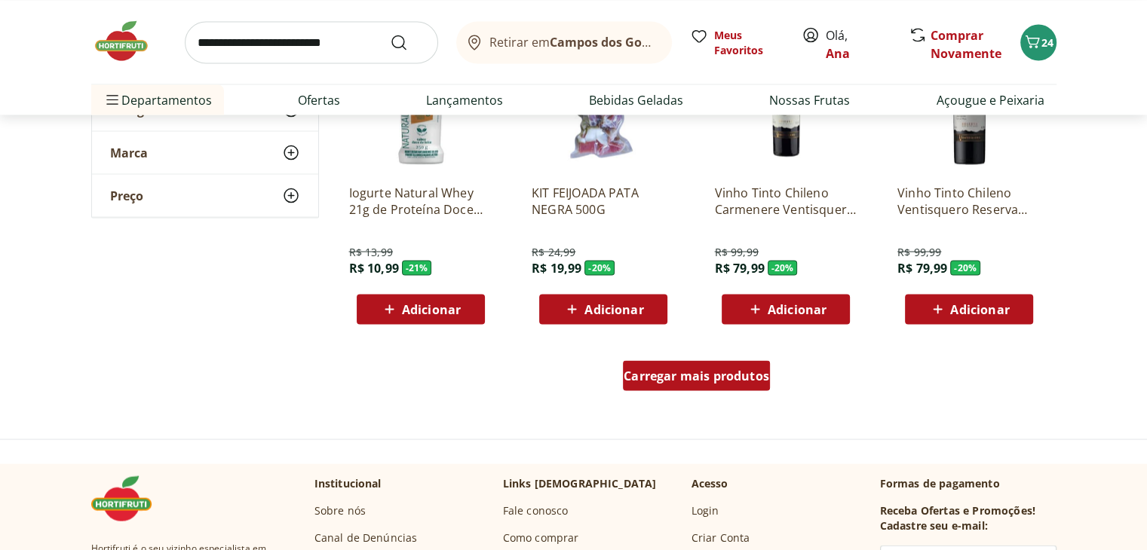
click at [715, 372] on span "Carregar mais produtos" at bounding box center [695, 375] width 145 height 12
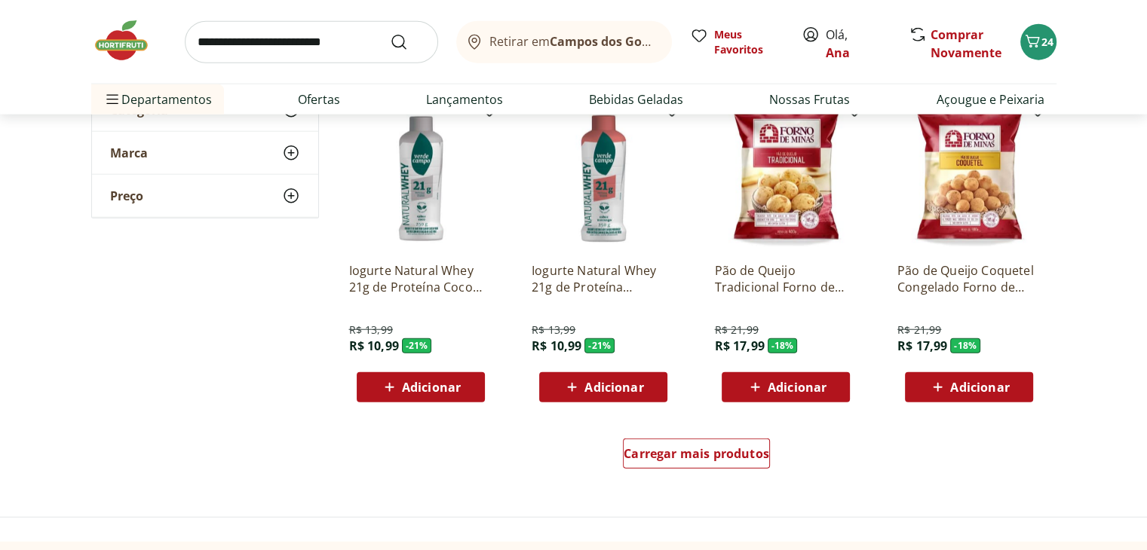
scroll to position [3844, 0]
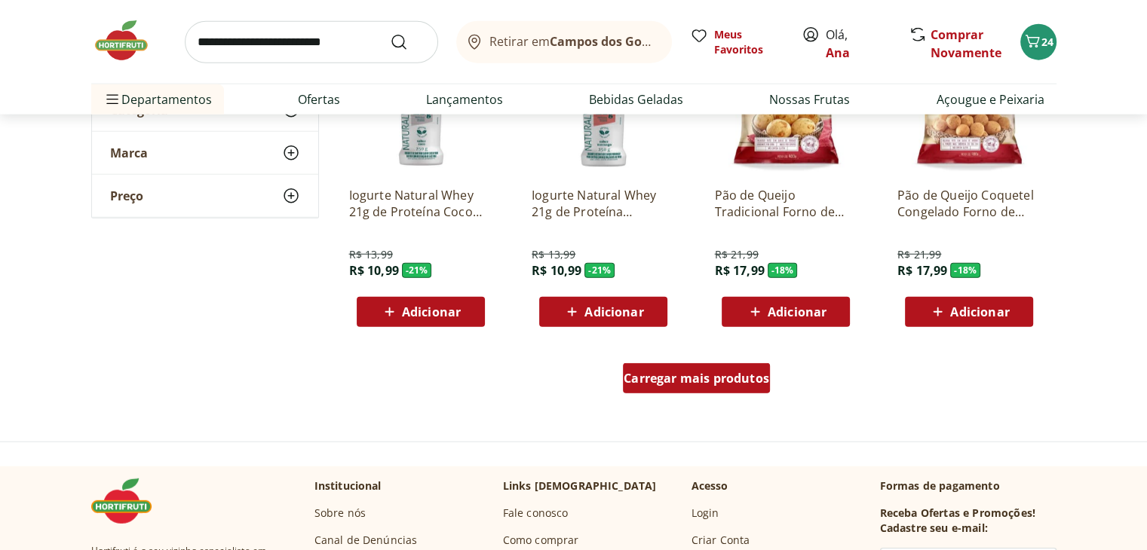
click at [715, 375] on span "Carregar mais produtos" at bounding box center [695, 378] width 145 height 12
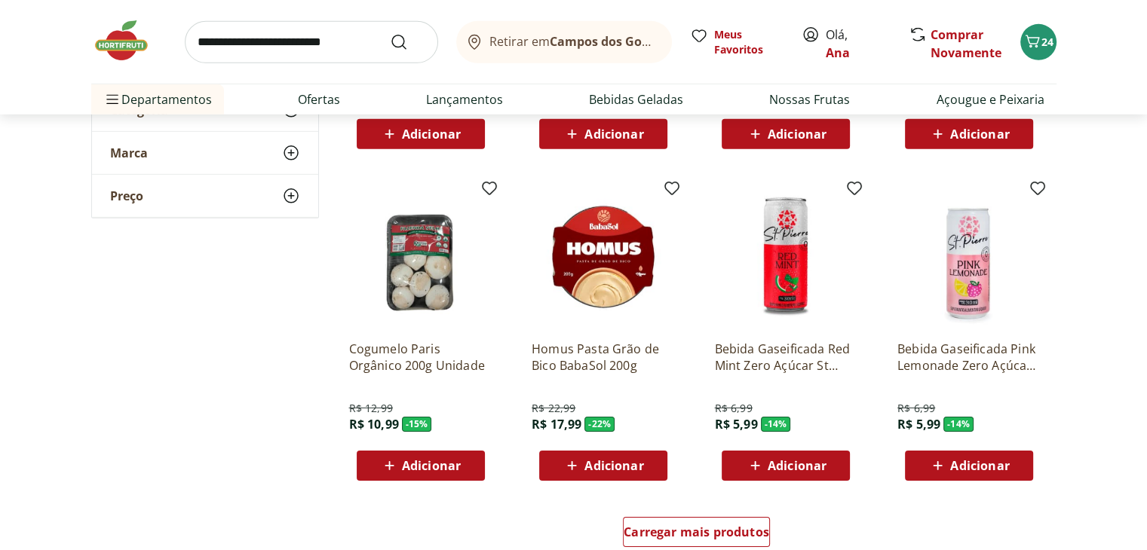
scroll to position [4824, 0]
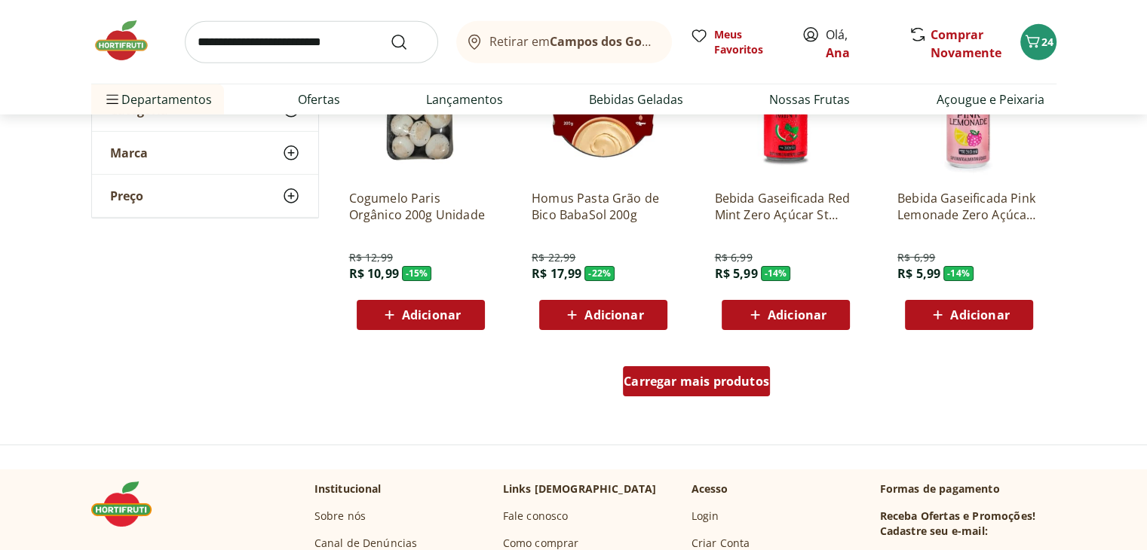
click at [712, 381] on span "Carregar mais produtos" at bounding box center [695, 381] width 145 height 12
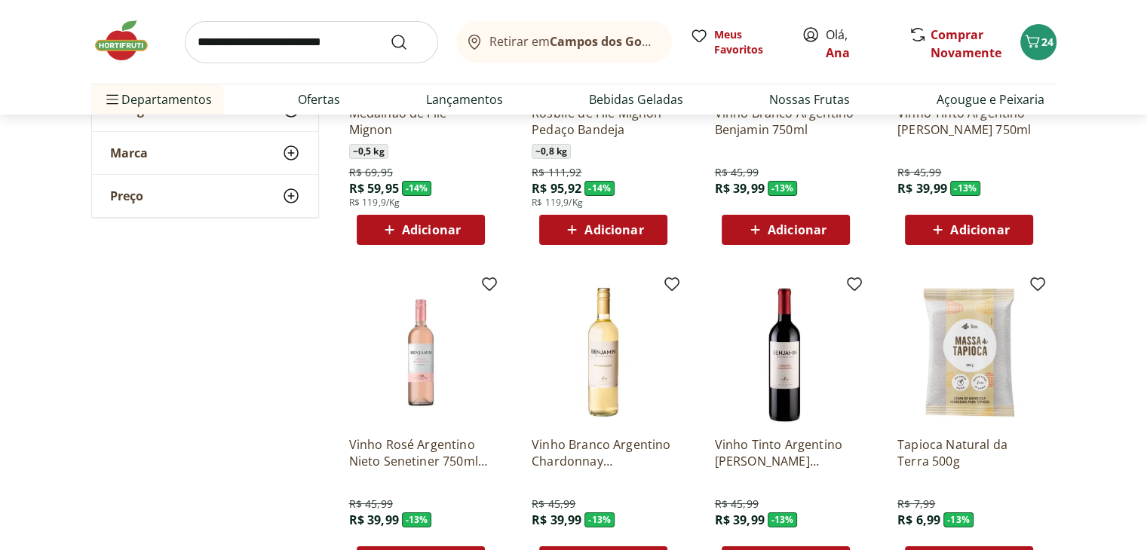
scroll to position [5654, 0]
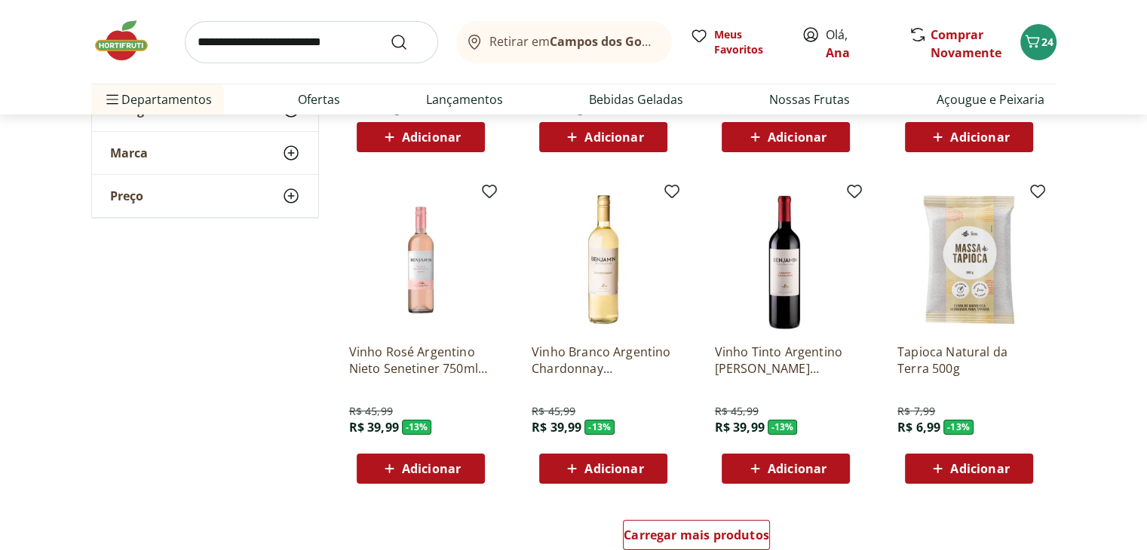
click at [977, 474] on span "Adicionar" at bounding box center [979, 469] width 59 height 12
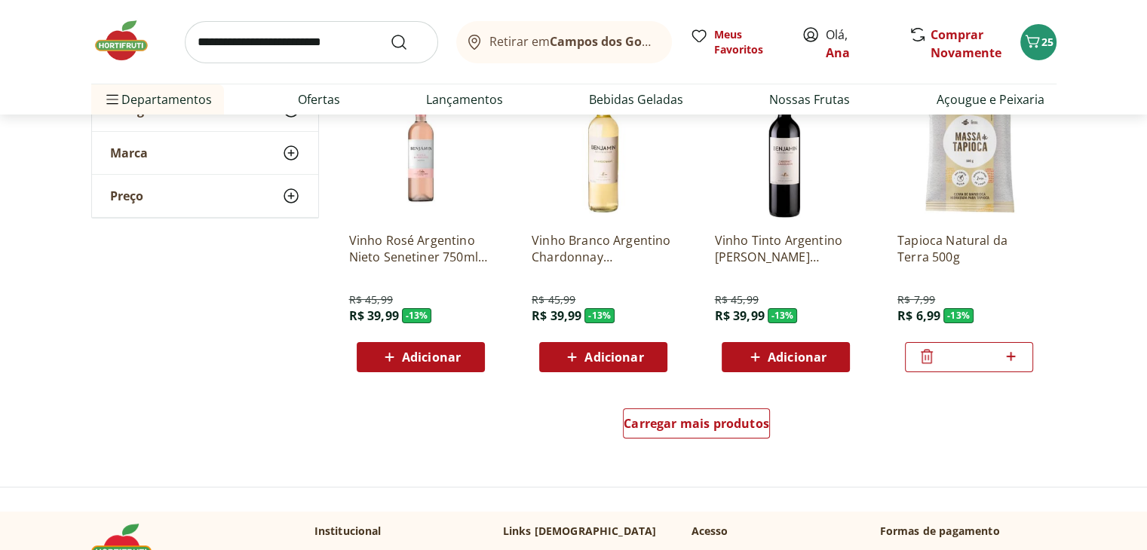
scroll to position [5804, 0]
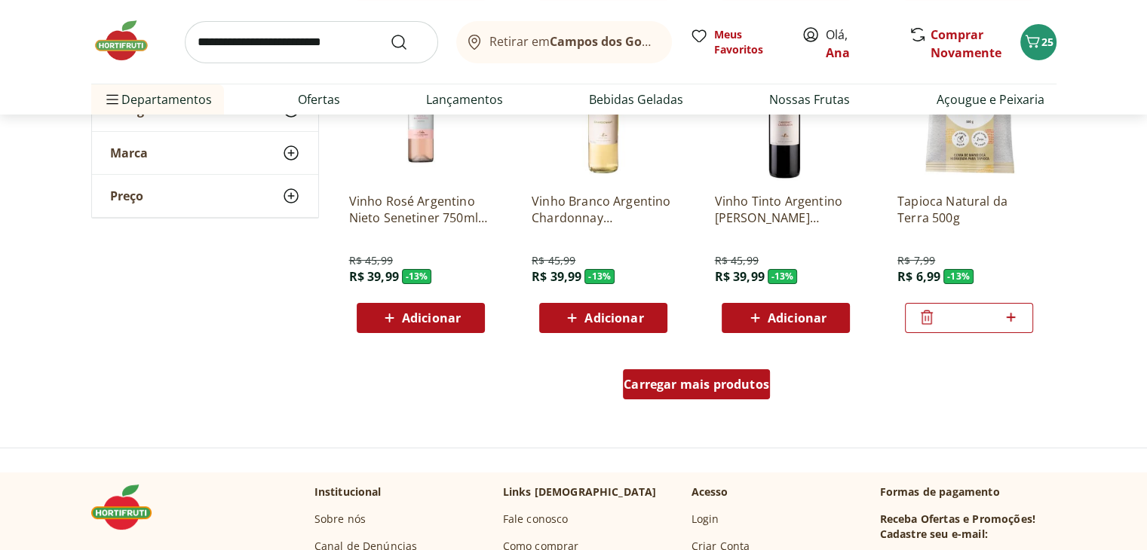
click at [727, 390] on span "Carregar mais produtos" at bounding box center [695, 384] width 145 height 12
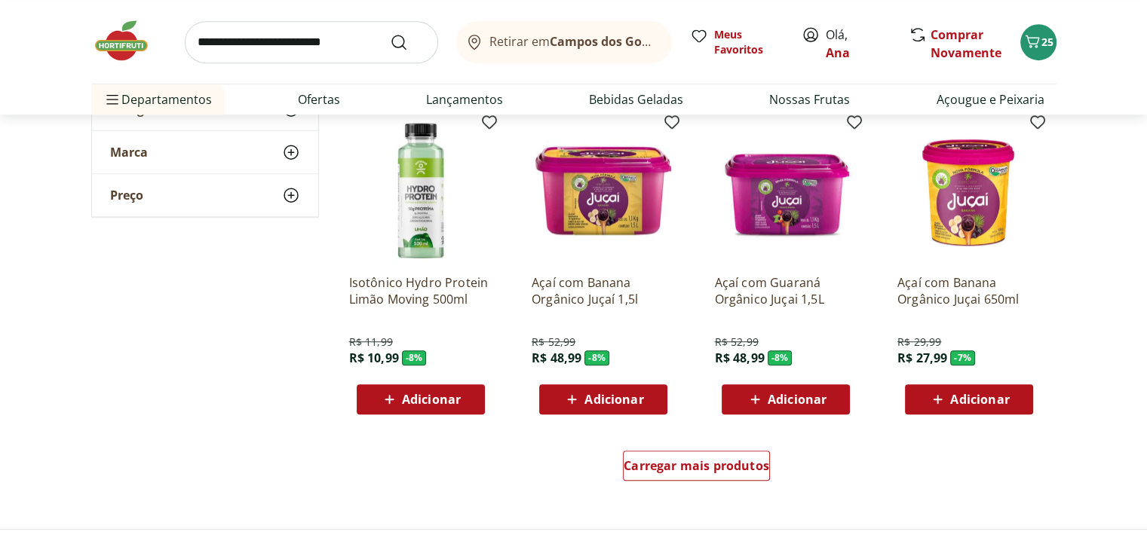
scroll to position [6709, 0]
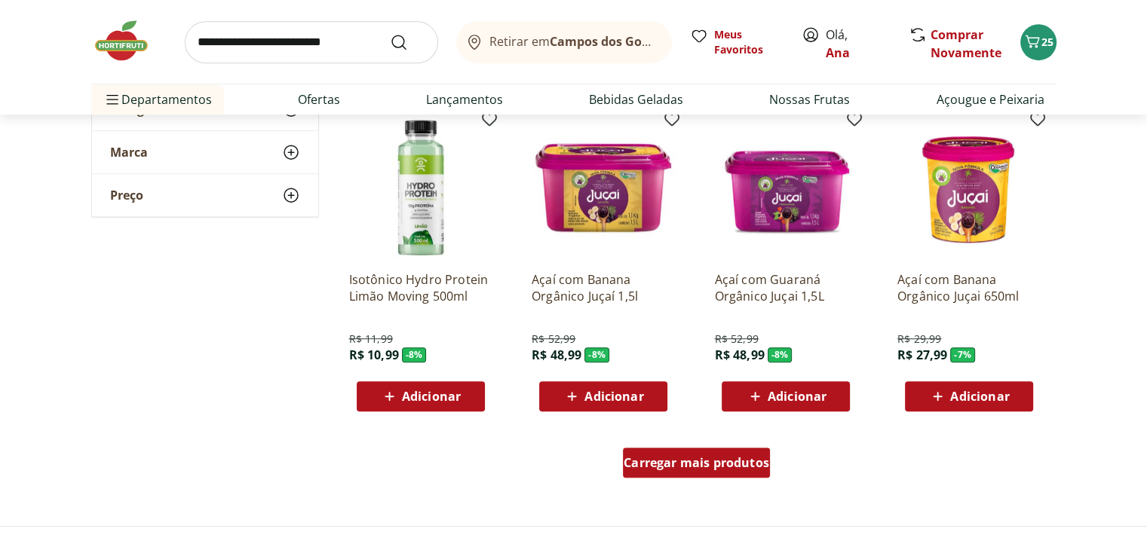
click at [657, 465] on span "Carregar mais produtos" at bounding box center [695, 463] width 145 height 12
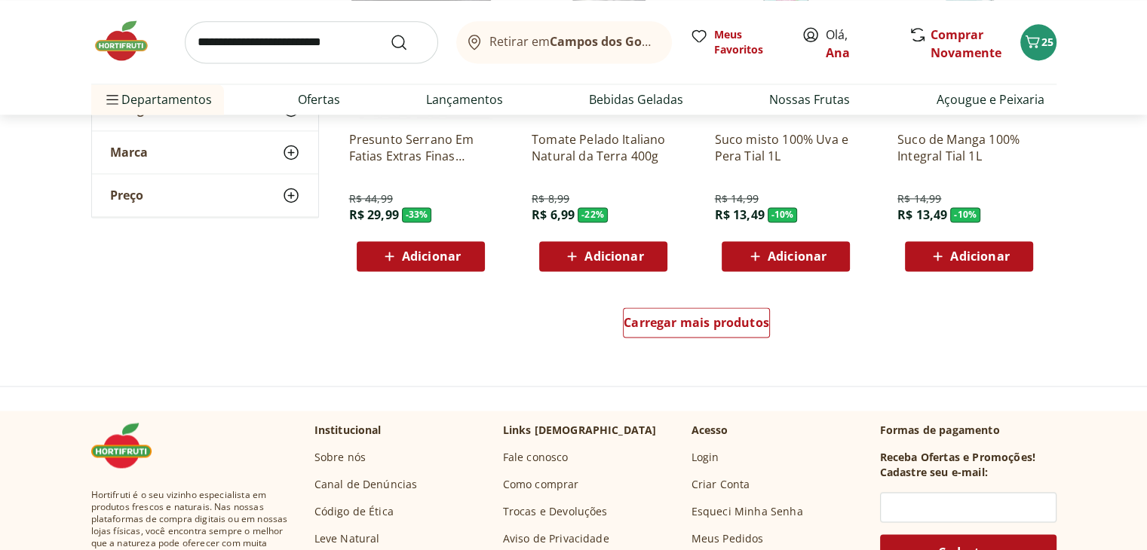
scroll to position [7840, 0]
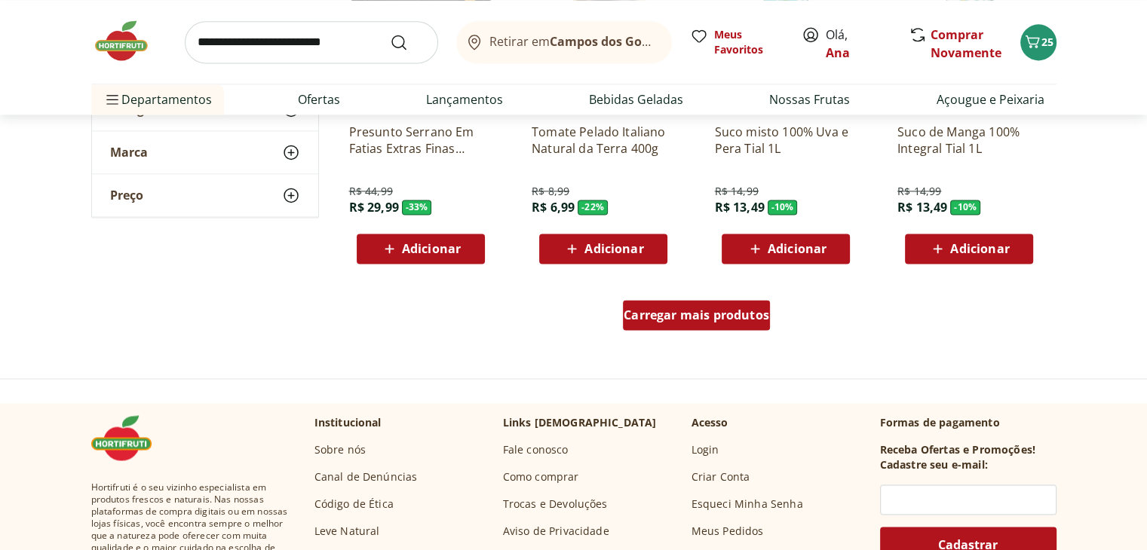
click at [687, 309] on span "Carregar mais produtos" at bounding box center [695, 315] width 145 height 12
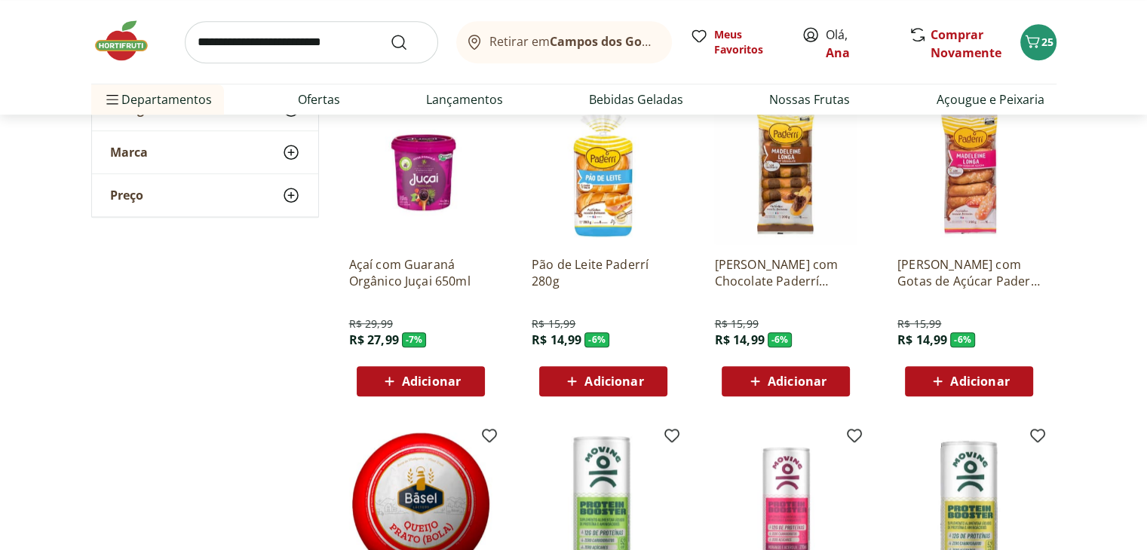
scroll to position [6935, 0]
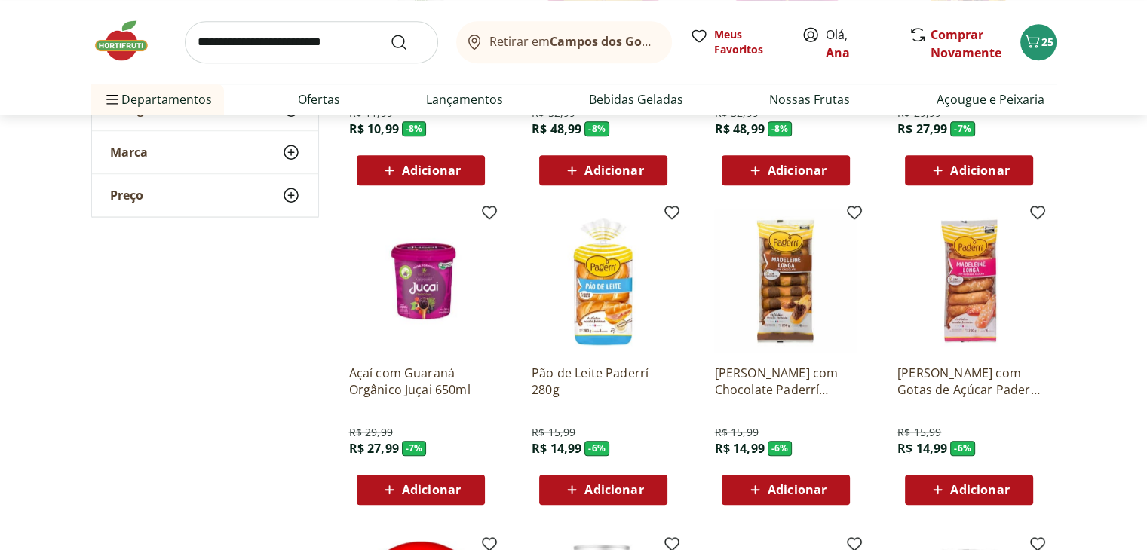
click at [269, 47] on input "search" at bounding box center [311, 42] width 253 height 42
type input "******"
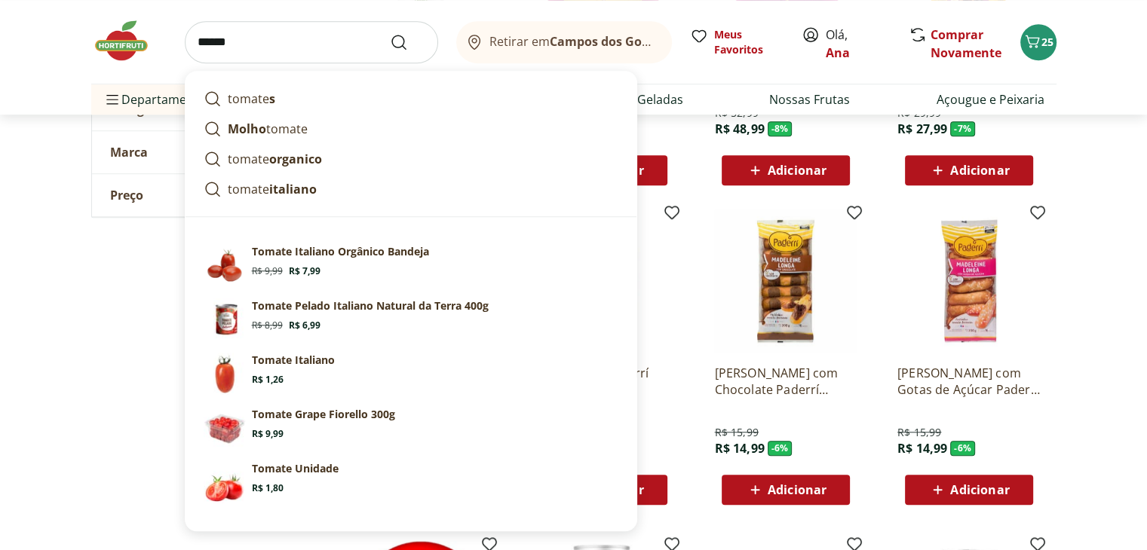
click button "Submit Search" at bounding box center [408, 42] width 36 height 18
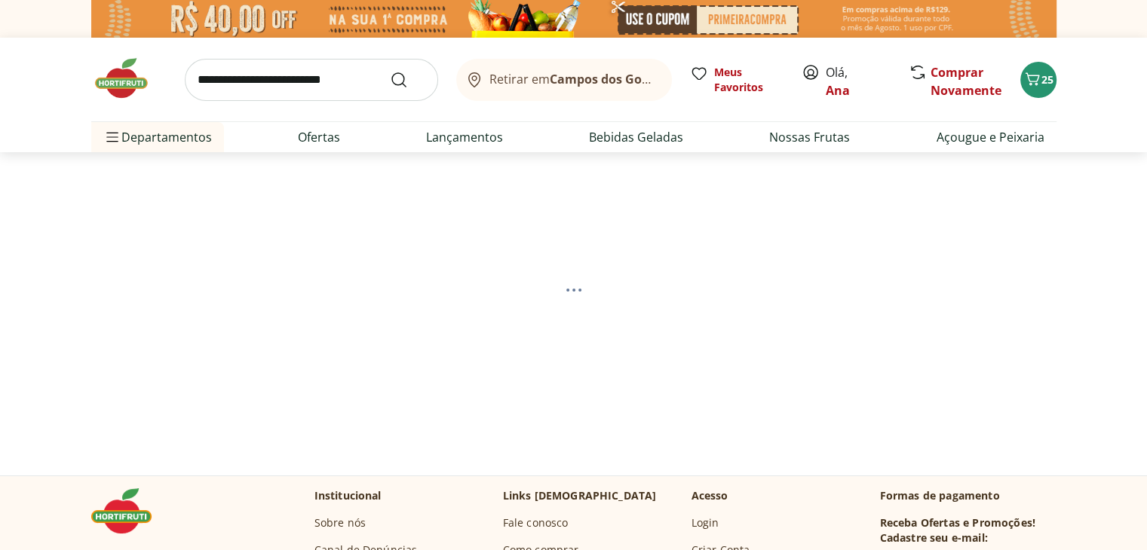
select select "**********"
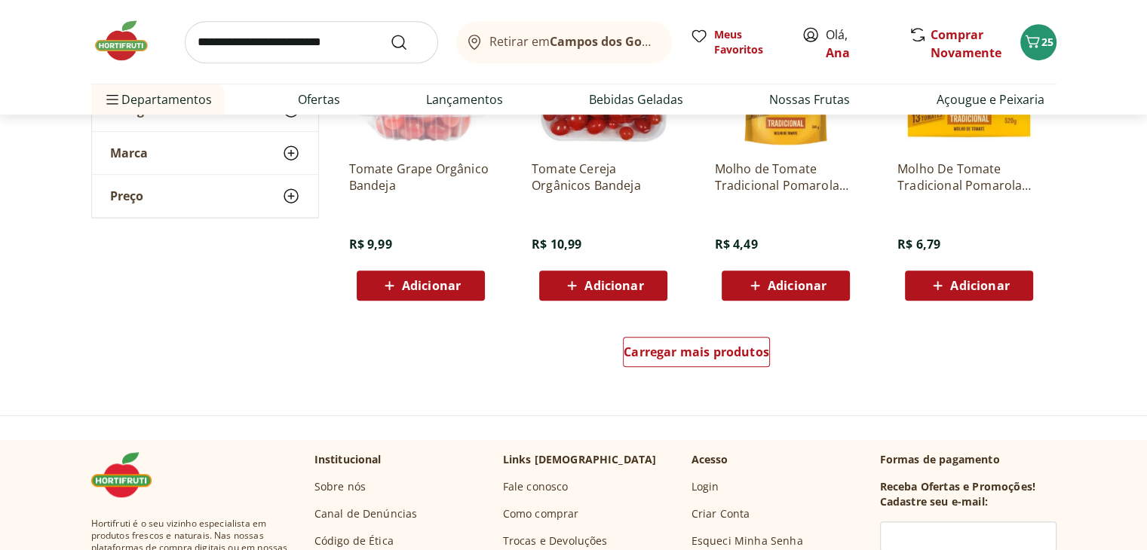
scroll to position [980, 0]
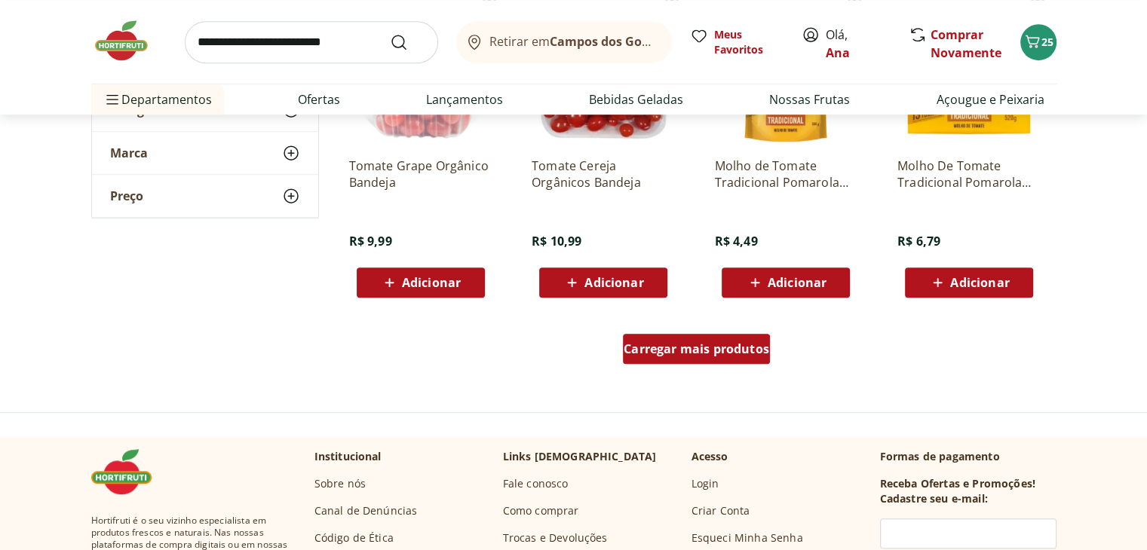
click at [672, 348] on span "Carregar mais produtos" at bounding box center [695, 349] width 145 height 12
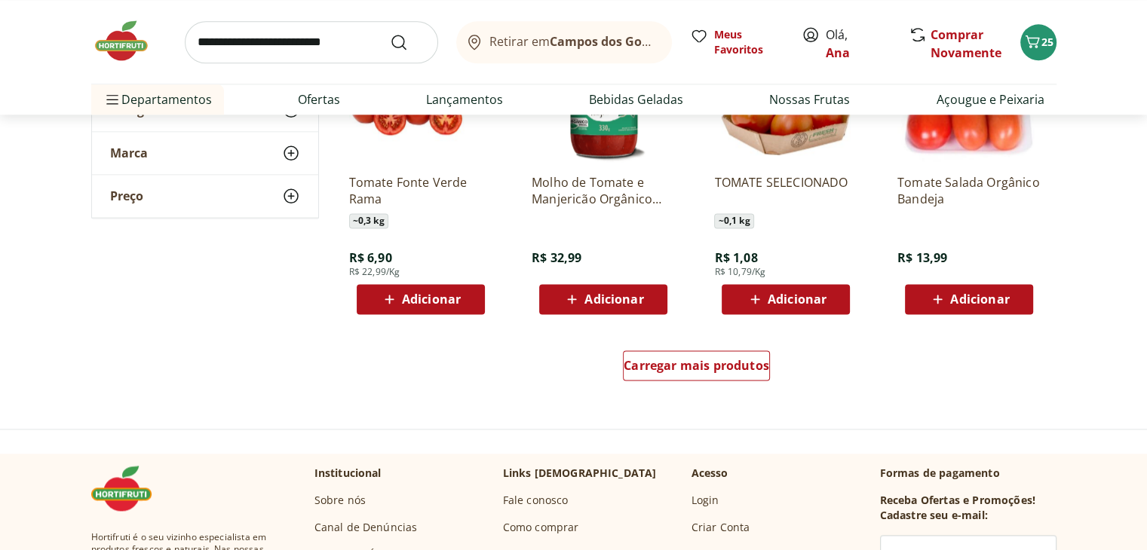
scroll to position [1960, 0]
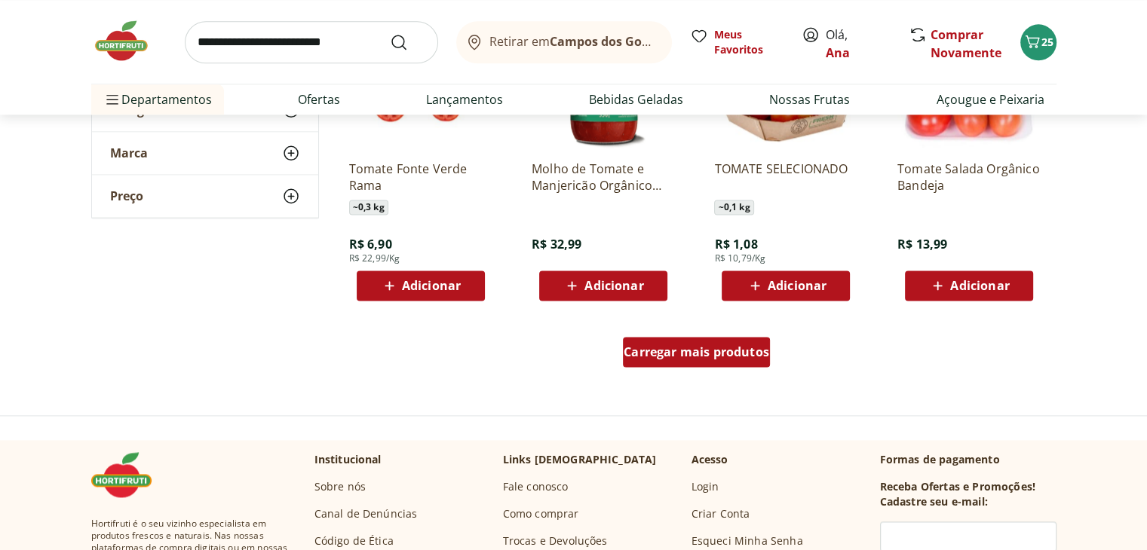
click at [681, 346] on span "Carregar mais produtos" at bounding box center [695, 352] width 145 height 12
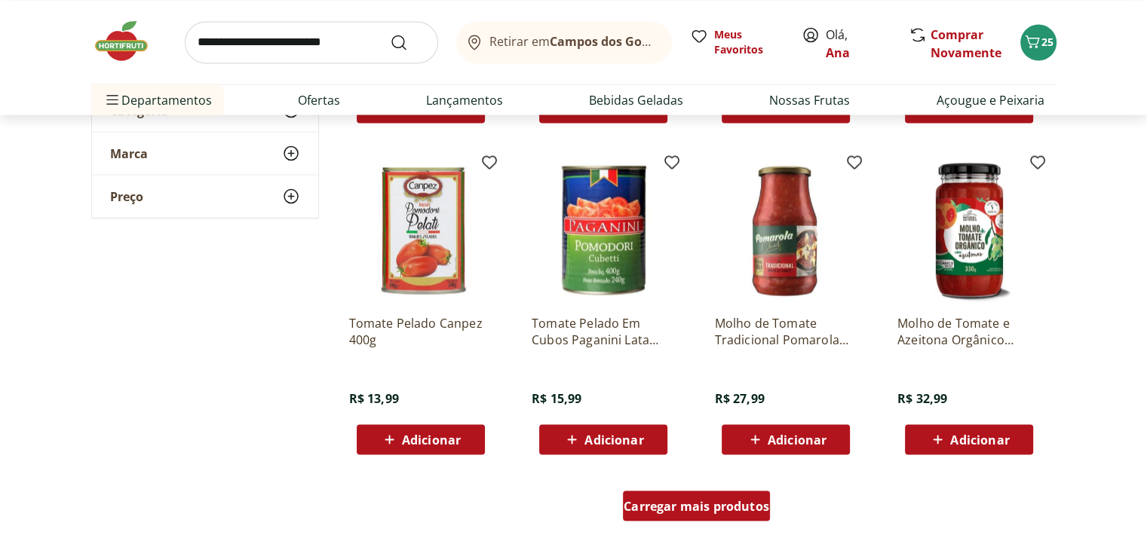
scroll to position [2864, 0]
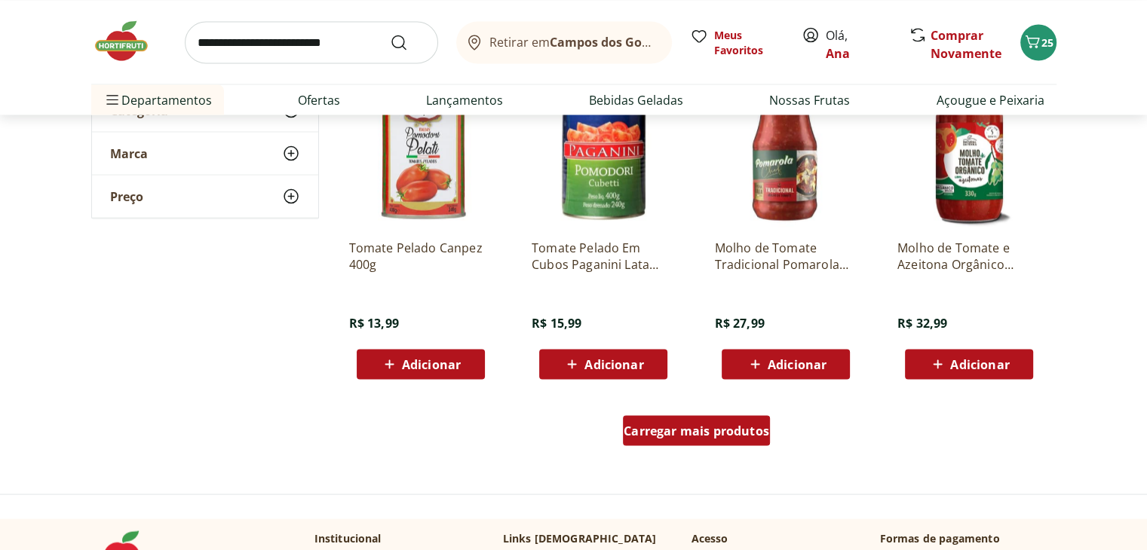
click at [706, 431] on span "Carregar mais produtos" at bounding box center [695, 430] width 145 height 12
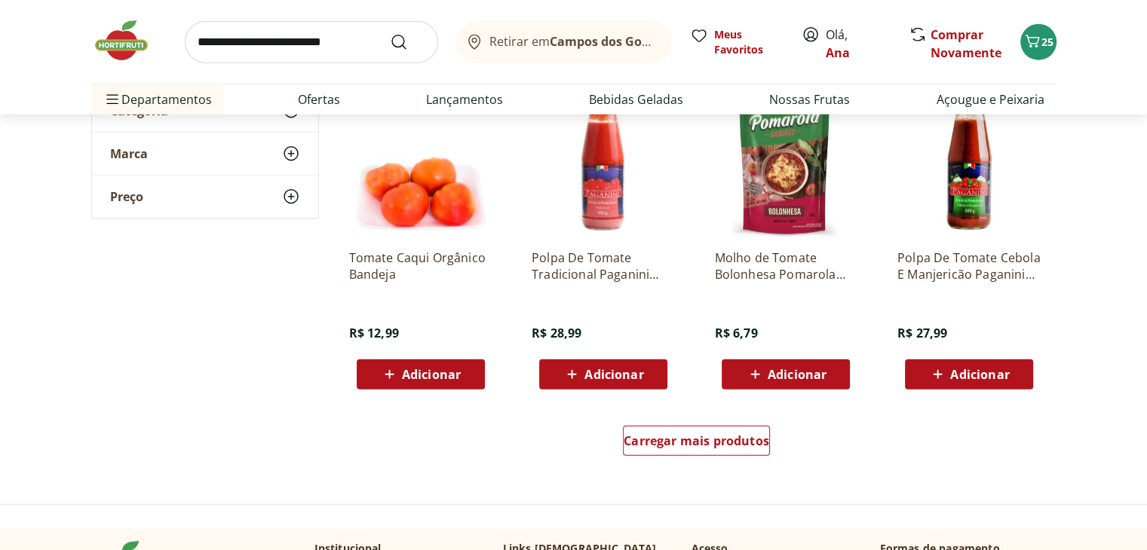
scroll to position [3844, 0]
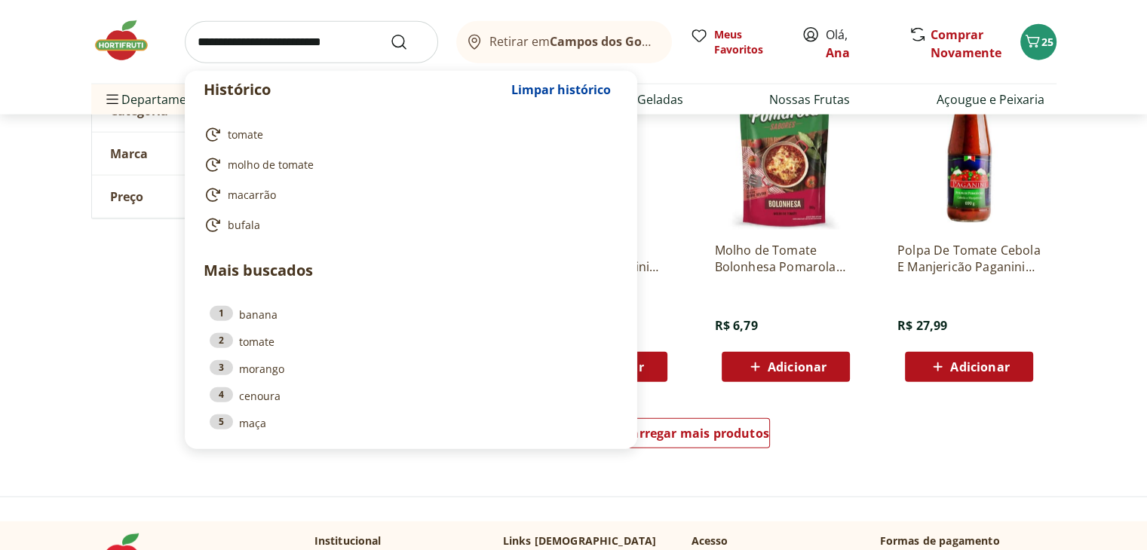
click at [233, 51] on input "search" at bounding box center [311, 42] width 253 height 42
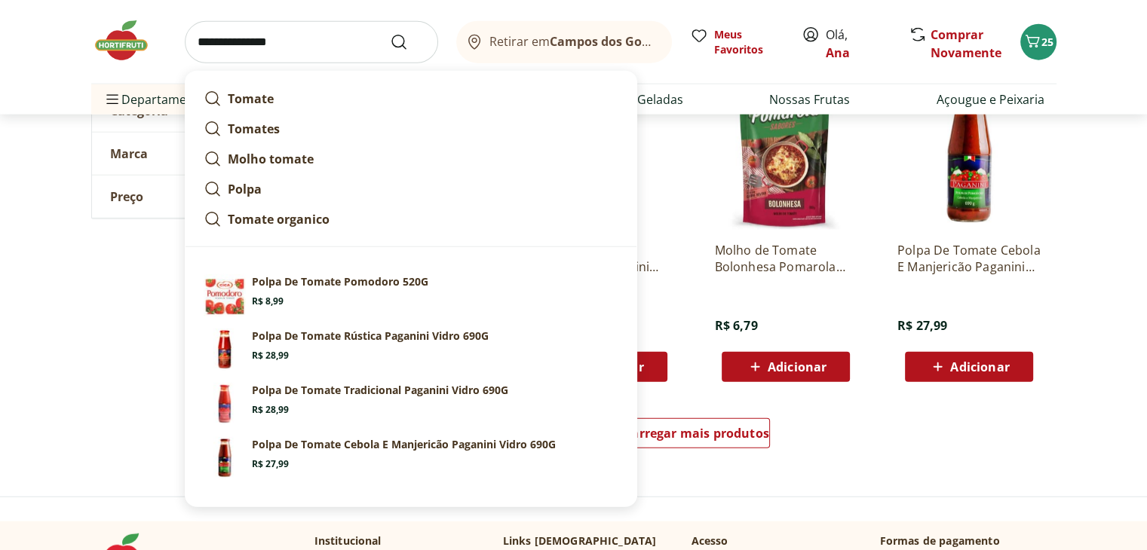
type input "**********"
click at [390, 33] on button "Submit Search" at bounding box center [408, 42] width 36 height 18
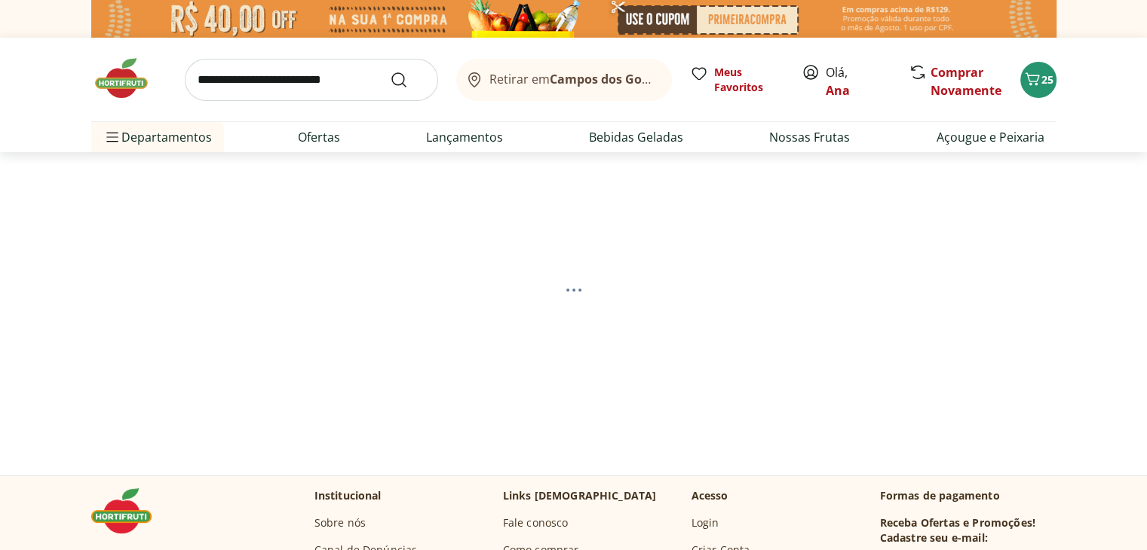
select select "**********"
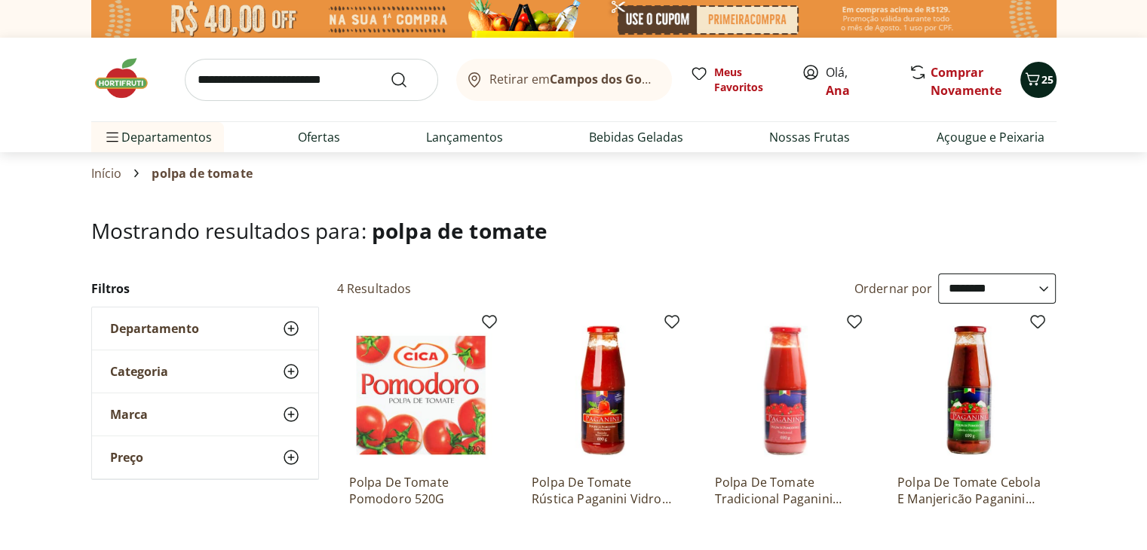
click at [1036, 82] on icon "Carrinho" at bounding box center [1032, 79] width 18 height 18
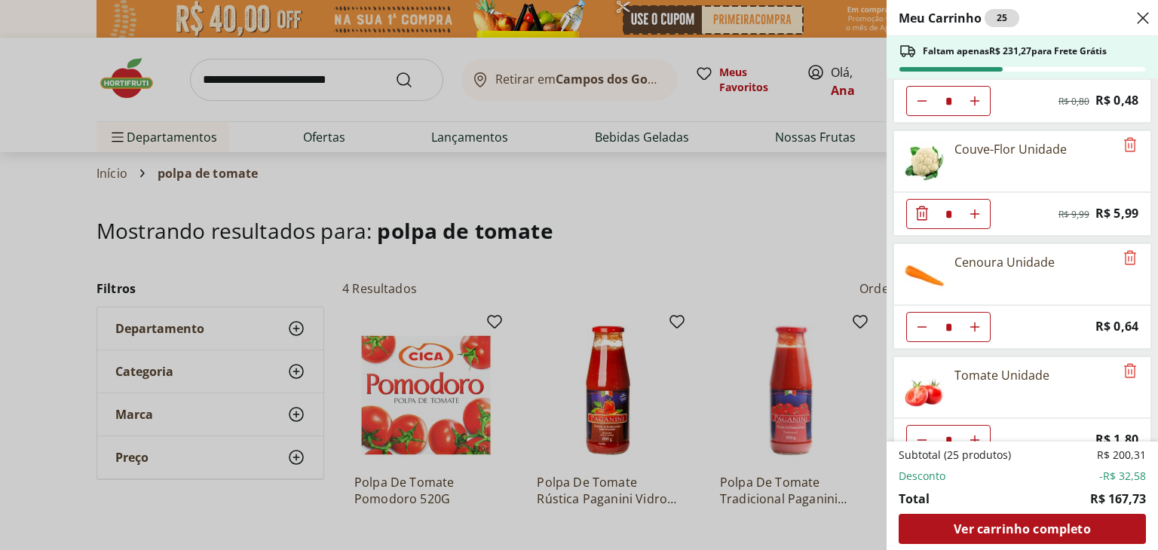
scroll to position [226, 0]
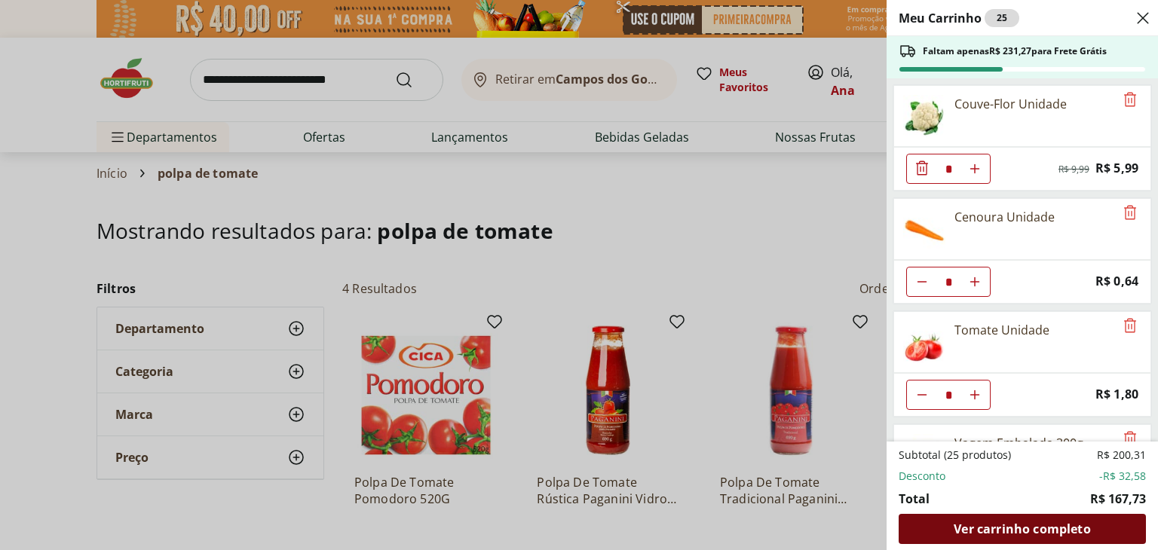
click at [1064, 527] on span "Ver carrinho completo" at bounding box center [1022, 529] width 136 height 12
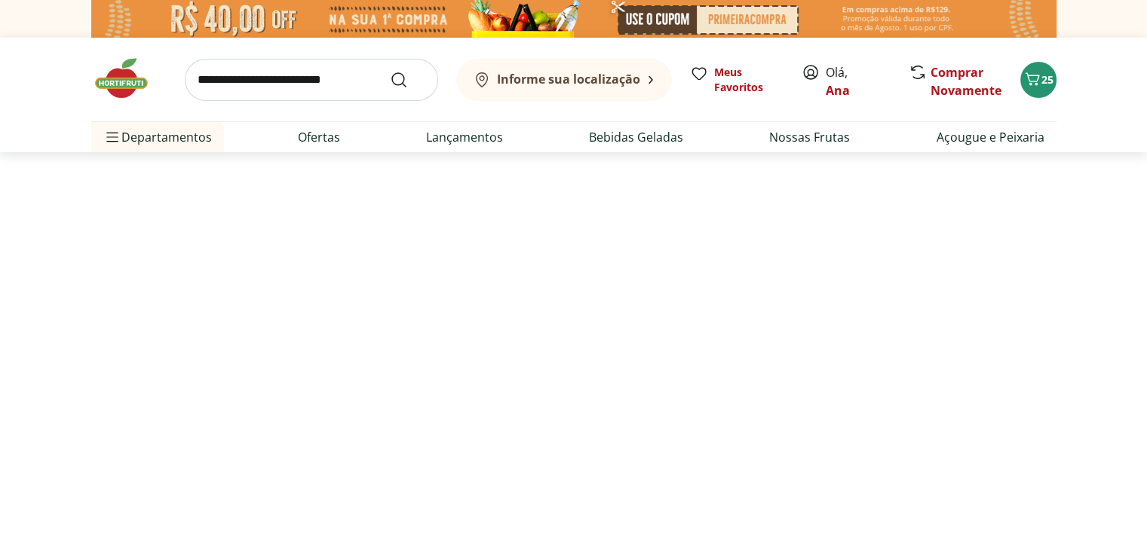
select select "**********"
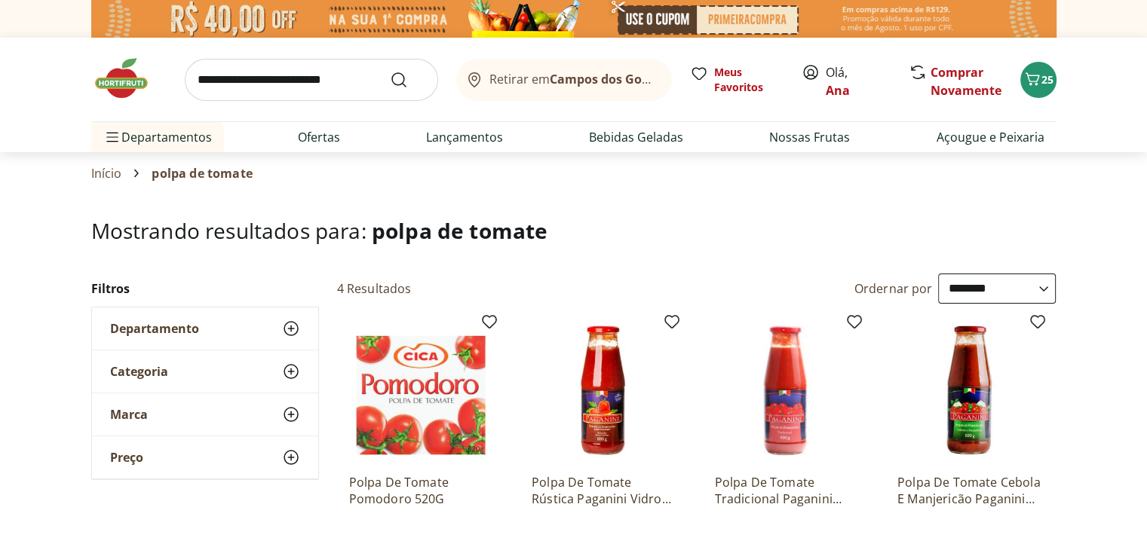
click at [912, 21] on img at bounding box center [573, 19] width 965 height 38
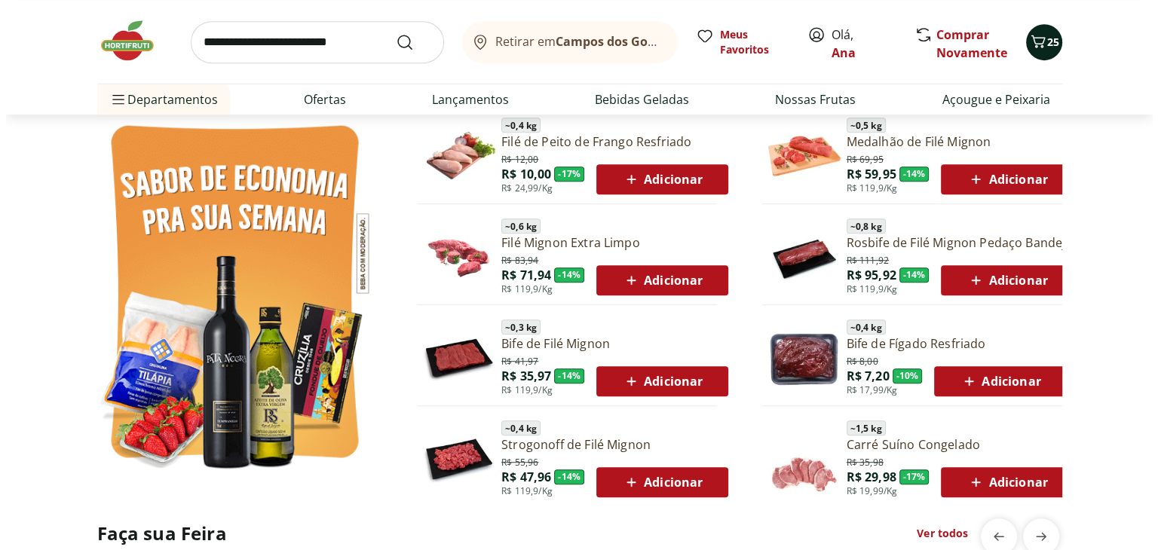
scroll to position [678, 0]
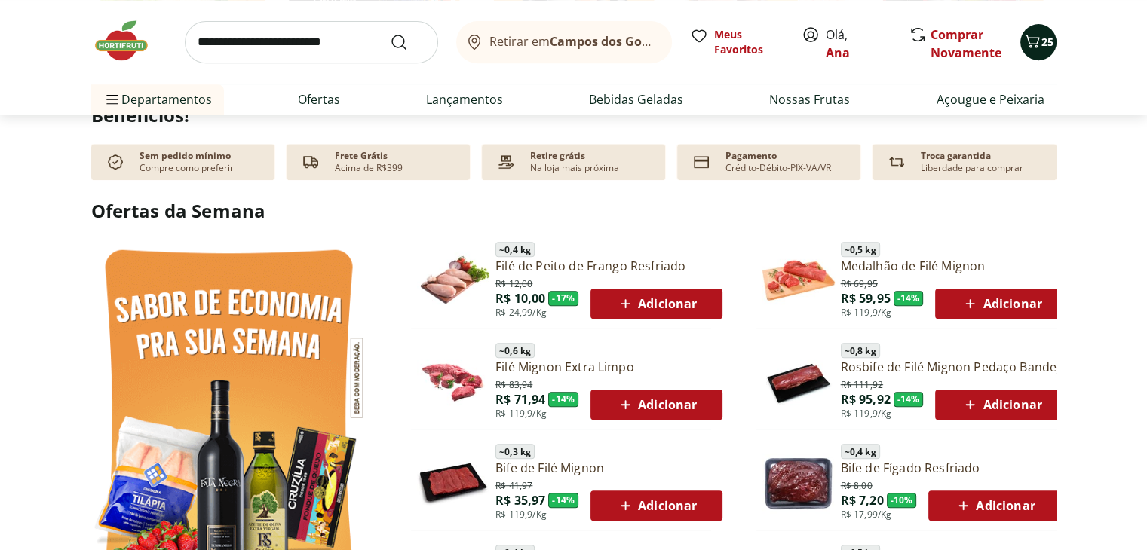
click at [1055, 43] on button "25" at bounding box center [1038, 42] width 36 height 36
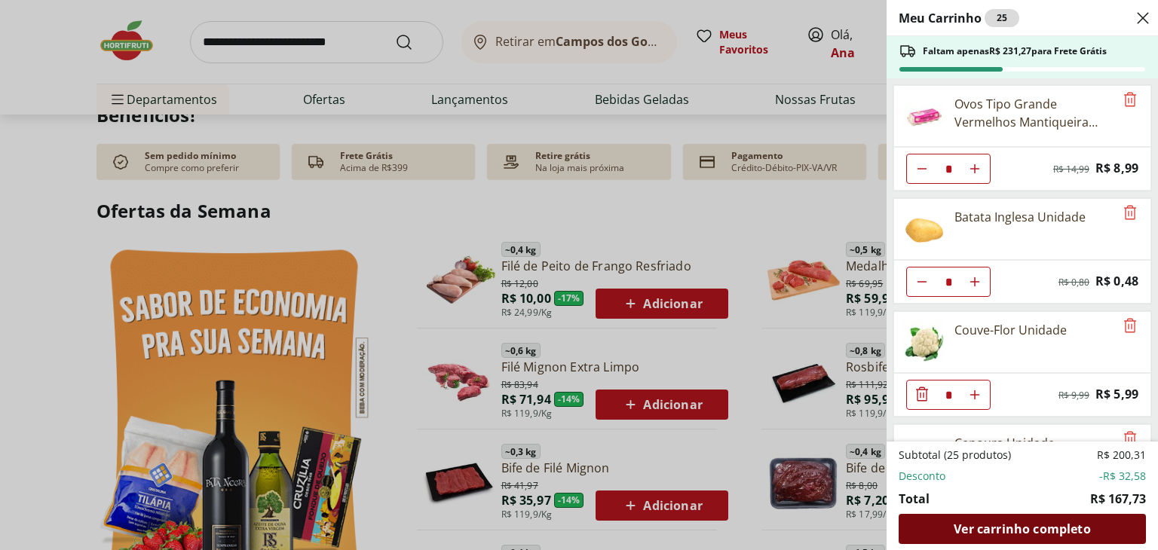
click at [1031, 534] on span "Ver carrinho completo" at bounding box center [1022, 529] width 136 height 12
